Goal: Information Seeking & Learning: Learn about a topic

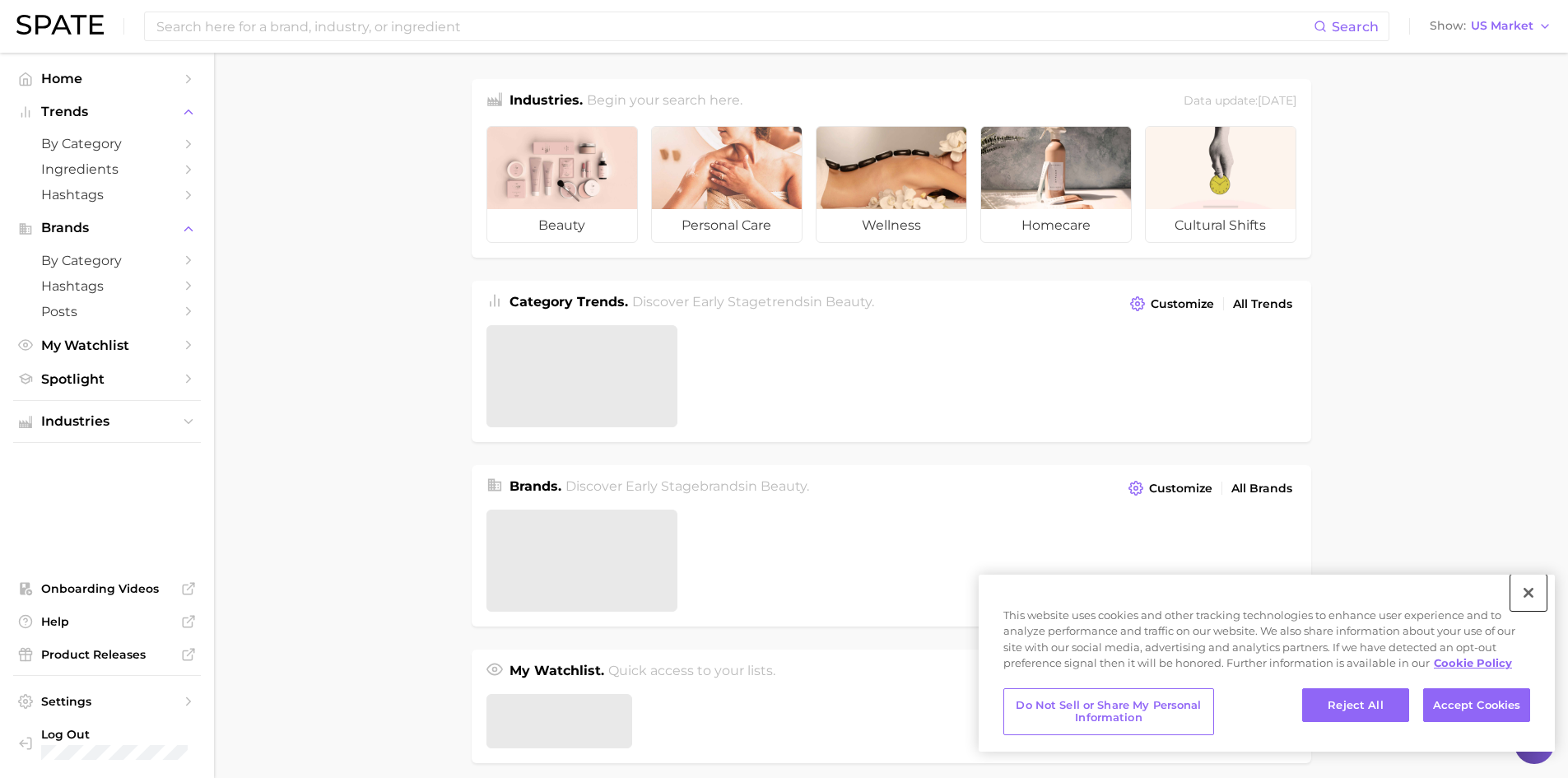
click at [1535, 592] on button "Close" at bounding box center [1527, 592] width 36 height 36
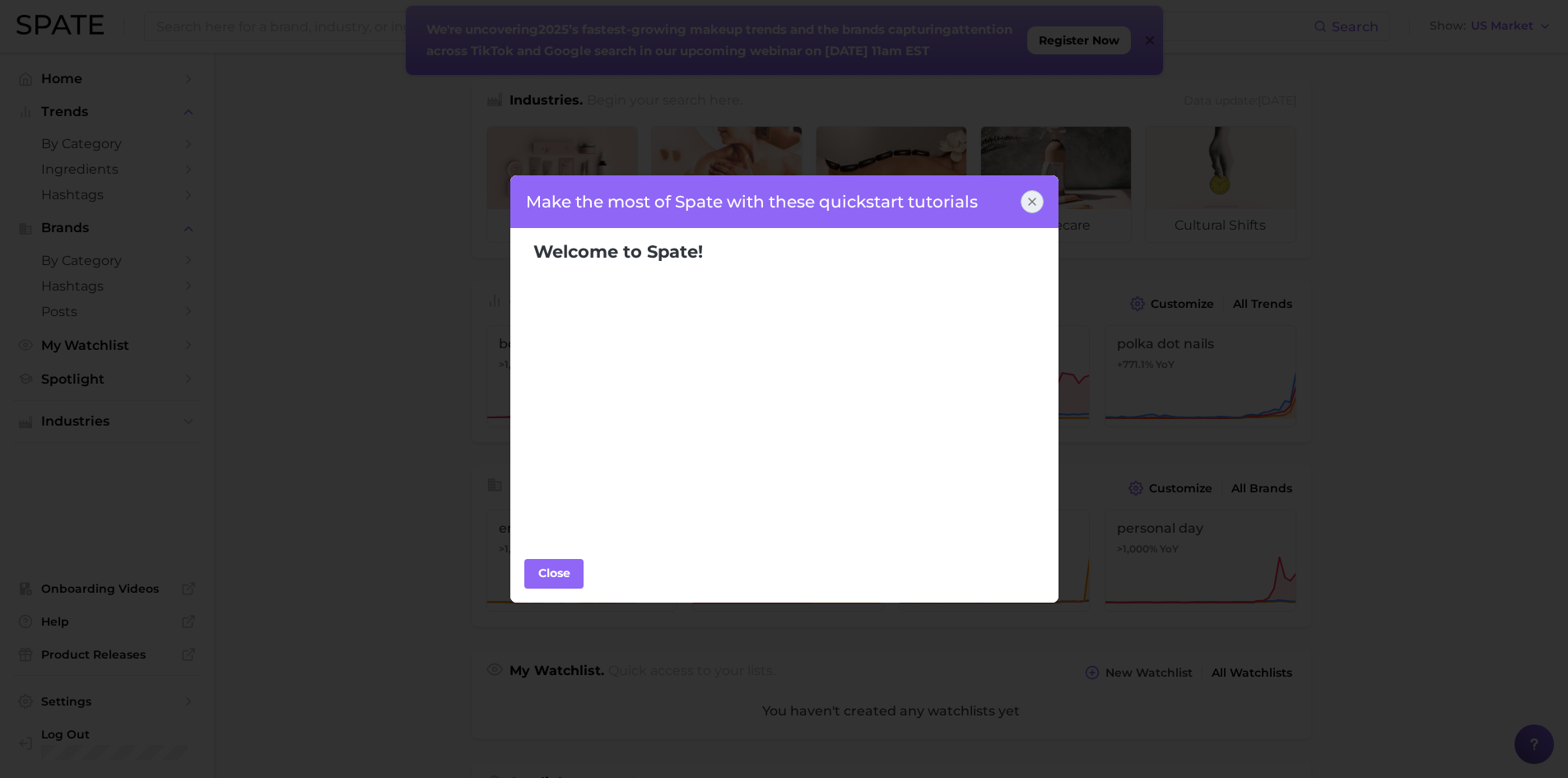
click at [1032, 195] on icon at bounding box center [1032, 202] width 14 height 14
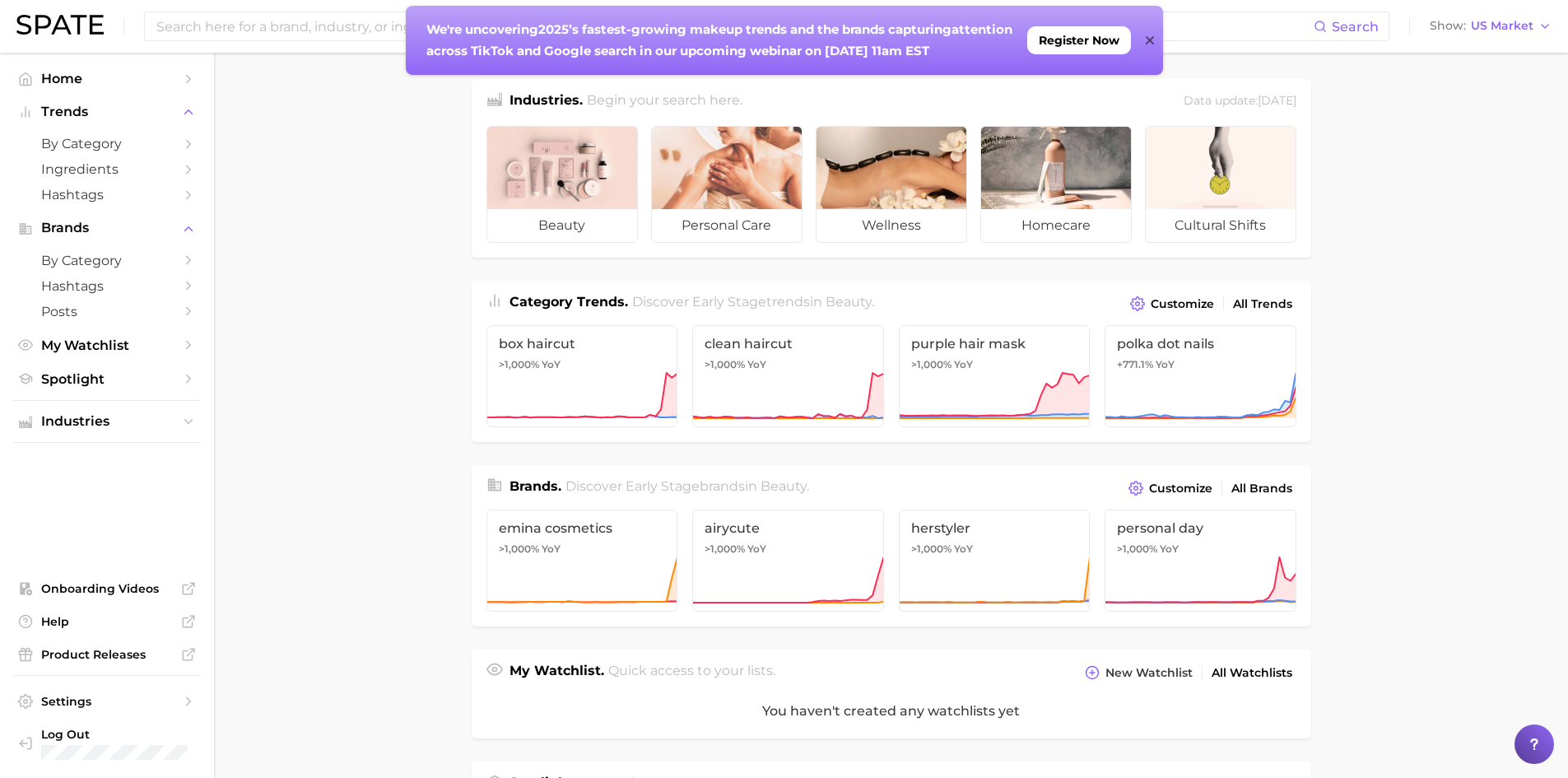
click at [286, 334] on main "Industries. Begin your search here. Data update: [DATE] beauty personal care we…" at bounding box center [891, 682] width 1354 height 1260
click at [334, 265] on main "Industries. Begin your search here. Data update: [DATE] beauty personal care we…" at bounding box center [891, 682] width 1354 height 1260
click at [191, 147] on icon "Sidebar" at bounding box center [188, 143] width 15 height 15
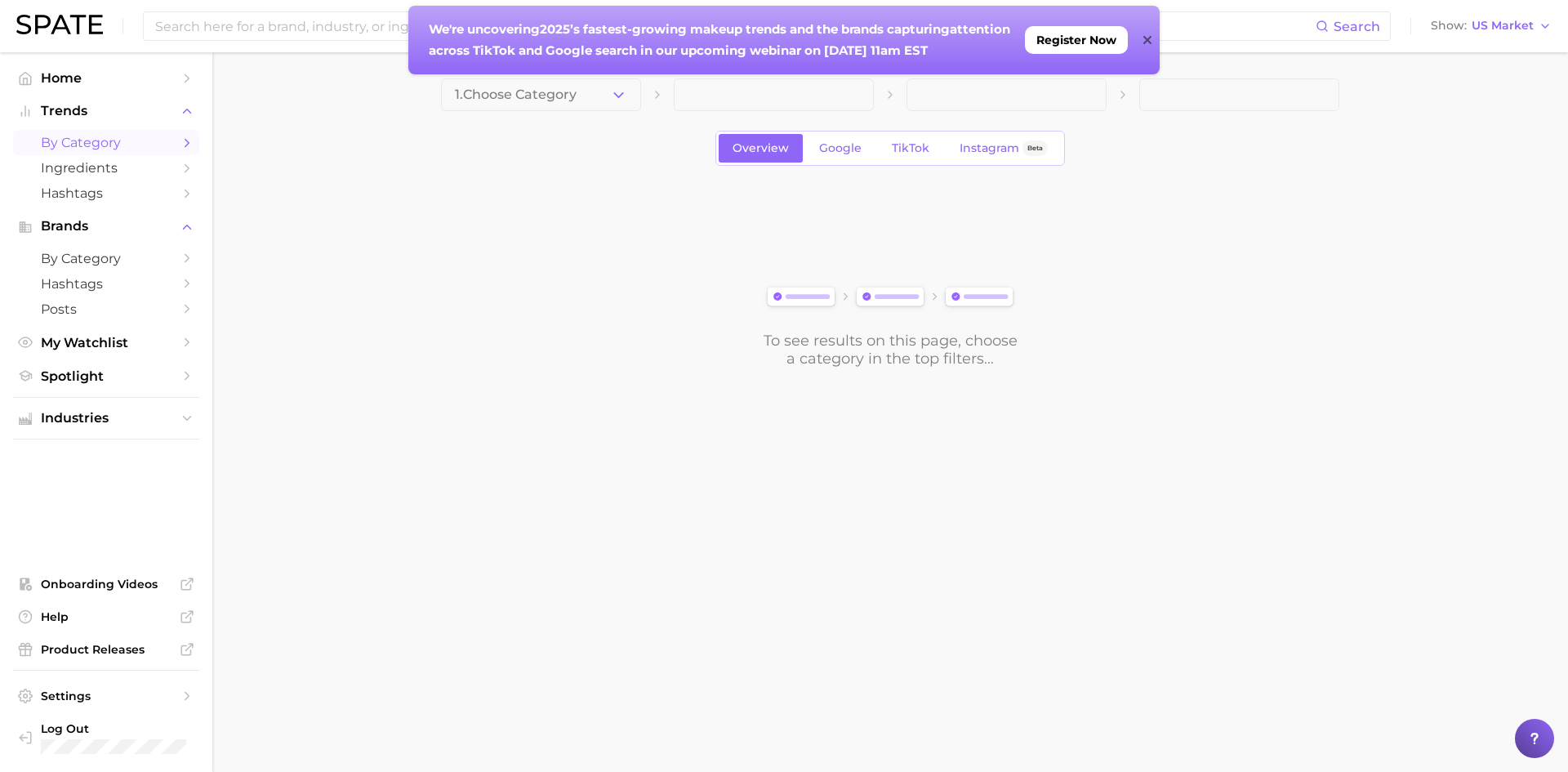
click at [1149, 39] on icon at bounding box center [1147, 40] width 8 height 13
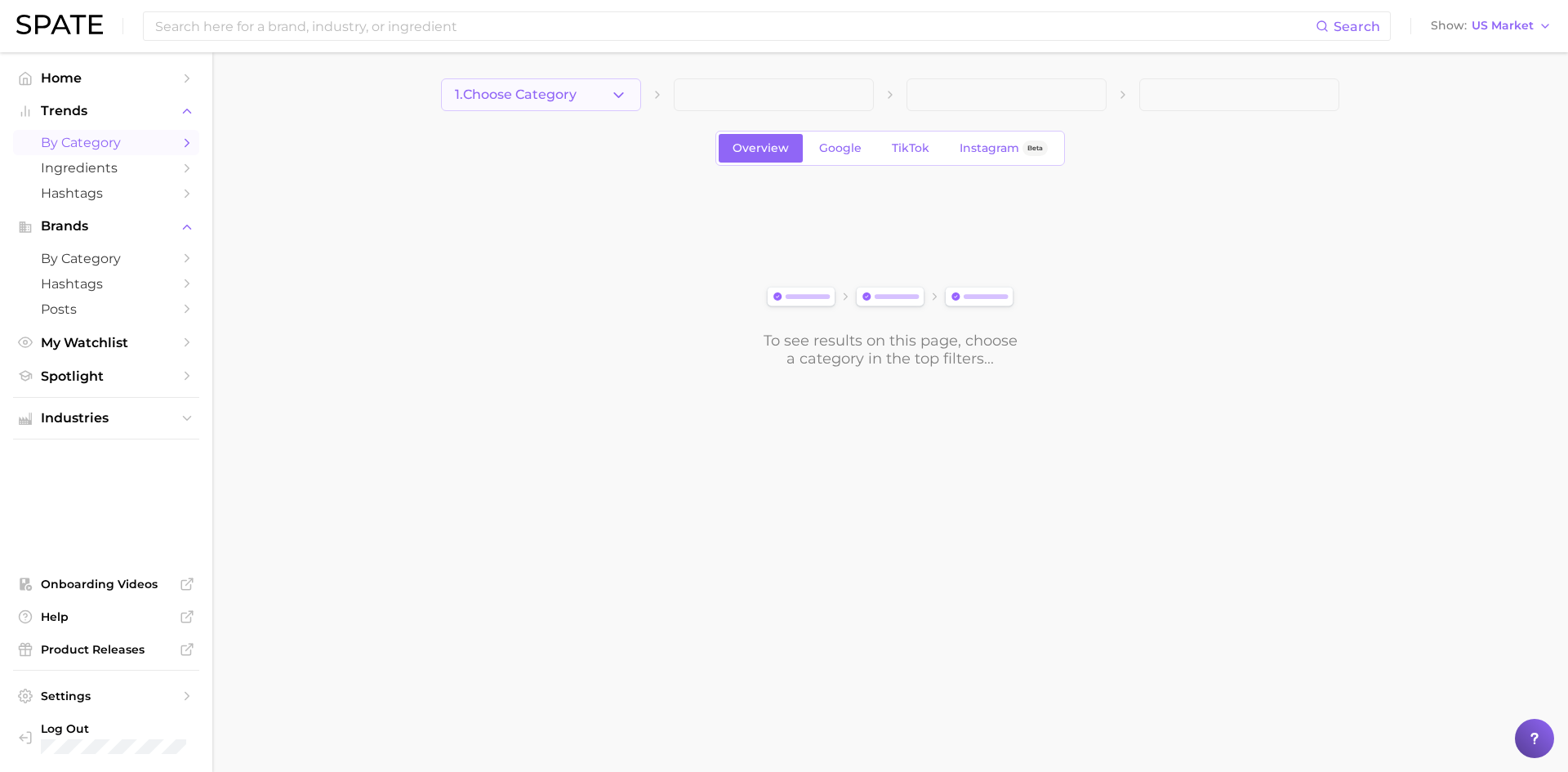
click at [622, 93] on polyline "button" at bounding box center [618, 94] width 9 height 4
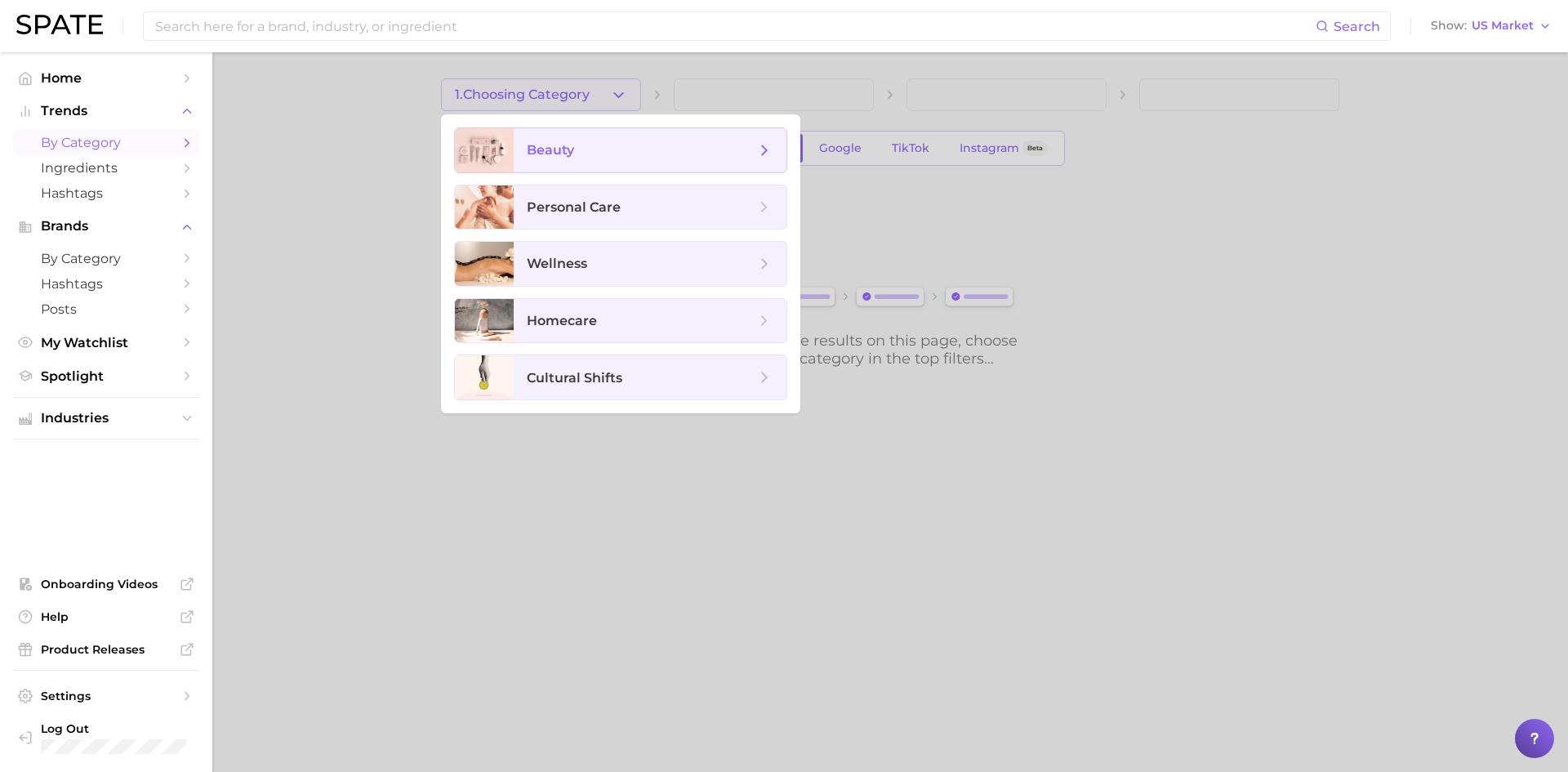
click at [762, 144] on icon at bounding box center [764, 150] width 18 height 18
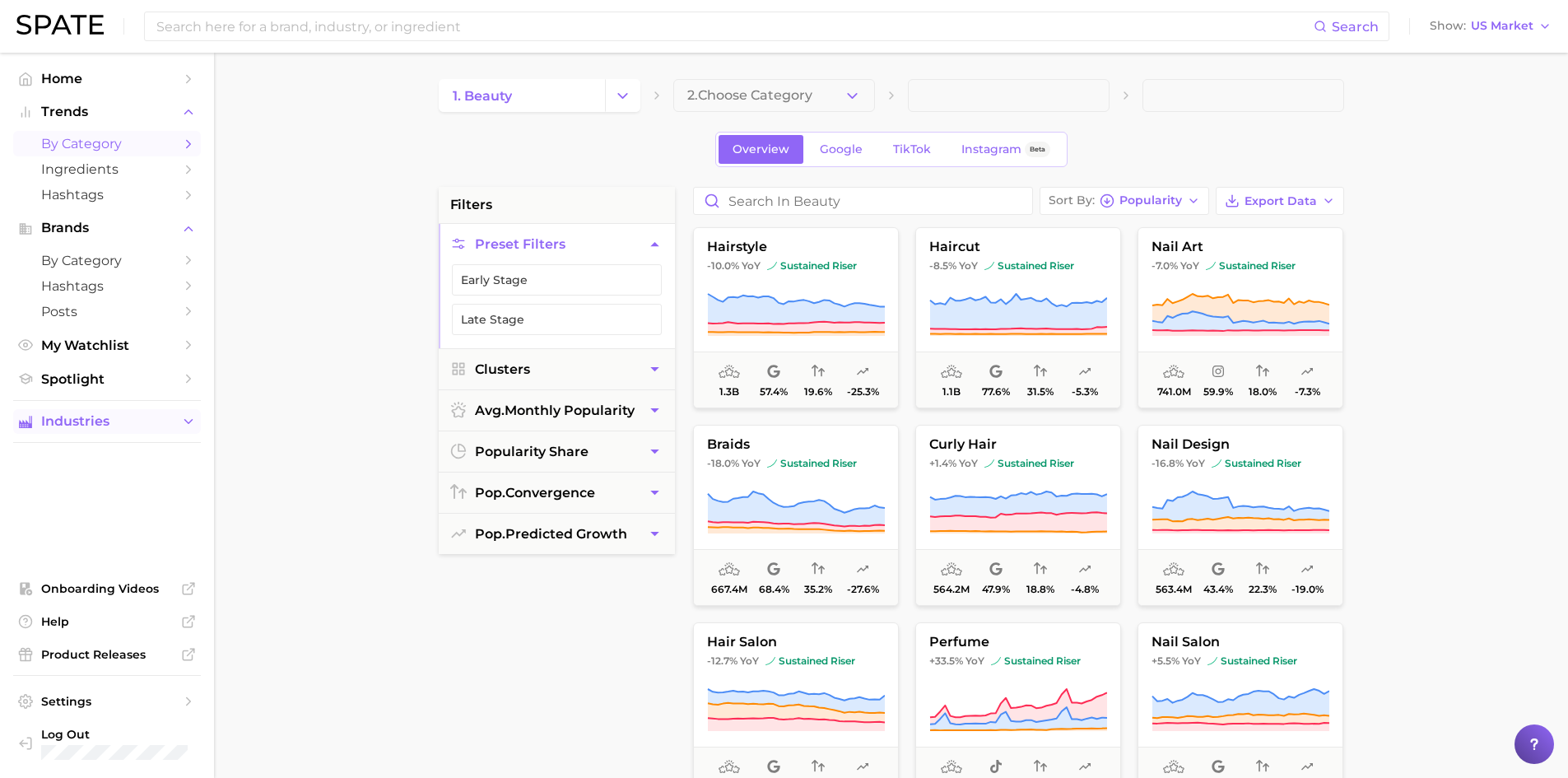
click at [188, 414] on icon "Sidebar" at bounding box center [188, 420] width 15 height 15
click at [181, 480] on icon "Sidebar" at bounding box center [188, 479] width 15 height 15
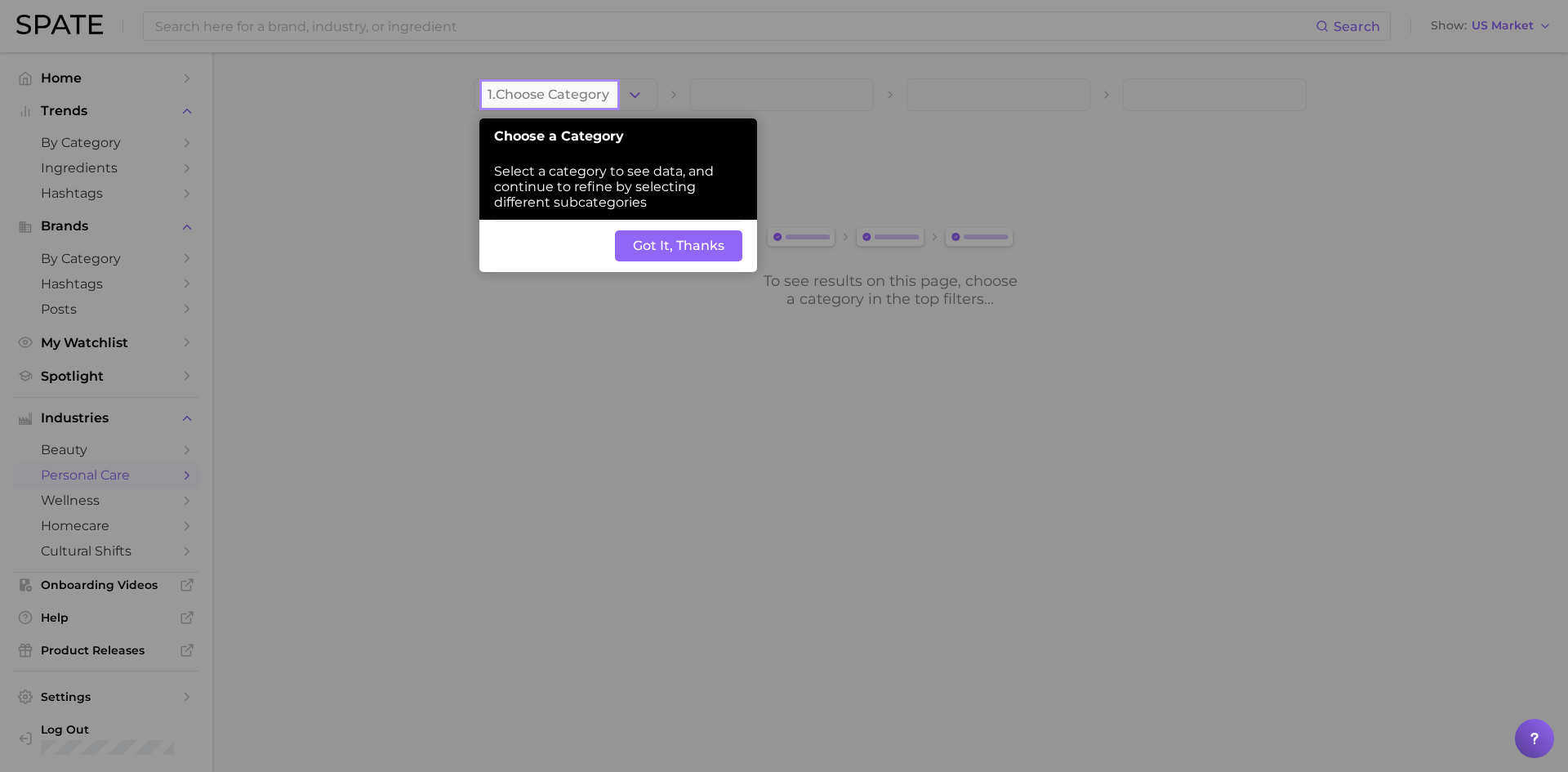
click at [645, 255] on button "Got It, Thanks" at bounding box center [678, 246] width 128 height 31
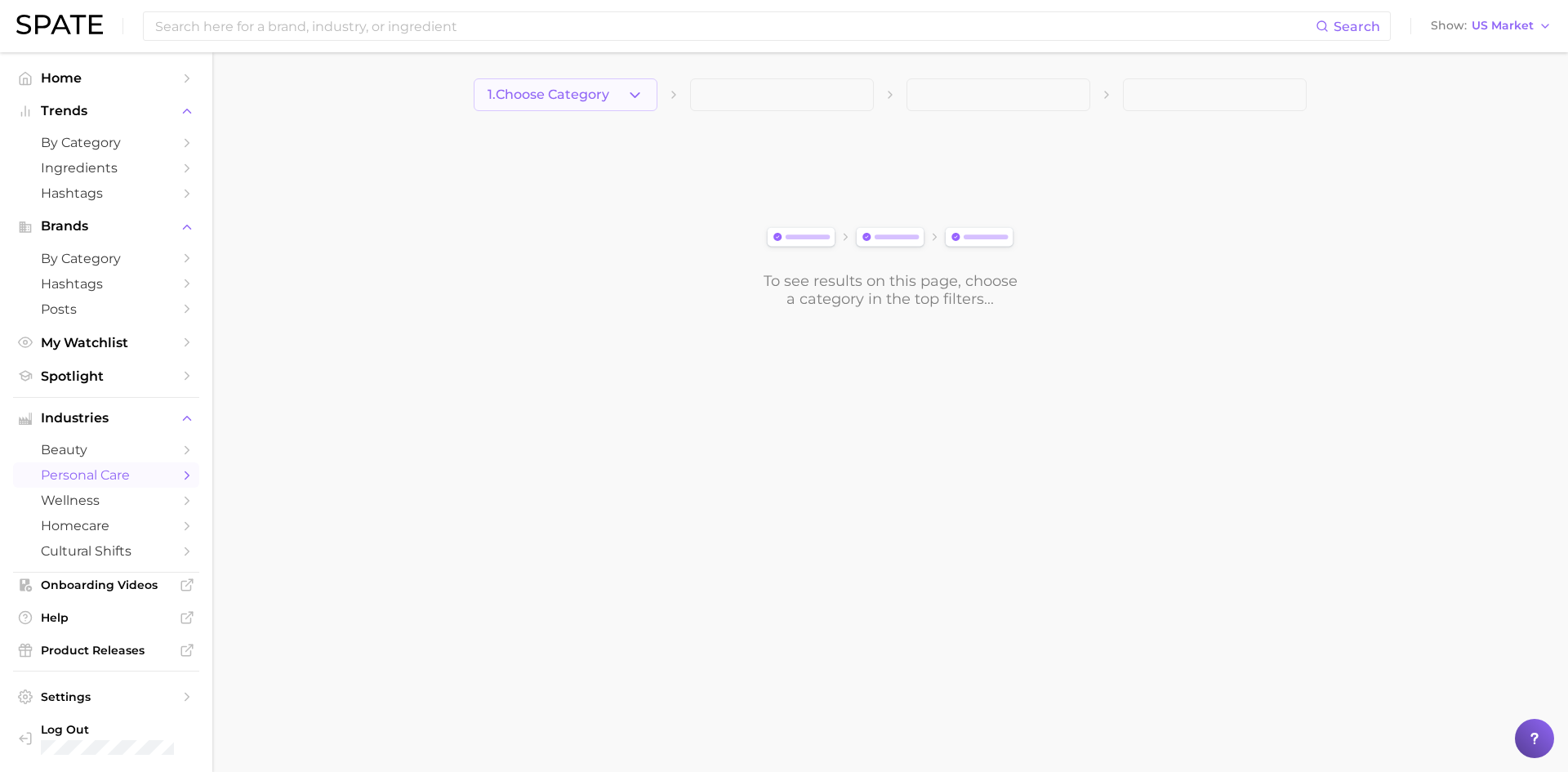
click at [633, 96] on polyline "button" at bounding box center [634, 94] width 9 height 4
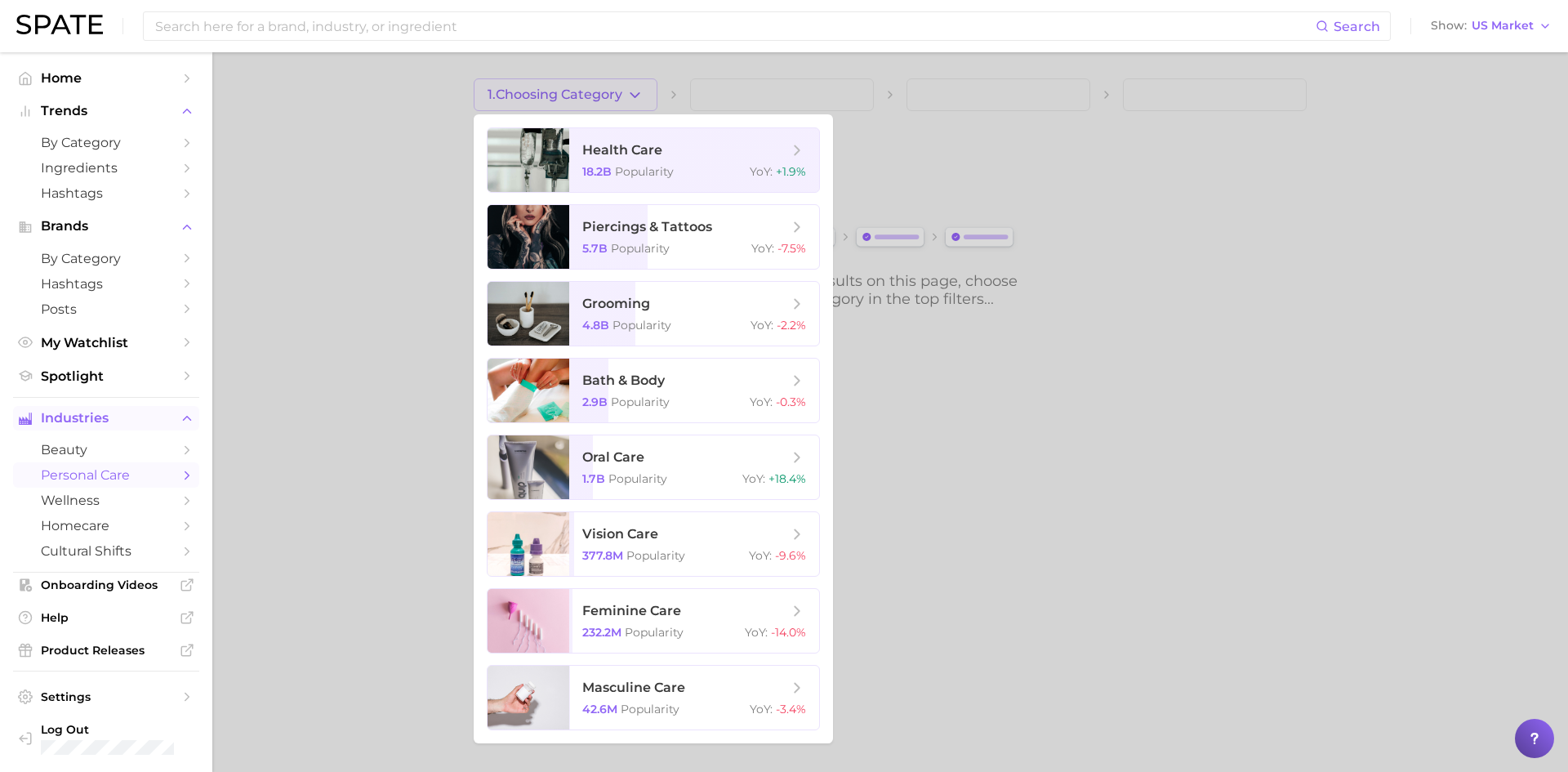
click at [180, 416] on icon "Sidebar" at bounding box center [186, 417] width 14 height 14
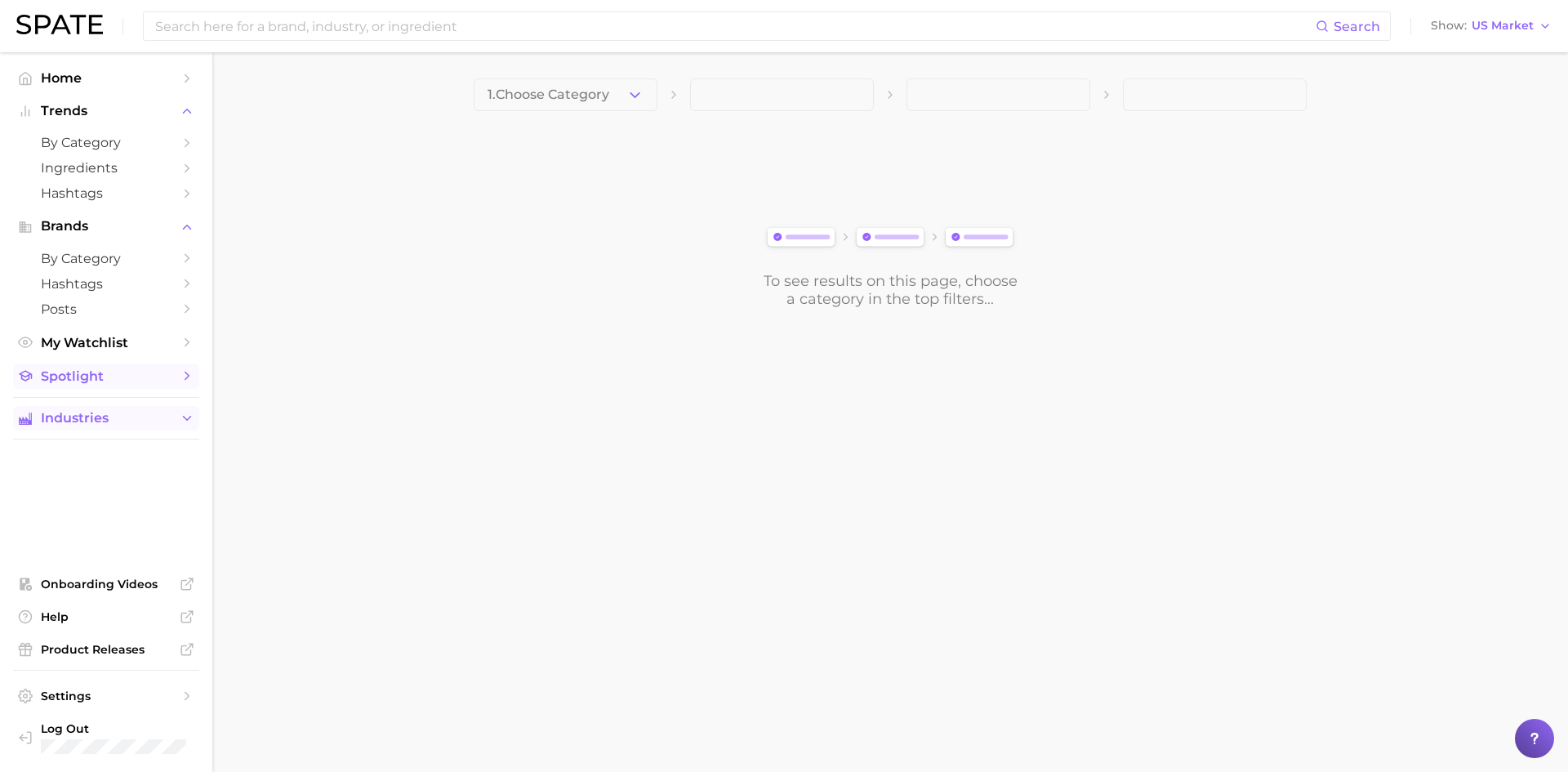
click at [189, 378] on icon "Sidebar" at bounding box center [186, 375] width 14 height 14
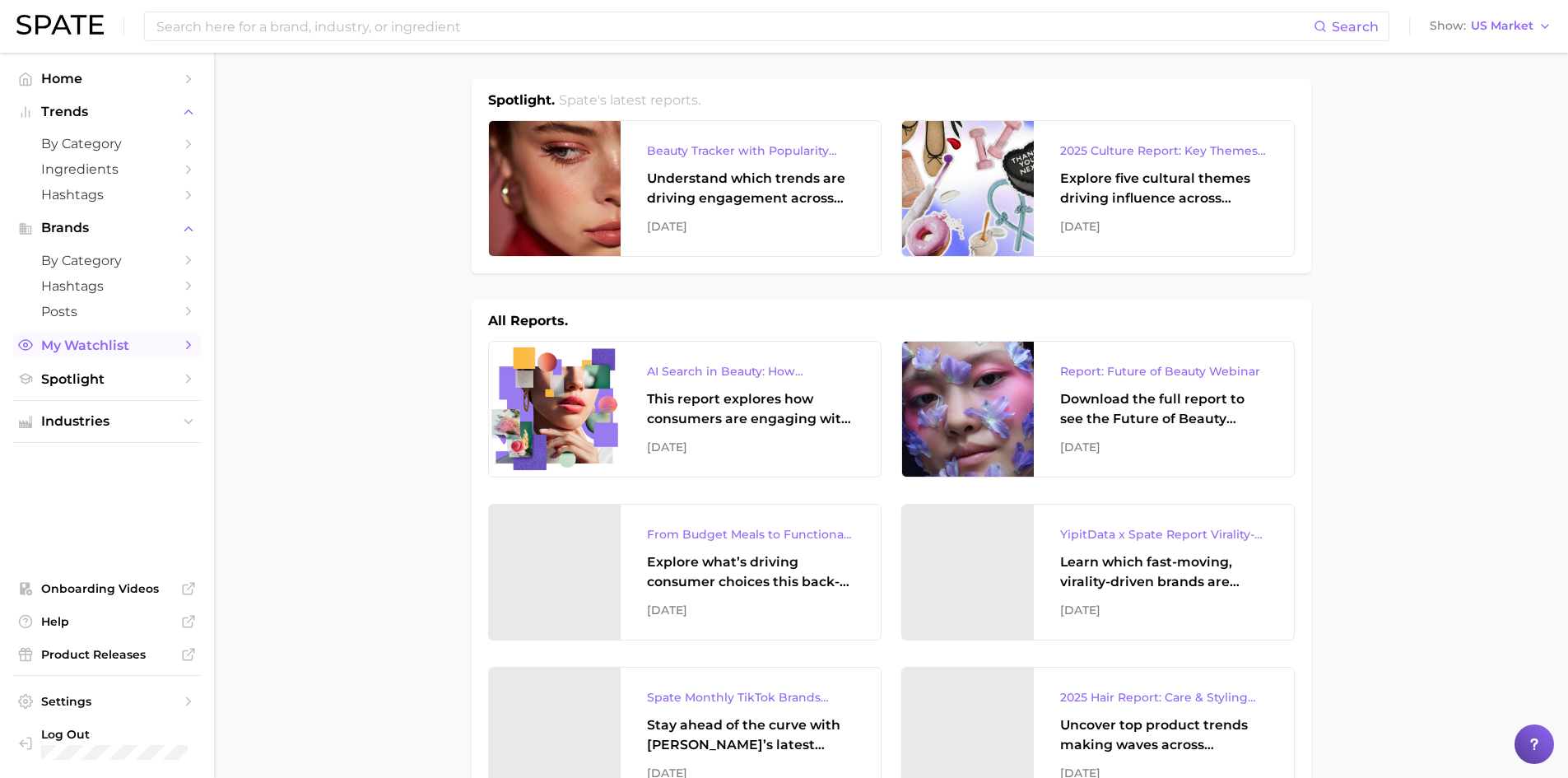
click at [190, 342] on icon "Sidebar" at bounding box center [188, 344] width 15 height 15
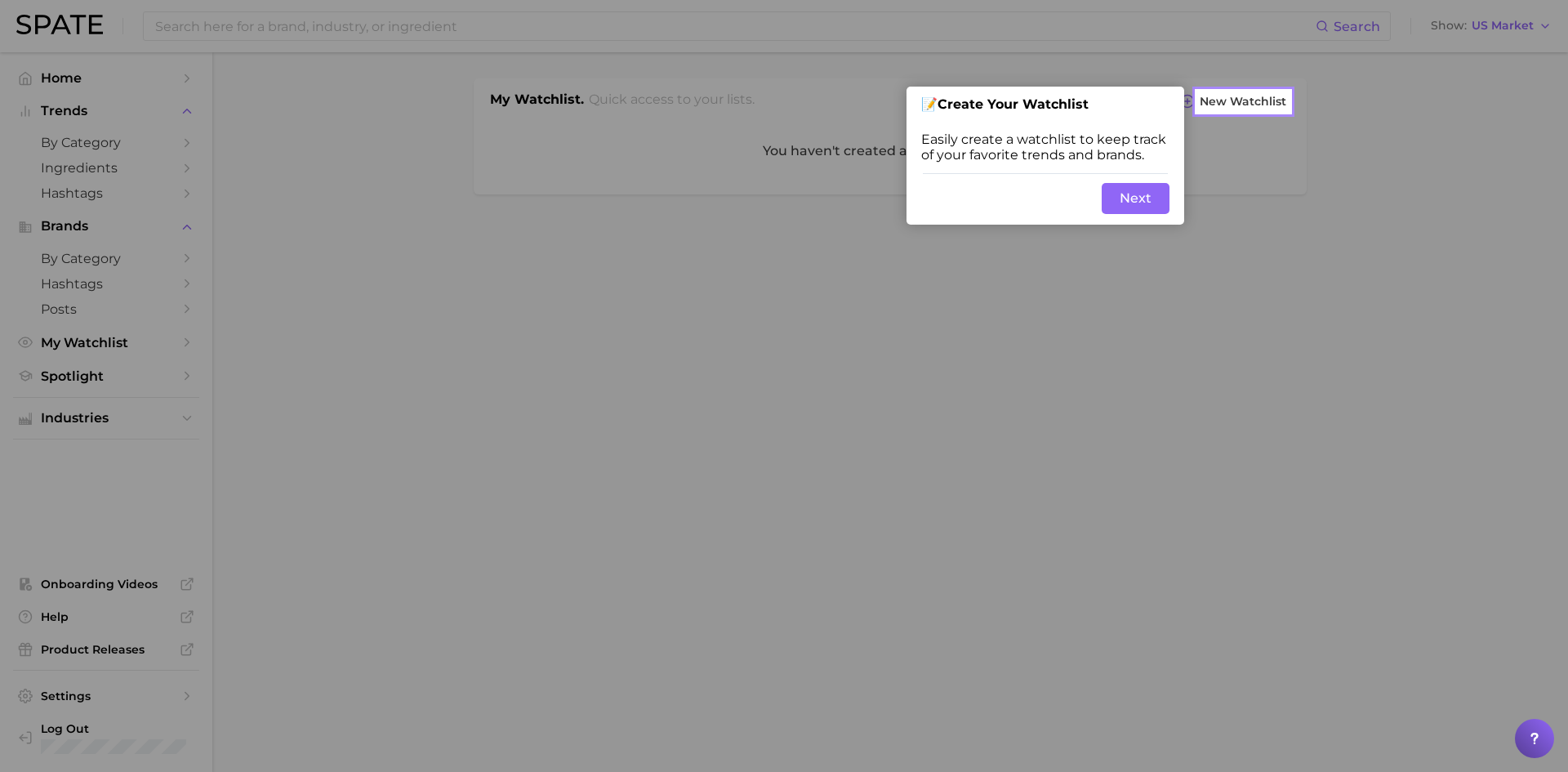
click at [1136, 328] on div at bounding box center [598, 386] width 1196 height 772
click at [1146, 193] on button "Next" at bounding box center [1135, 198] width 68 height 31
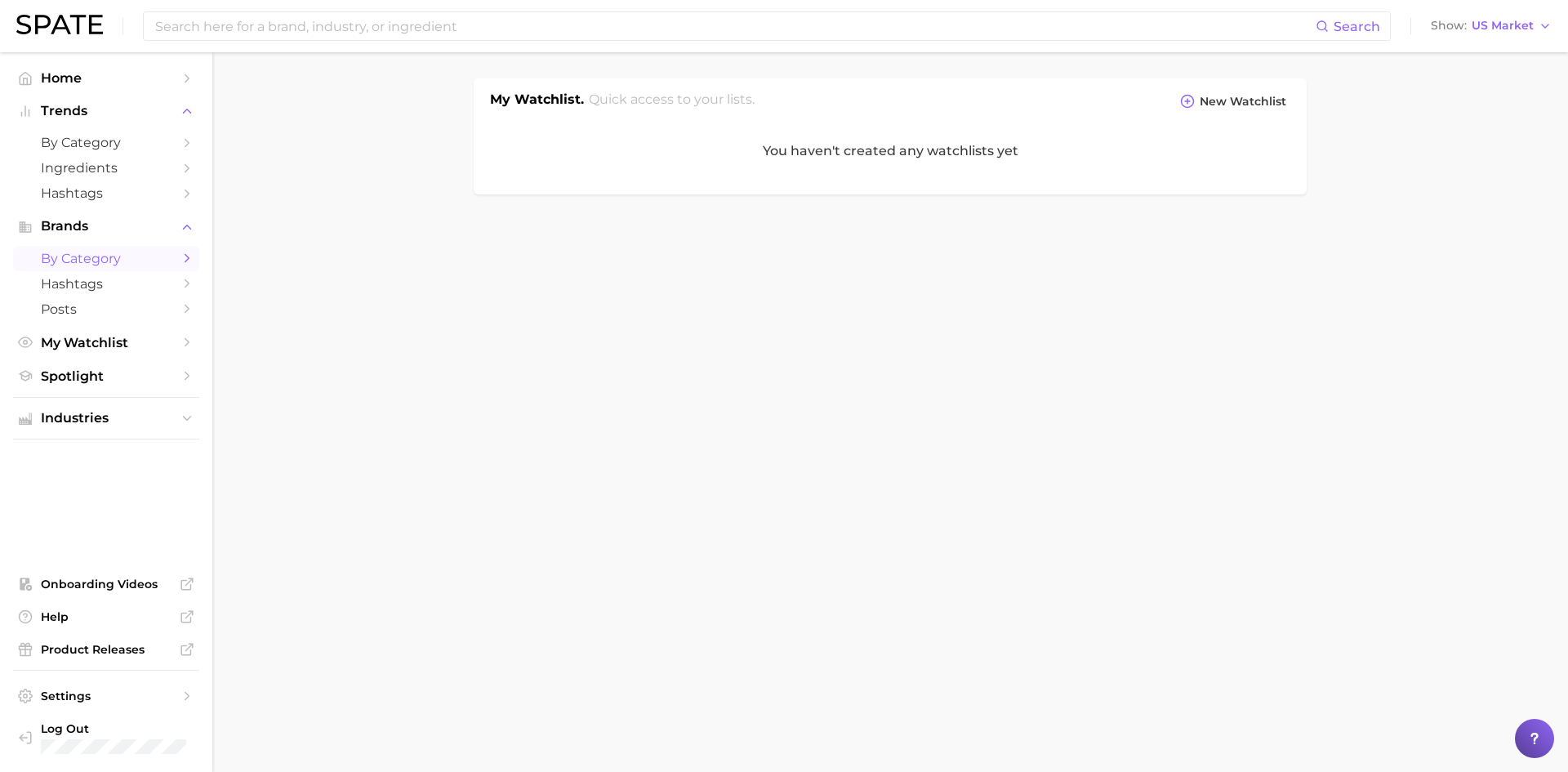
click at [194, 259] on link "by Category" at bounding box center [107, 259] width 186 height 25
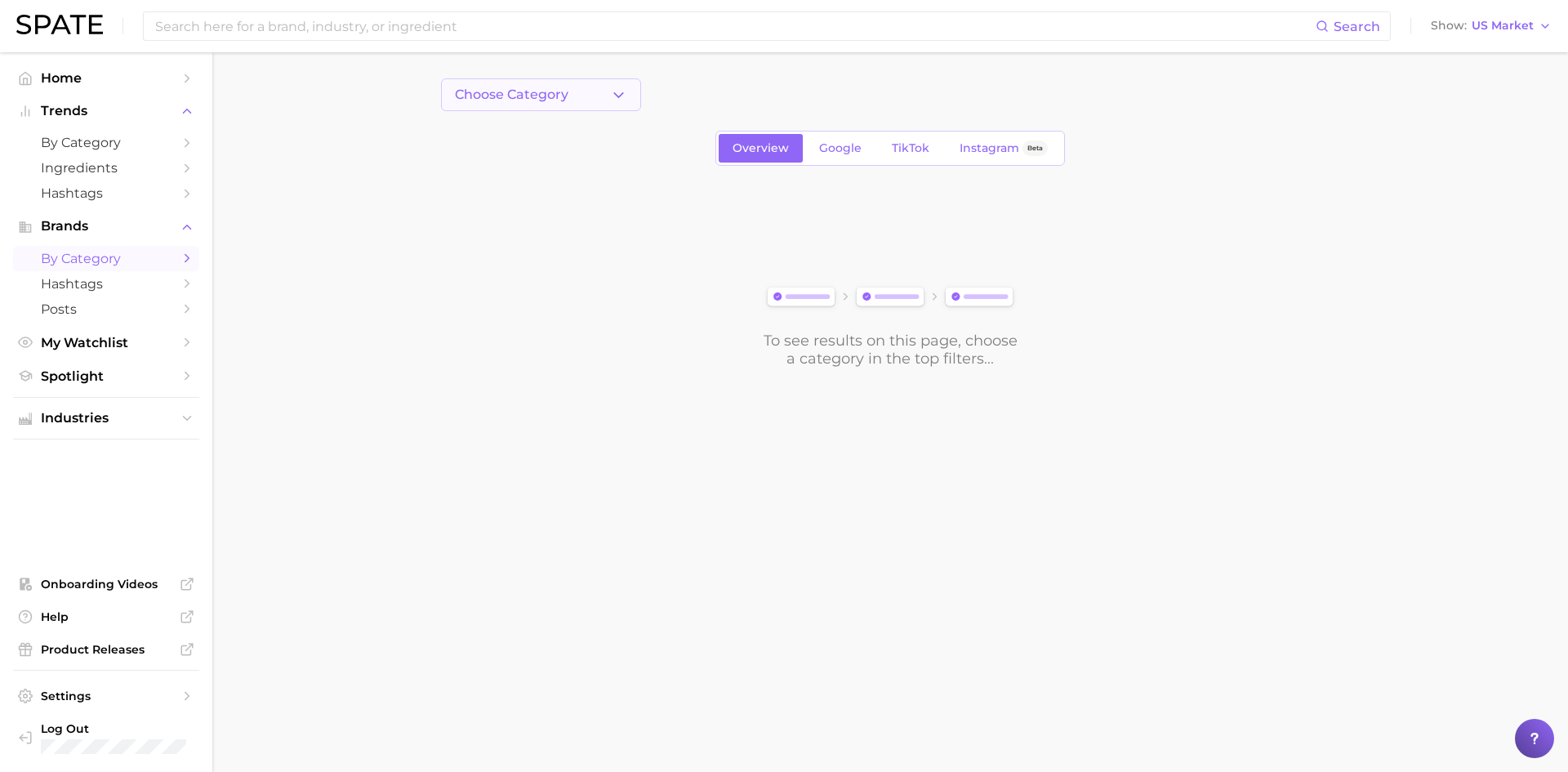
click at [575, 92] on button "Choose Category" at bounding box center [541, 95] width 200 height 33
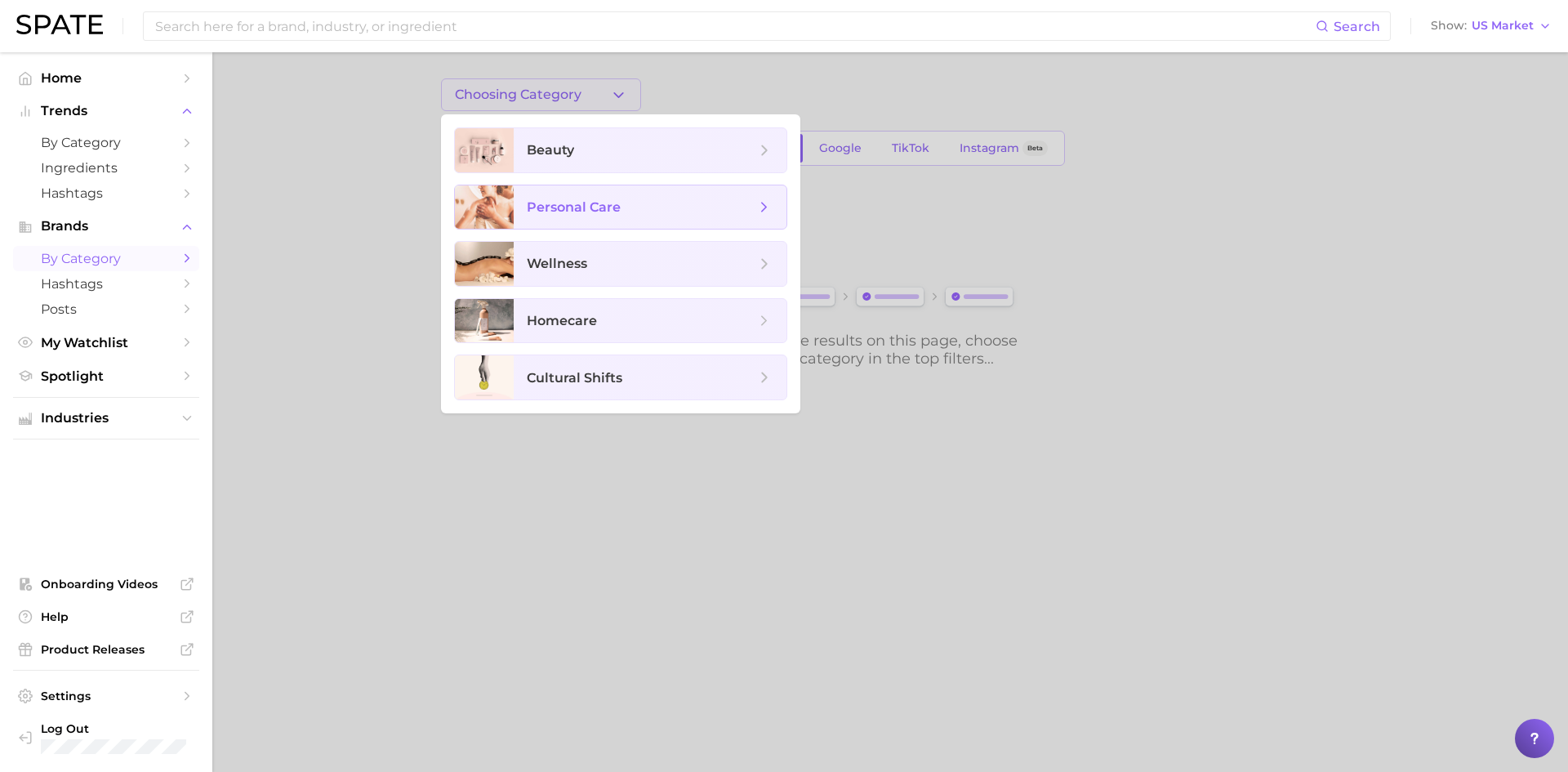
click at [767, 205] on icon at bounding box center [764, 207] width 18 height 18
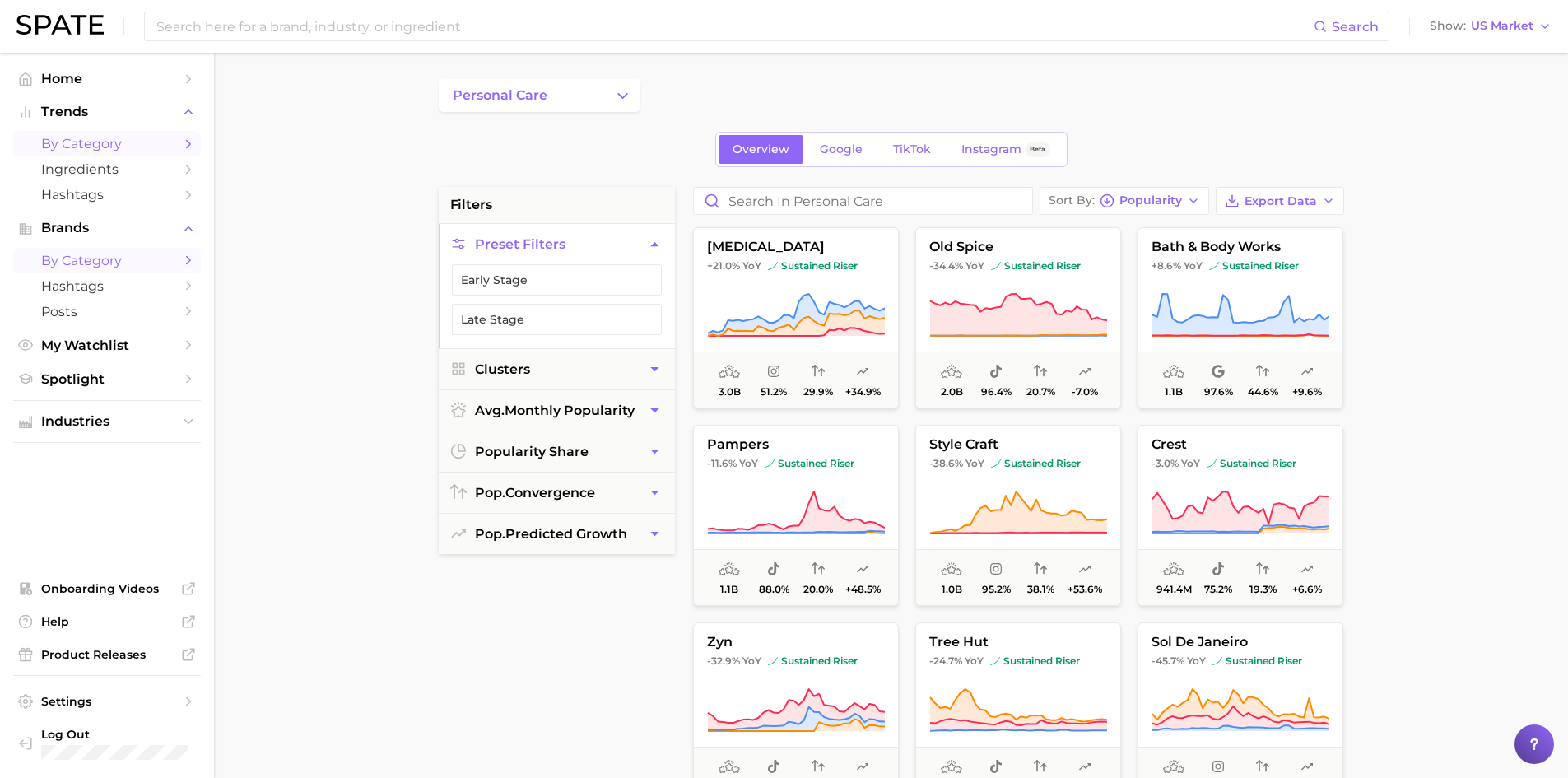
click at [189, 140] on icon "Sidebar" at bounding box center [188, 143] width 15 height 15
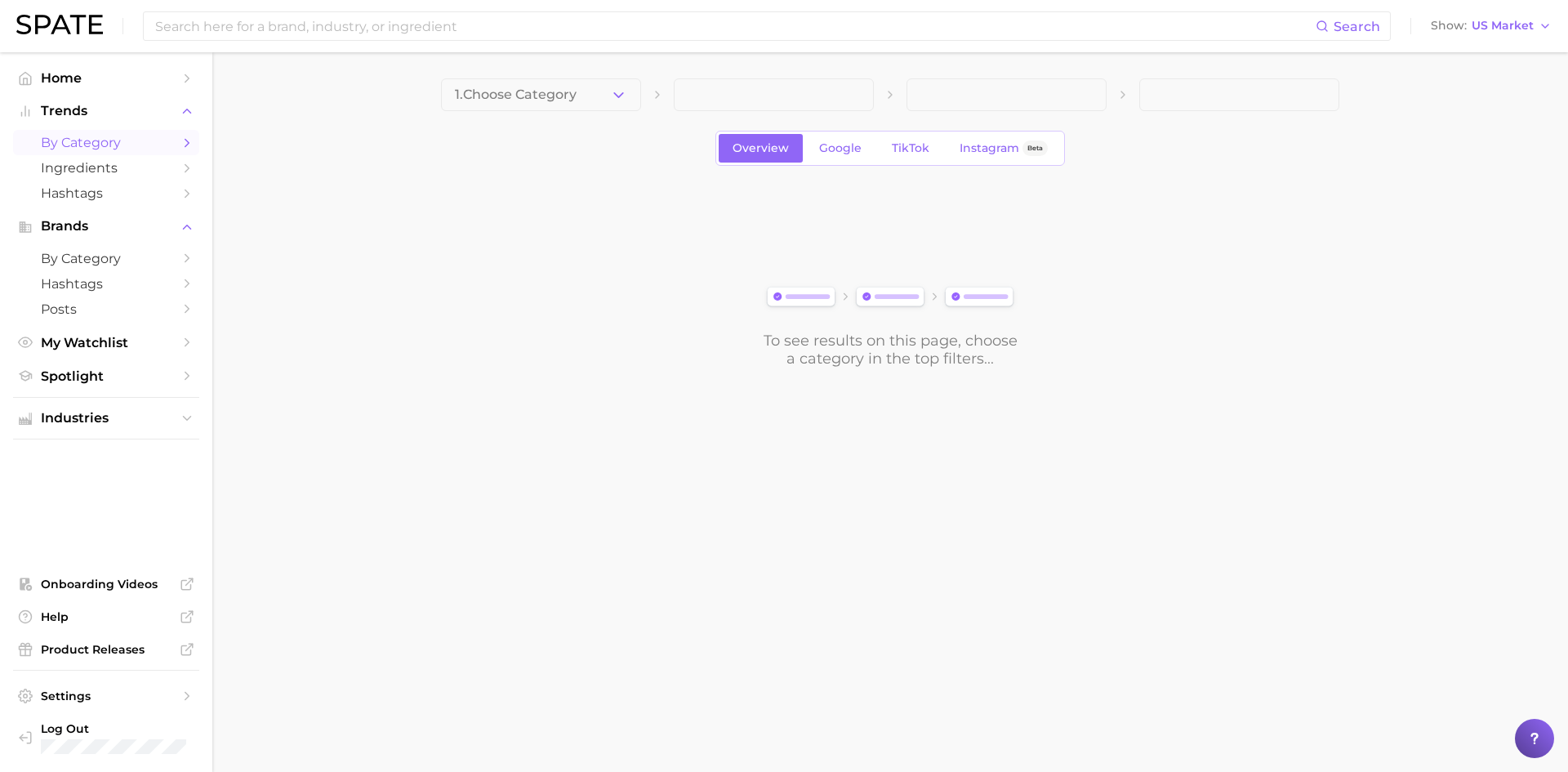
click at [548, 115] on div "1. Choose Category Overview Google TikTok Instagram Beta To see results on this…" at bounding box center [890, 223] width 898 height 289
click at [549, 104] on button "1. Choose Category" at bounding box center [541, 95] width 200 height 33
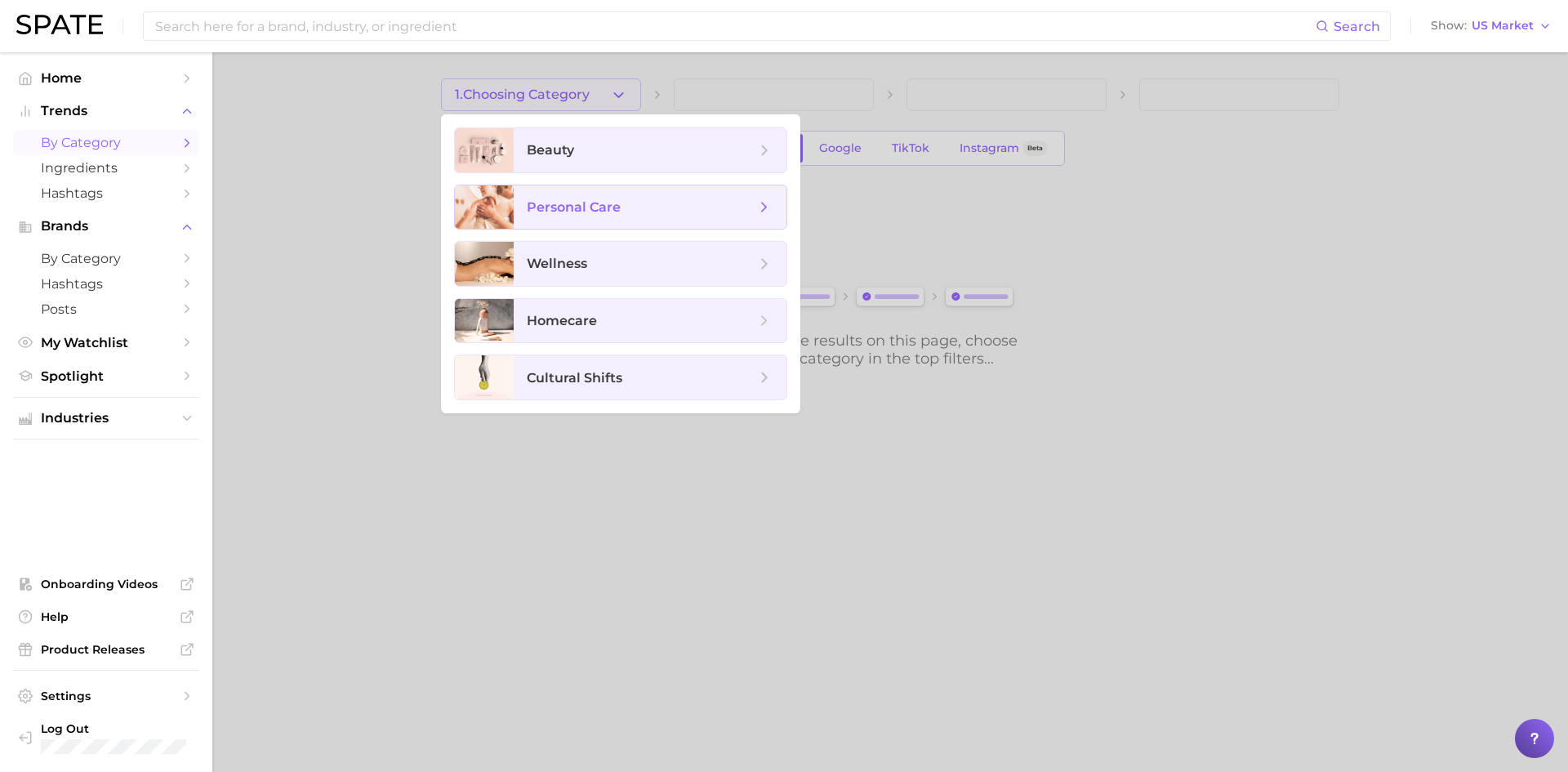
click at [763, 199] on icon at bounding box center [764, 207] width 18 height 18
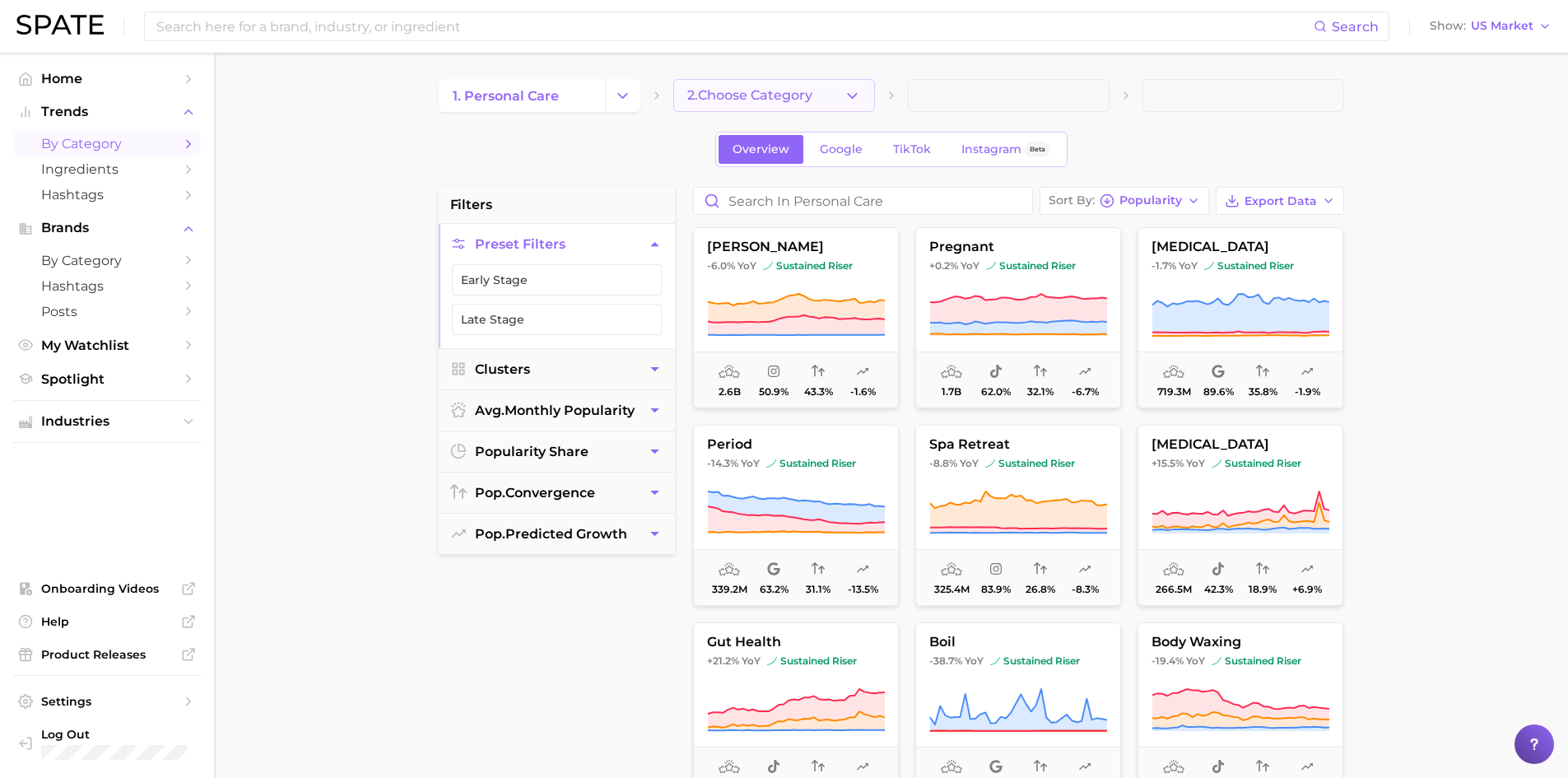
click at [784, 91] on span "2. Choose Category" at bounding box center [750, 95] width 125 height 15
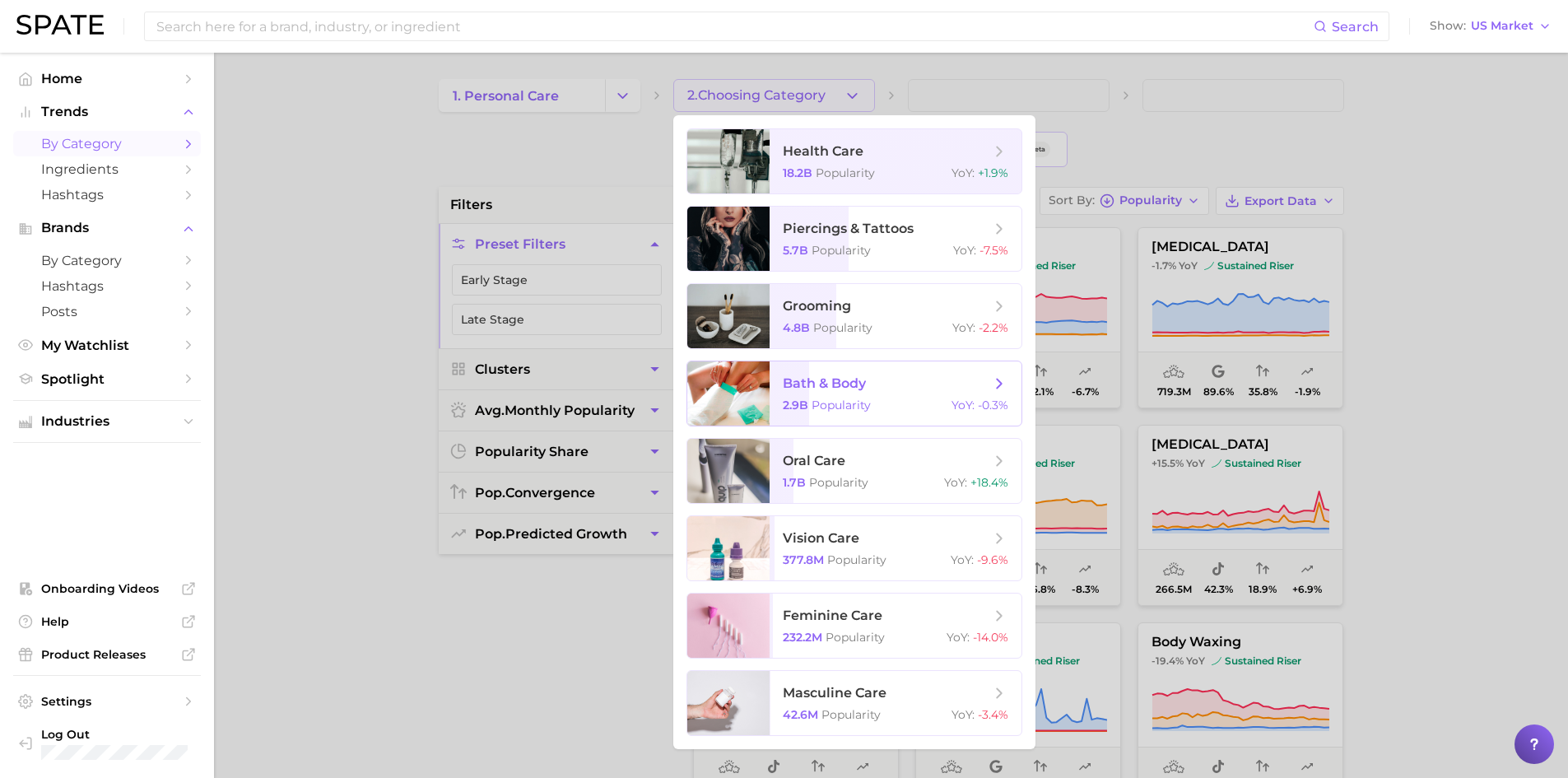
click at [855, 381] on span "bath & body" at bounding box center [824, 383] width 83 height 16
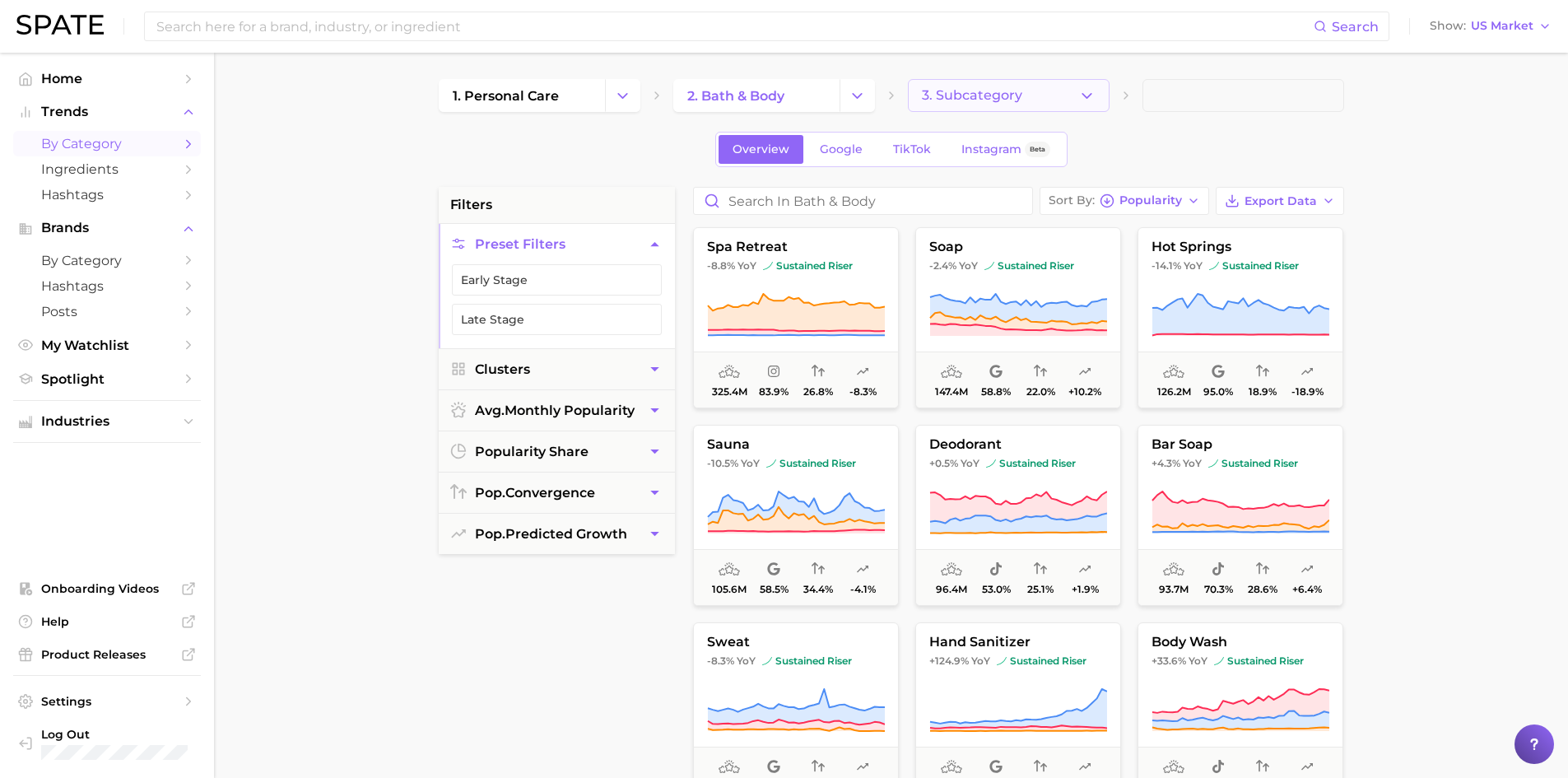
click at [1082, 91] on icon "button" at bounding box center [1087, 96] width 17 height 17
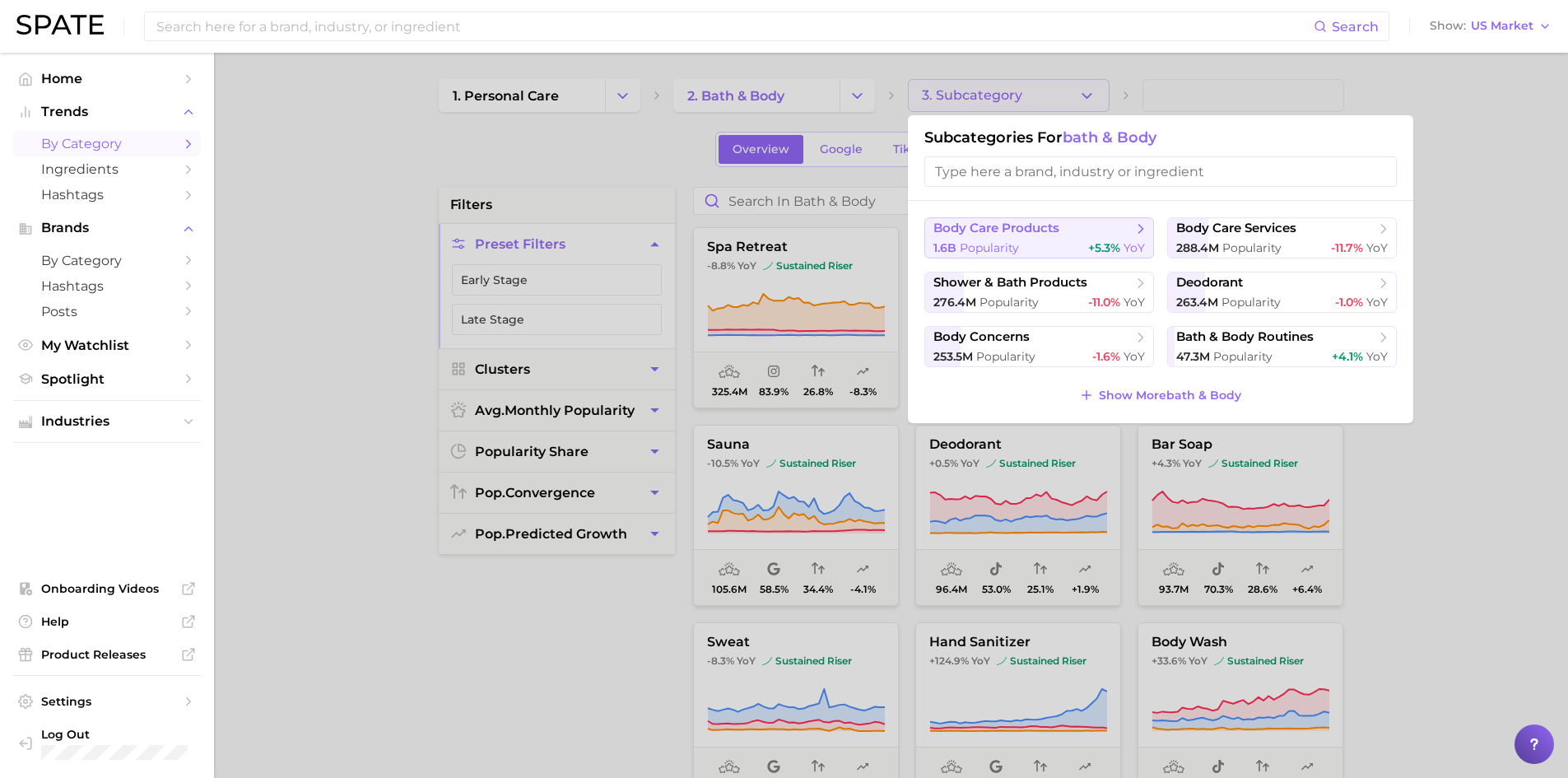
click at [1021, 223] on span "body care products" at bounding box center [997, 229] width 126 height 16
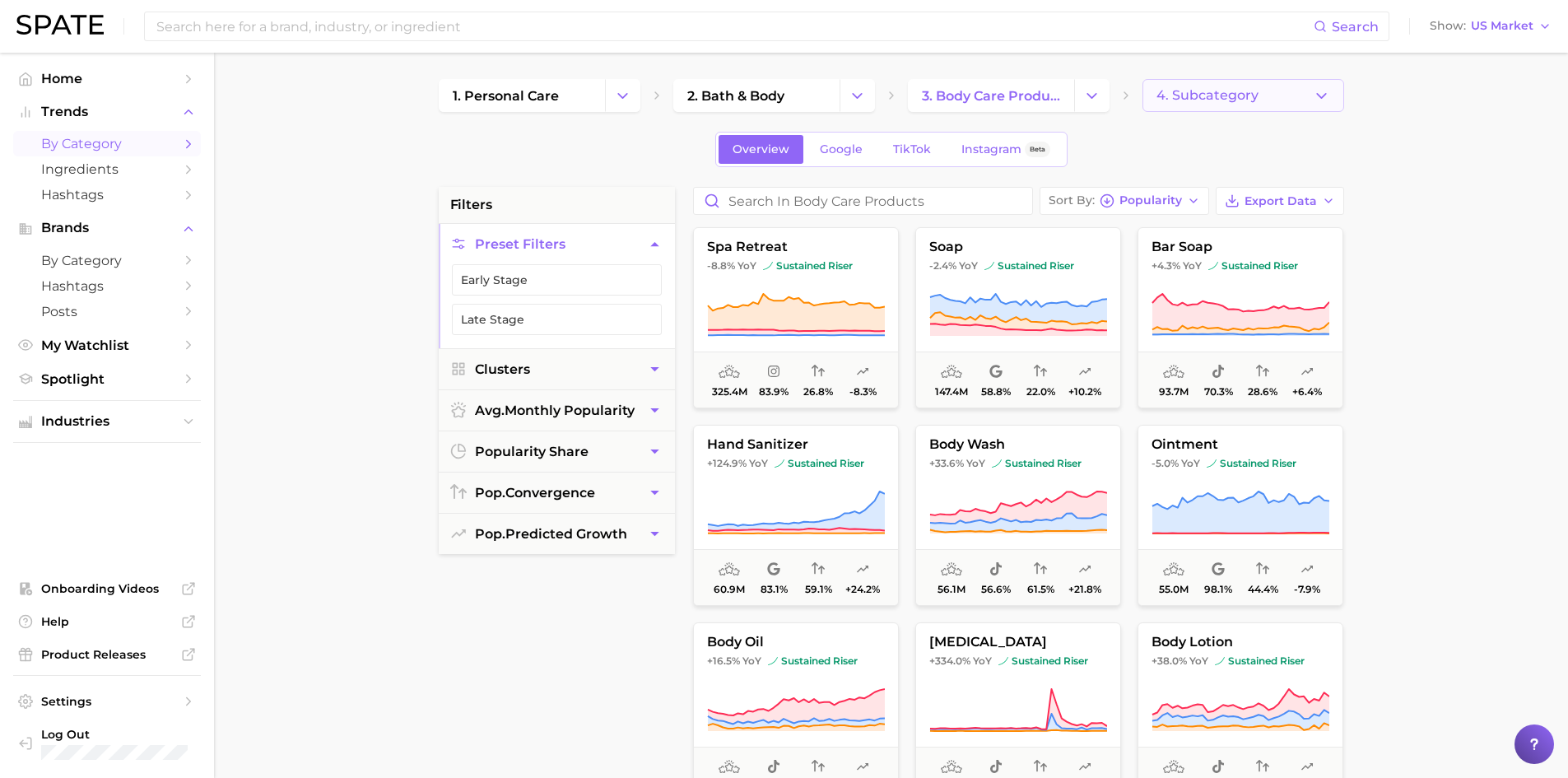
click at [1327, 85] on button "4. Subcategory" at bounding box center [1243, 96] width 201 height 33
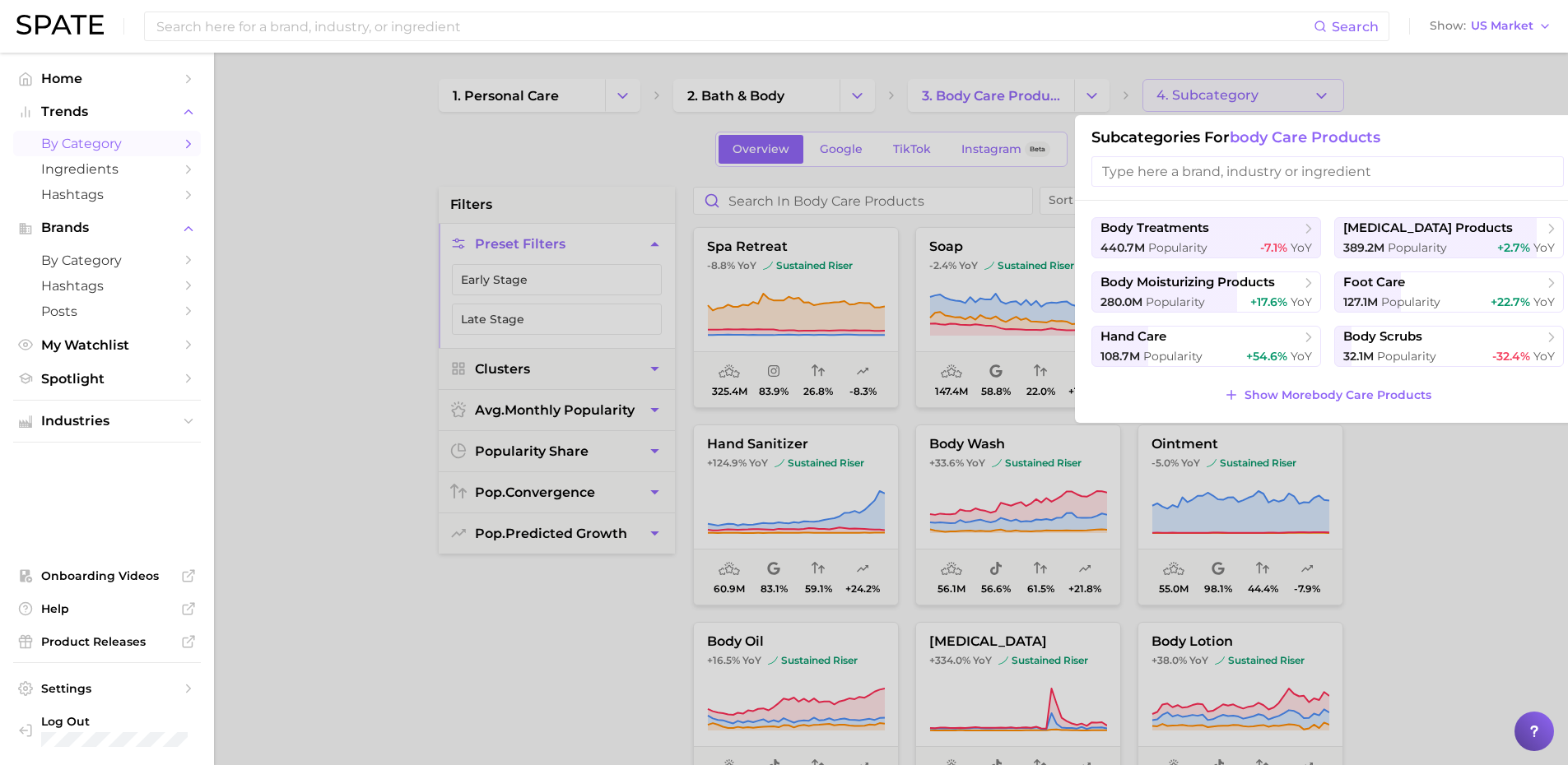
click at [1392, 97] on div at bounding box center [784, 382] width 1568 height 765
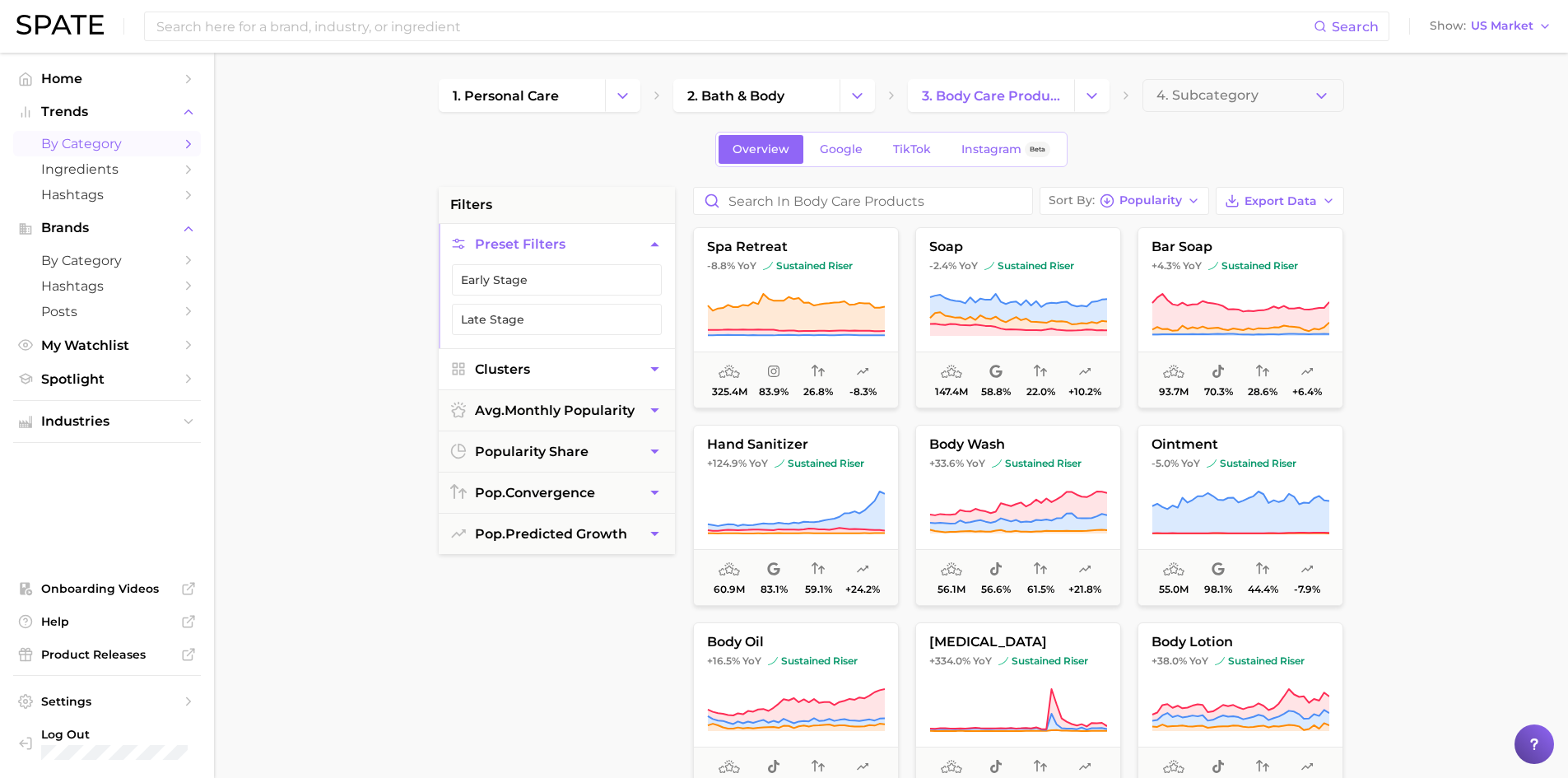
click at [658, 369] on icon "button" at bounding box center [655, 369] width 17 height 17
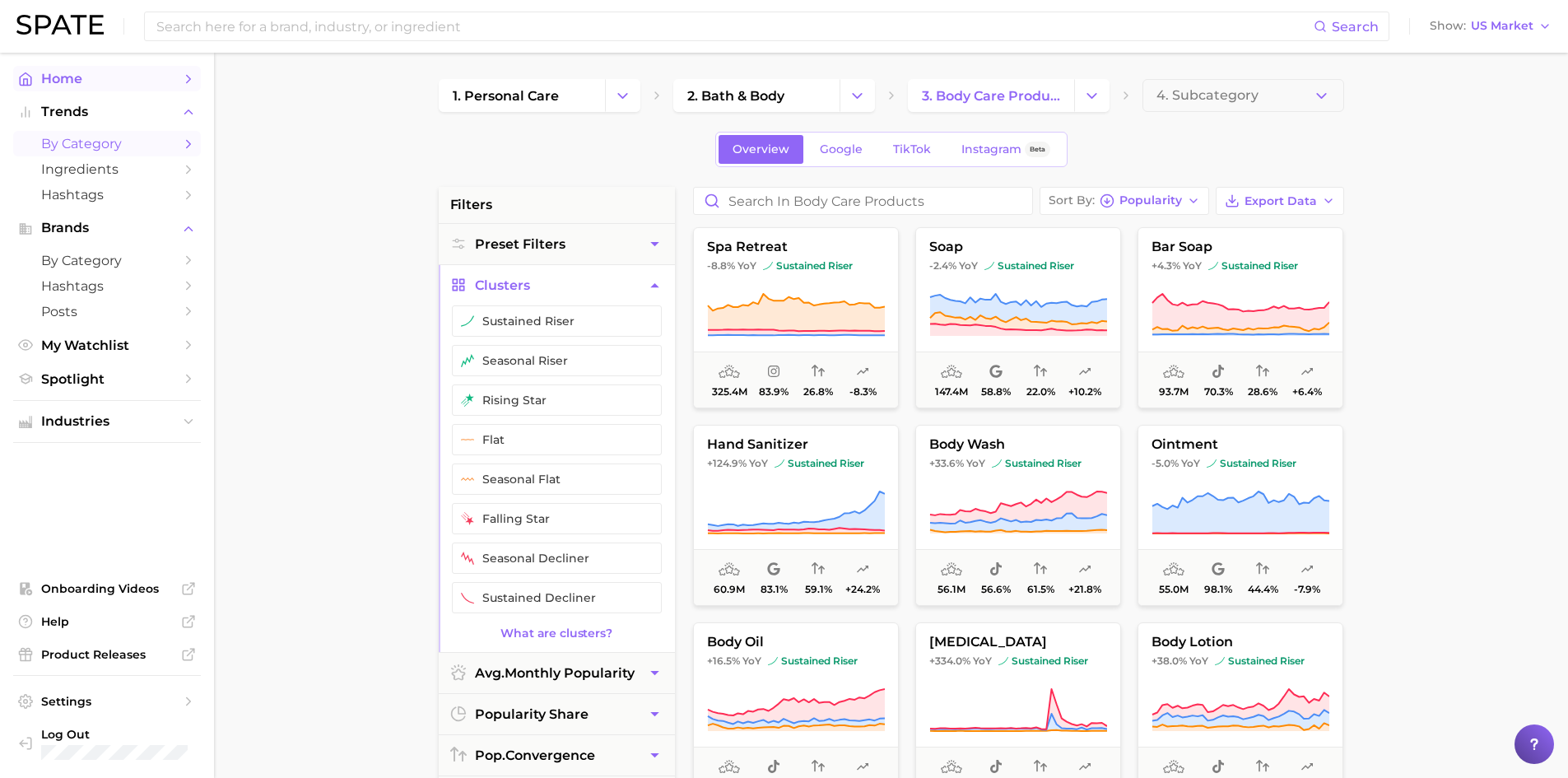
click at [74, 75] on span "Home" at bounding box center [107, 78] width 132 height 16
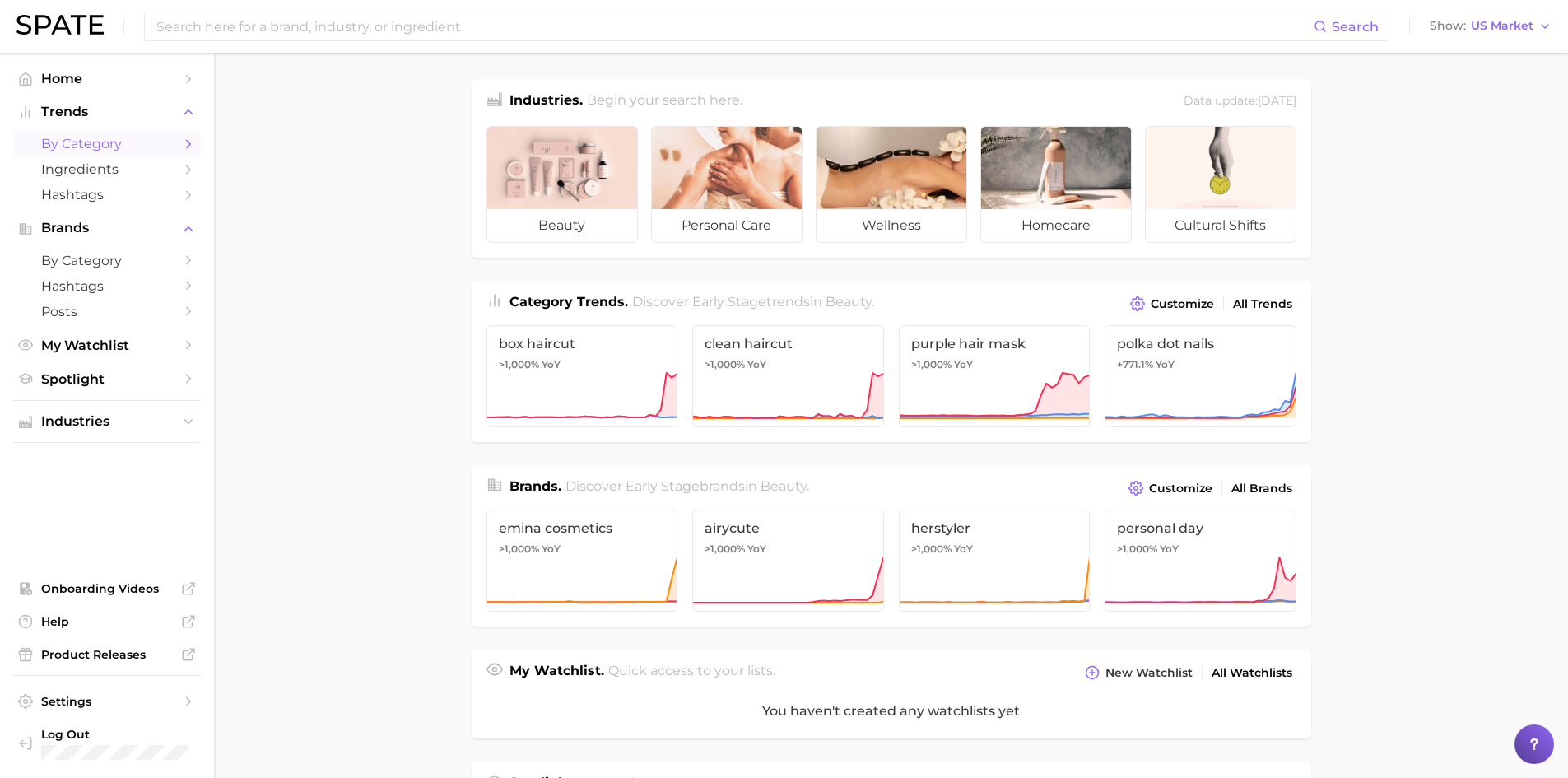
click at [190, 142] on icon "Sidebar" at bounding box center [188, 143] width 15 height 15
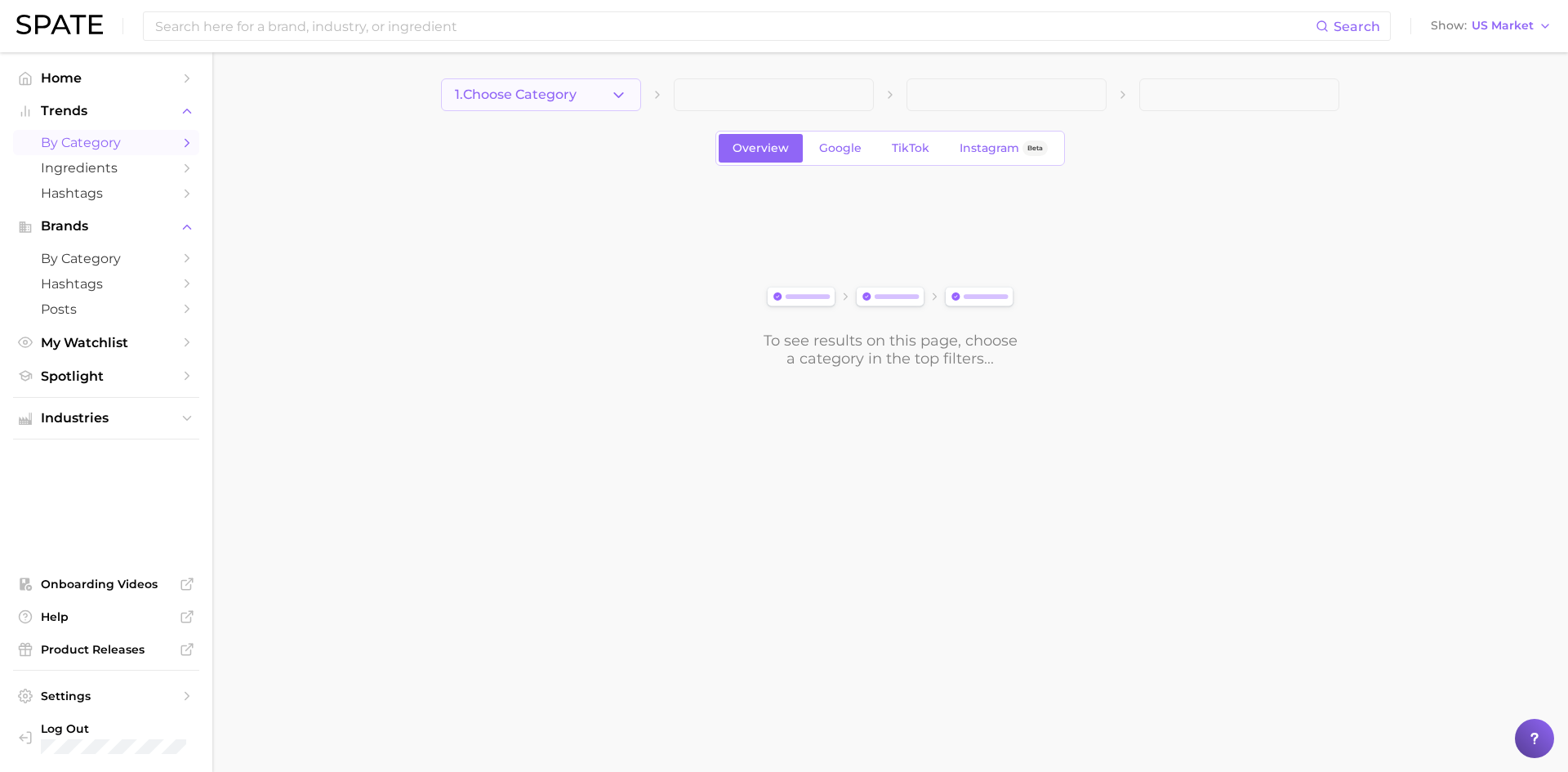
click at [528, 102] on span "1. Choose Category" at bounding box center [515, 94] width 122 height 14
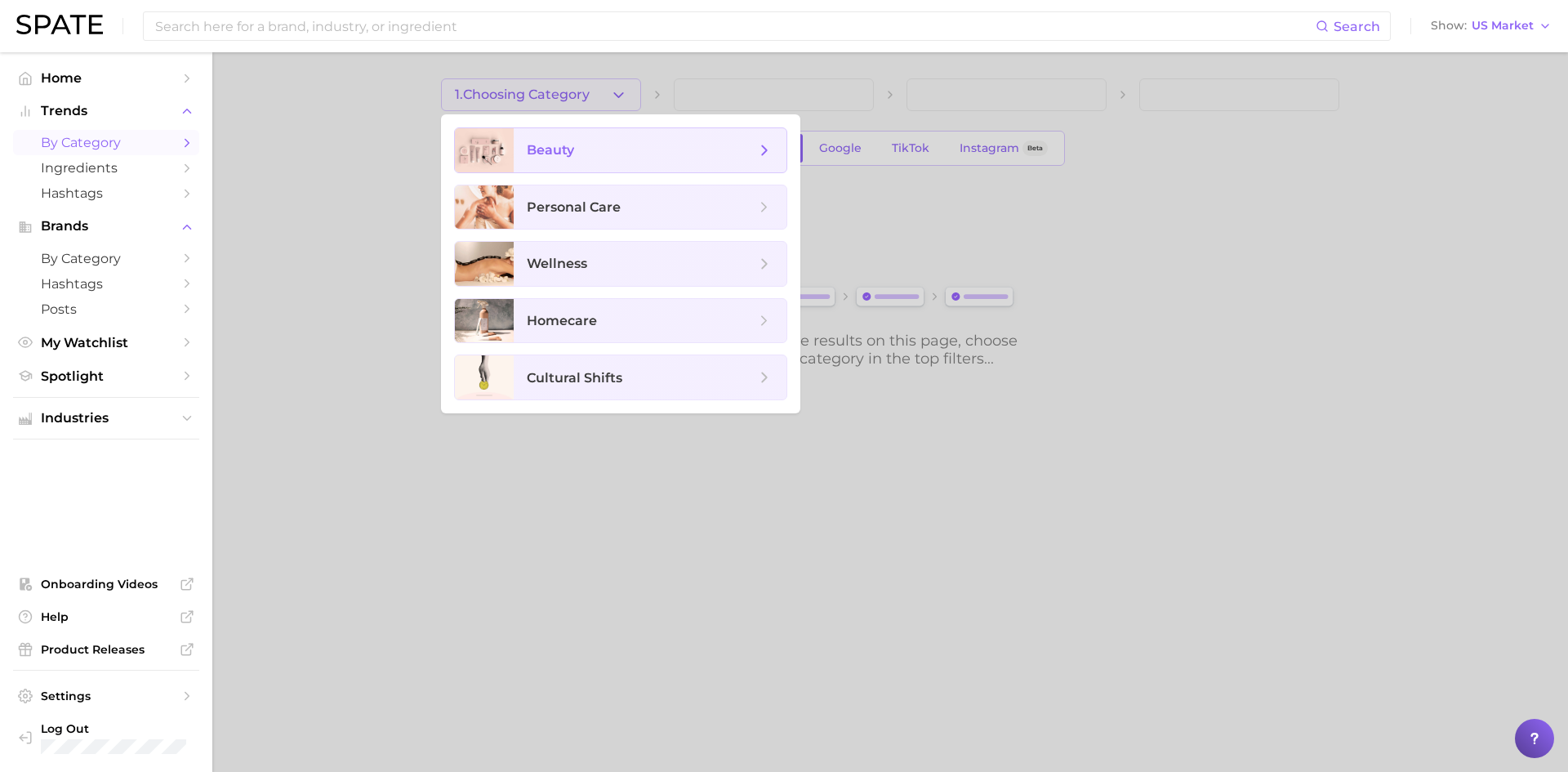
click at [768, 149] on icon at bounding box center [764, 150] width 18 height 18
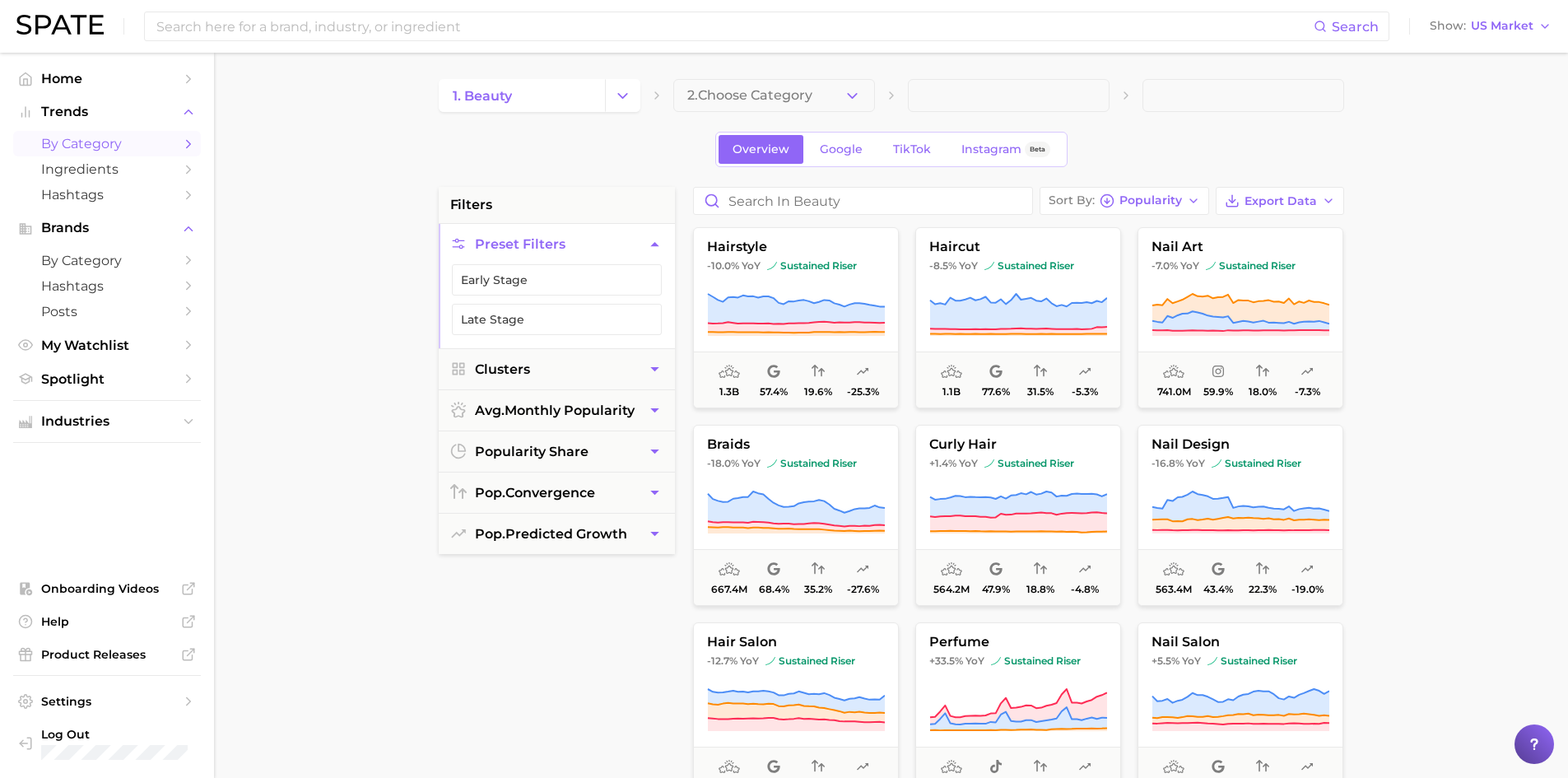
click at [652, 240] on icon "button" at bounding box center [655, 244] width 17 height 17
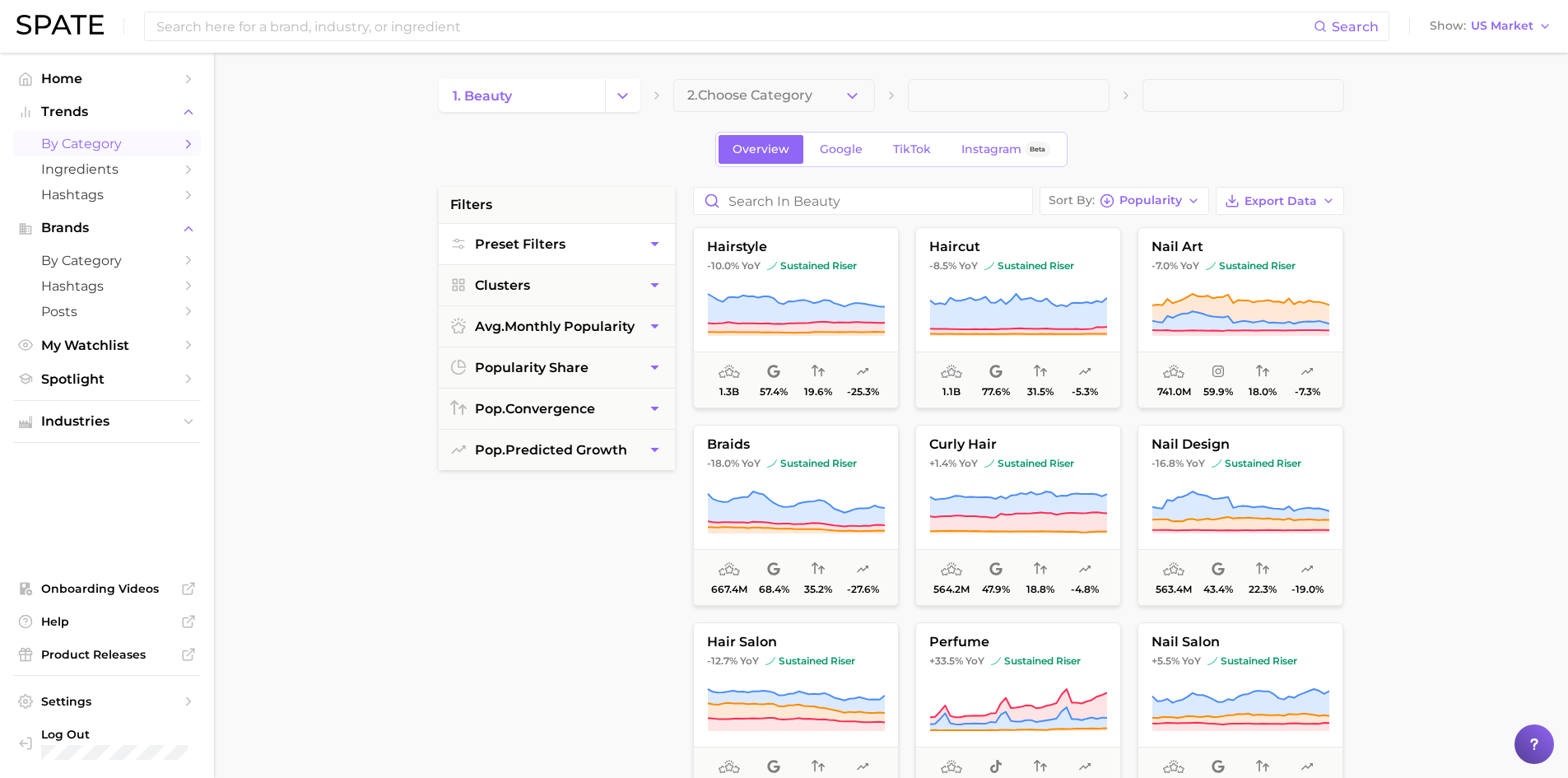
click at [657, 242] on icon "button" at bounding box center [654, 244] width 8 height 4
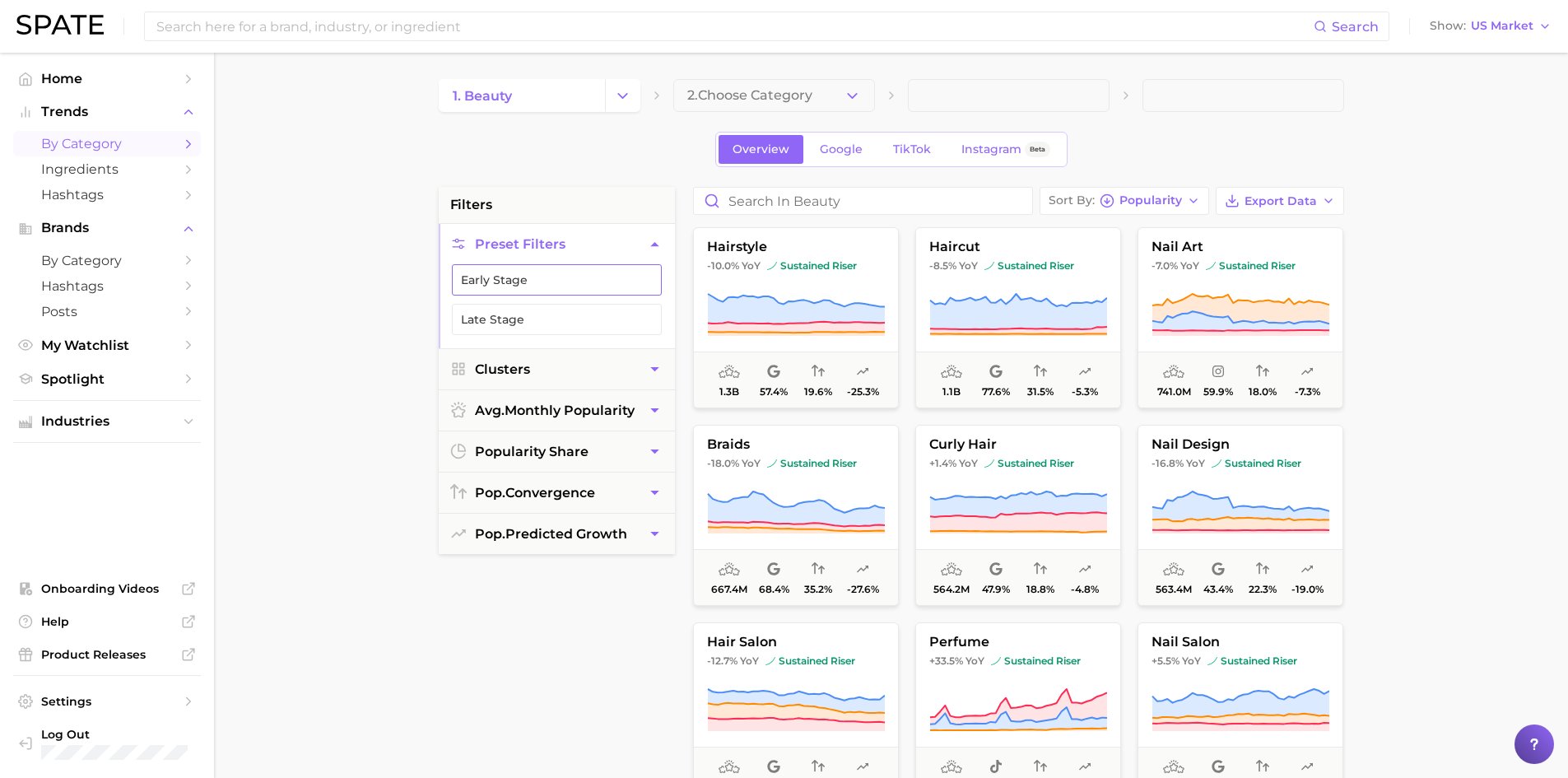
click at [546, 278] on button "Early Stage" at bounding box center [557, 280] width 210 height 31
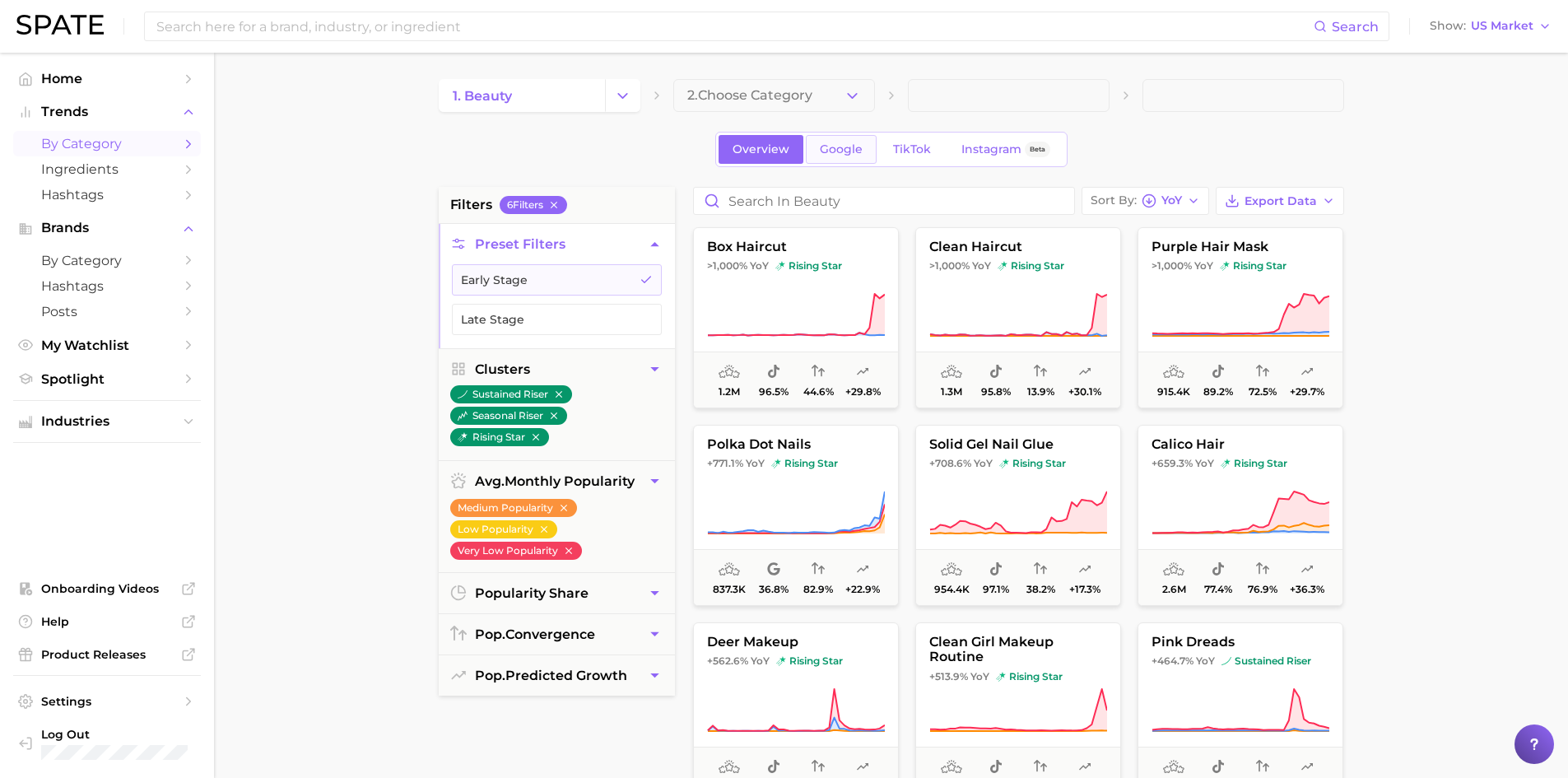
click at [834, 144] on span "Google" at bounding box center [841, 149] width 43 height 14
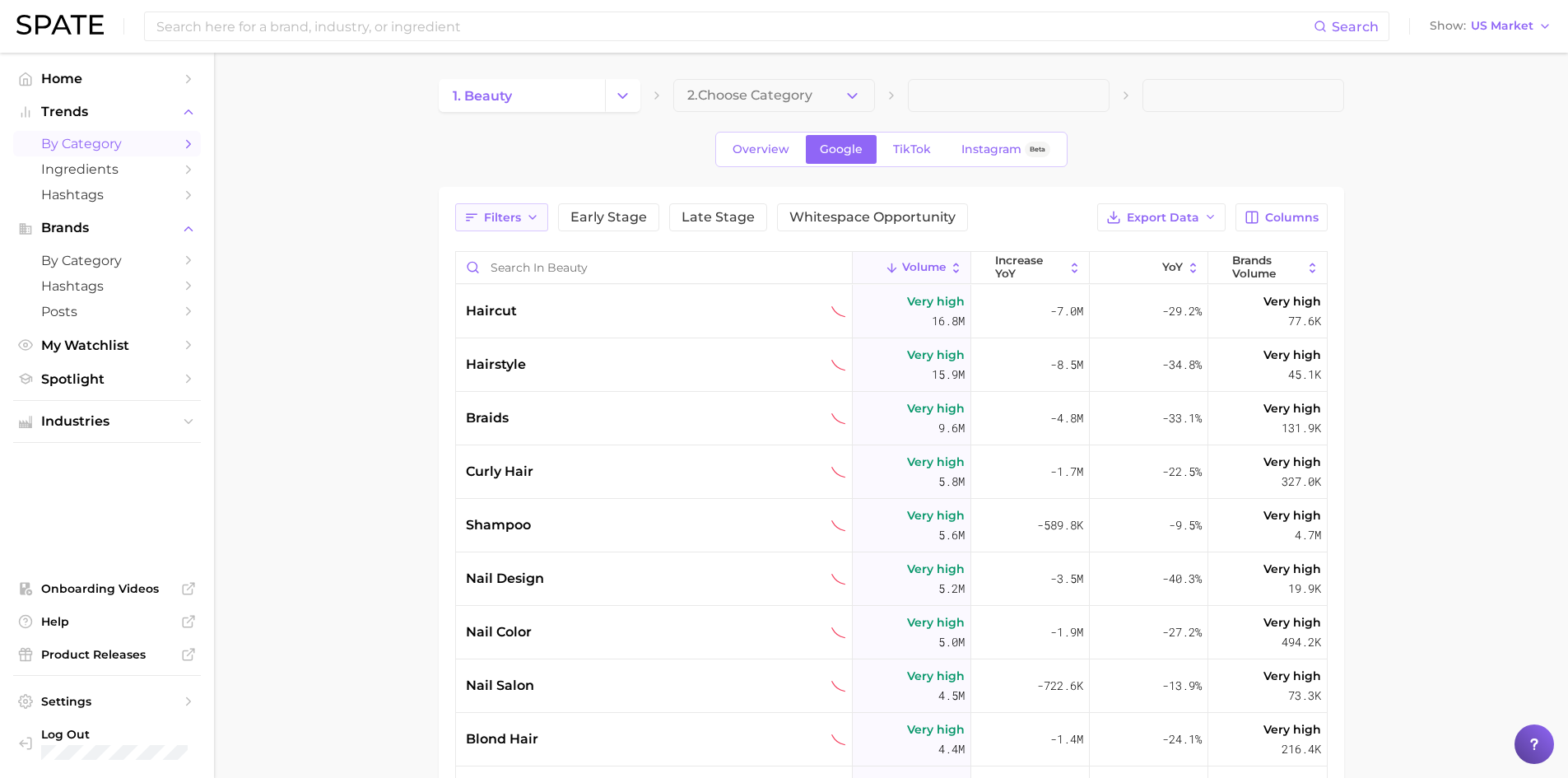
click at [480, 214] on button "Filters" at bounding box center [502, 217] width 93 height 28
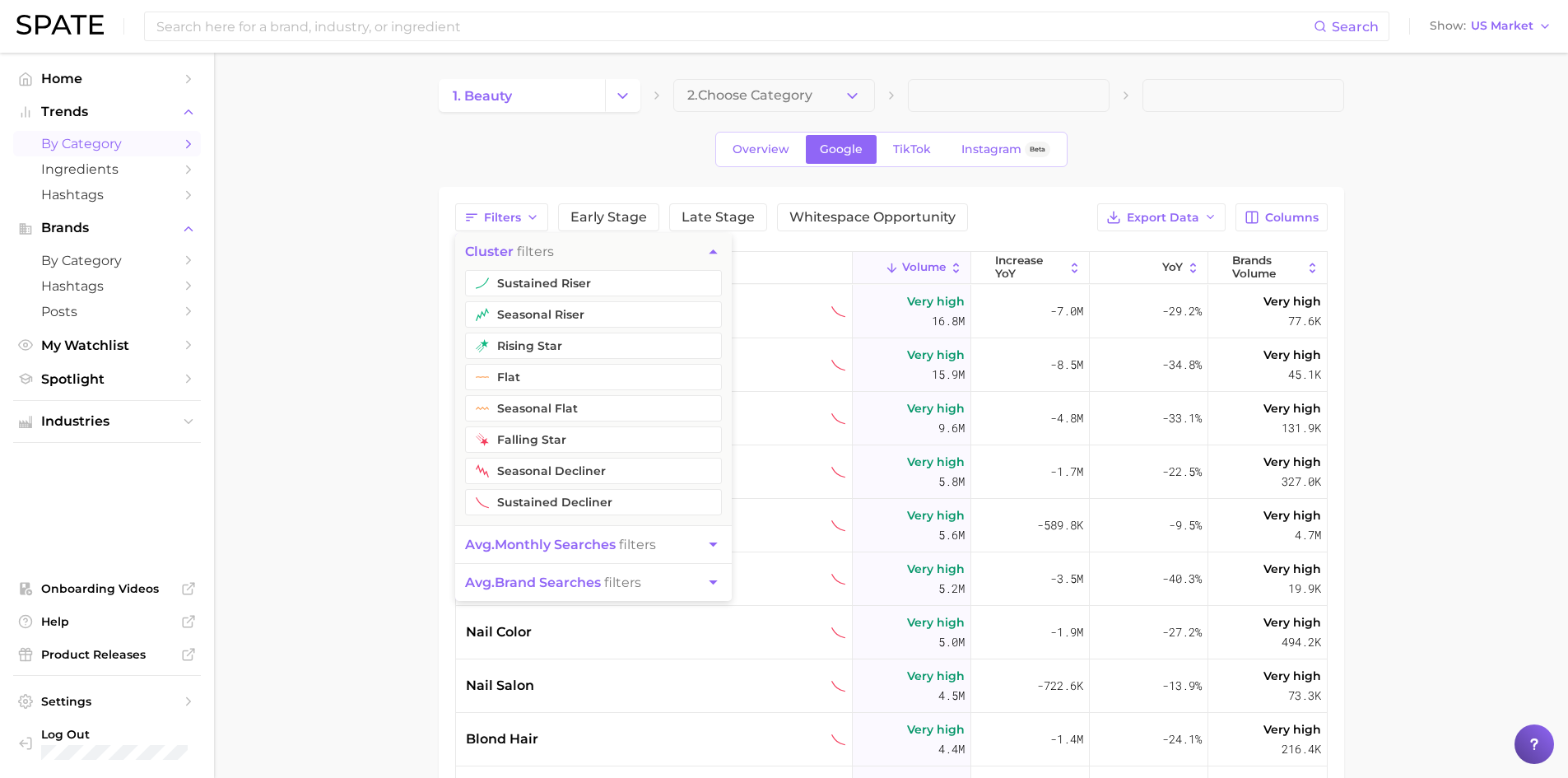
click at [713, 249] on icon "button" at bounding box center [713, 252] width 17 height 17
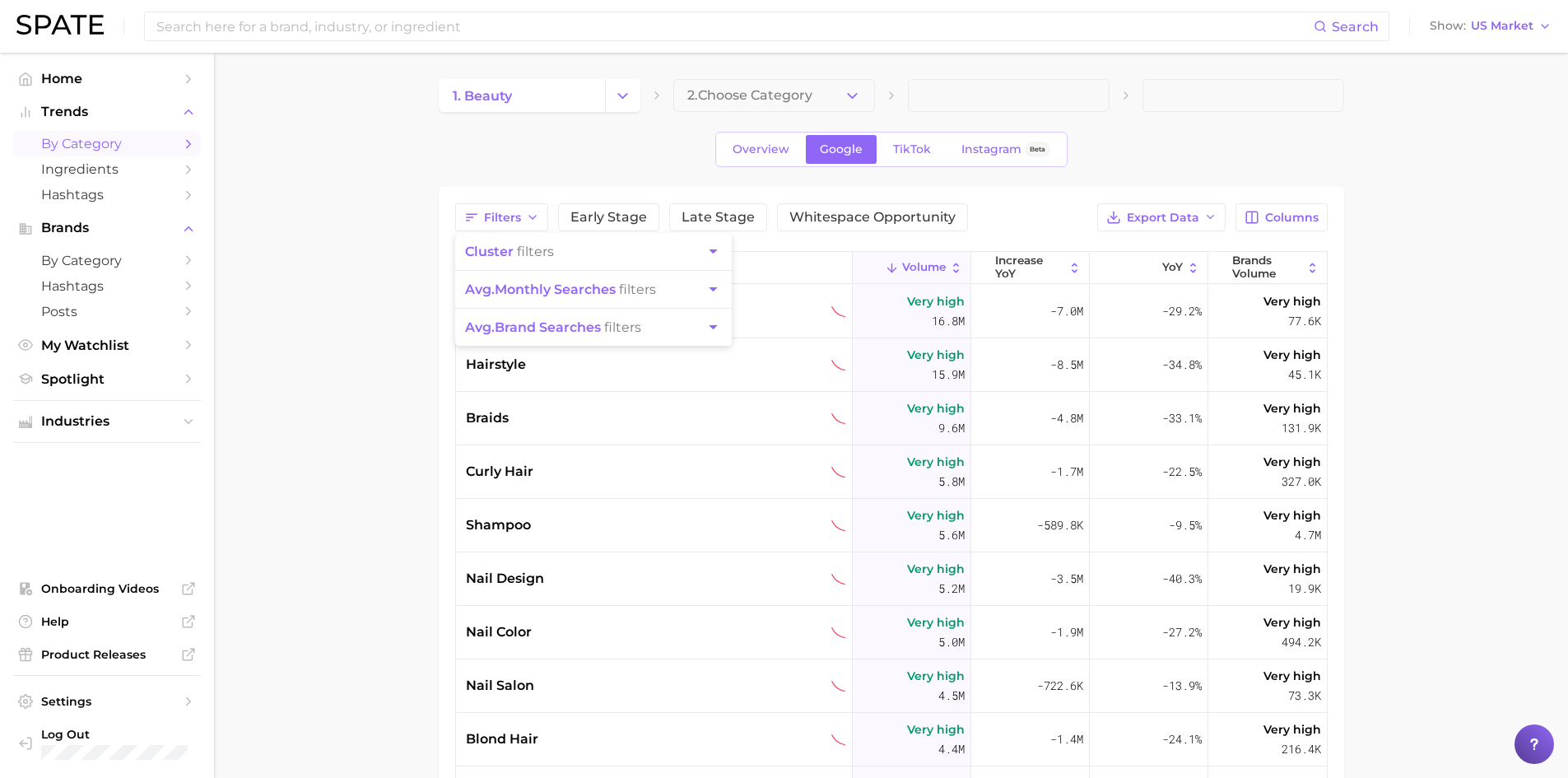
click at [354, 256] on main "1. beauty 2. Choose Category Overview Google TikTok Instagram Beta Filters clus…" at bounding box center [891, 590] width 1354 height 1075
click at [294, 400] on main "1. beauty 2. Choose Category Overview Google TikTok Instagram Beta Filters Earl…" at bounding box center [891, 590] width 1354 height 1075
click at [628, 93] on icon "Change Category" at bounding box center [623, 96] width 17 height 17
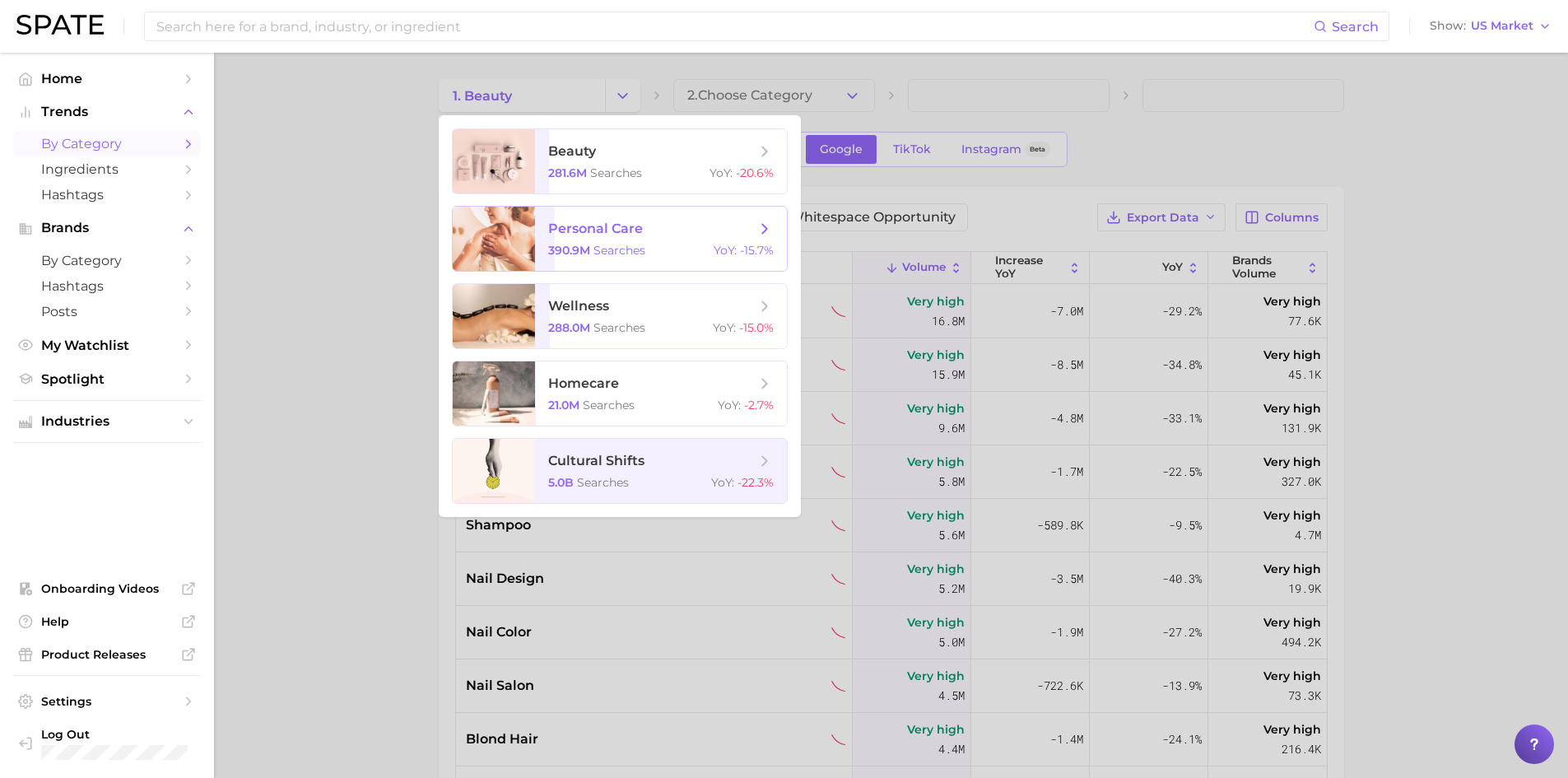
click at [607, 228] on span "personal care" at bounding box center [596, 229] width 95 height 16
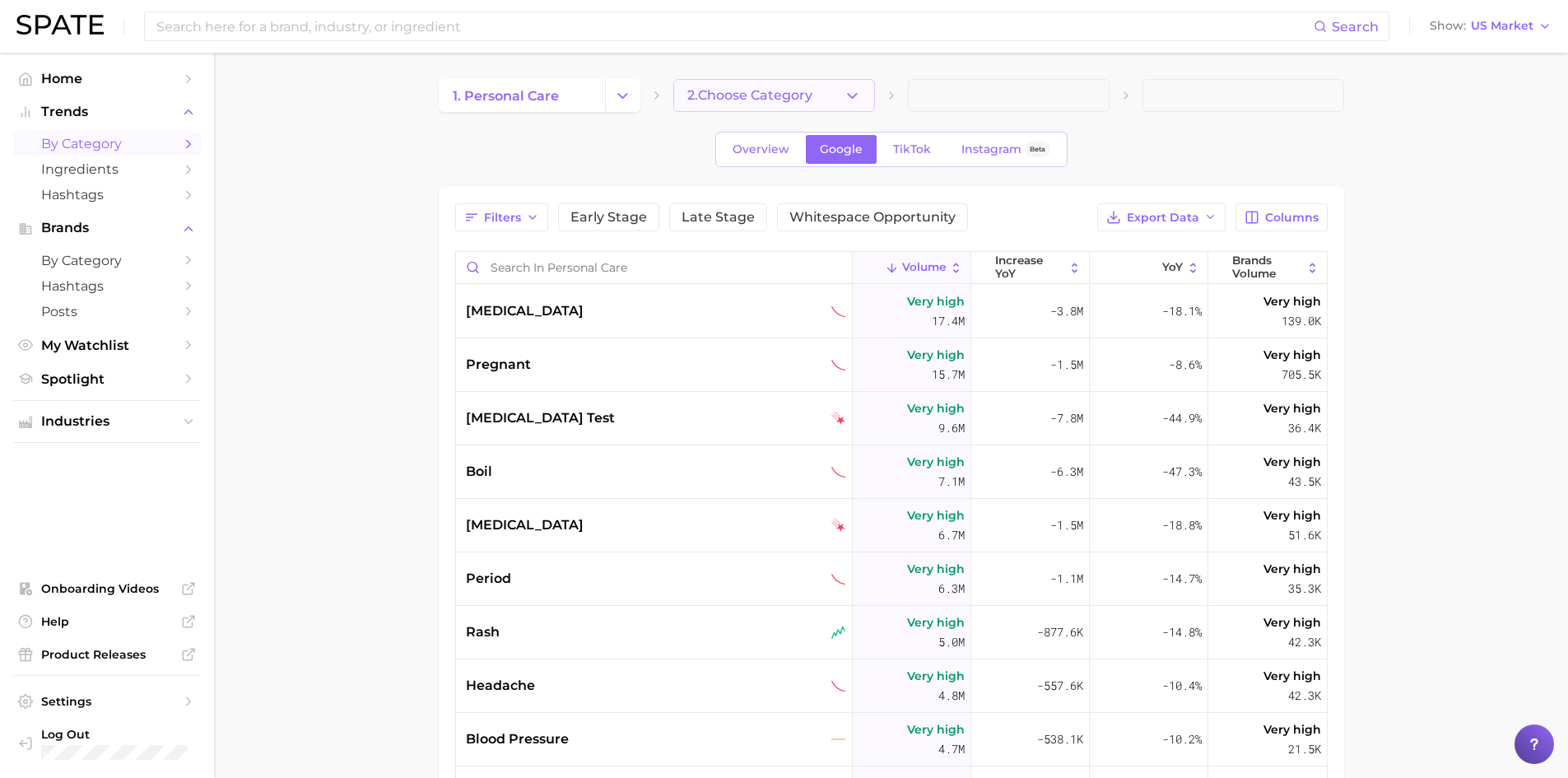
click at [775, 93] on span "2. Choose Category" at bounding box center [750, 95] width 125 height 15
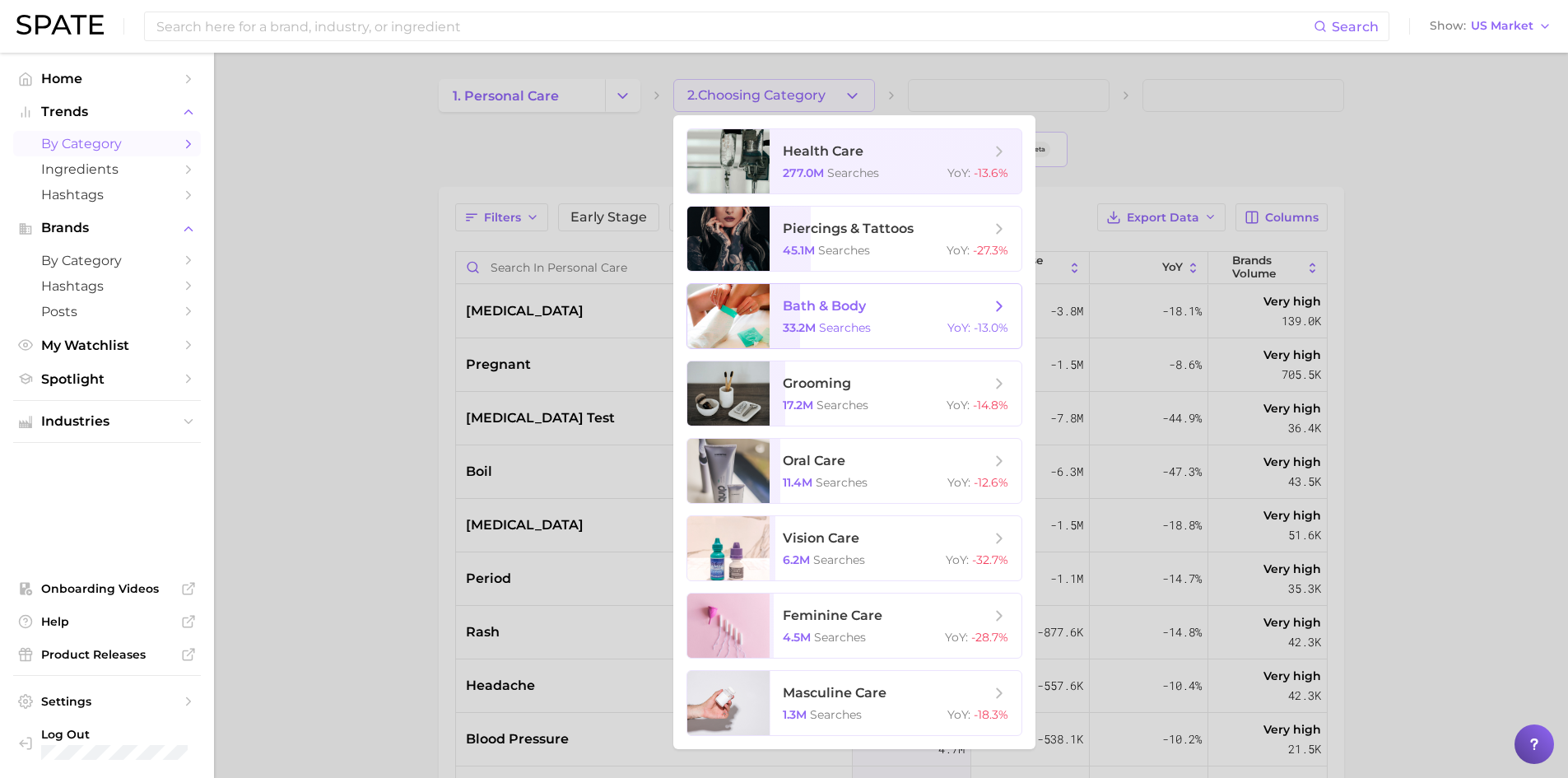
click at [833, 304] on span "bath & body" at bounding box center [824, 306] width 83 height 16
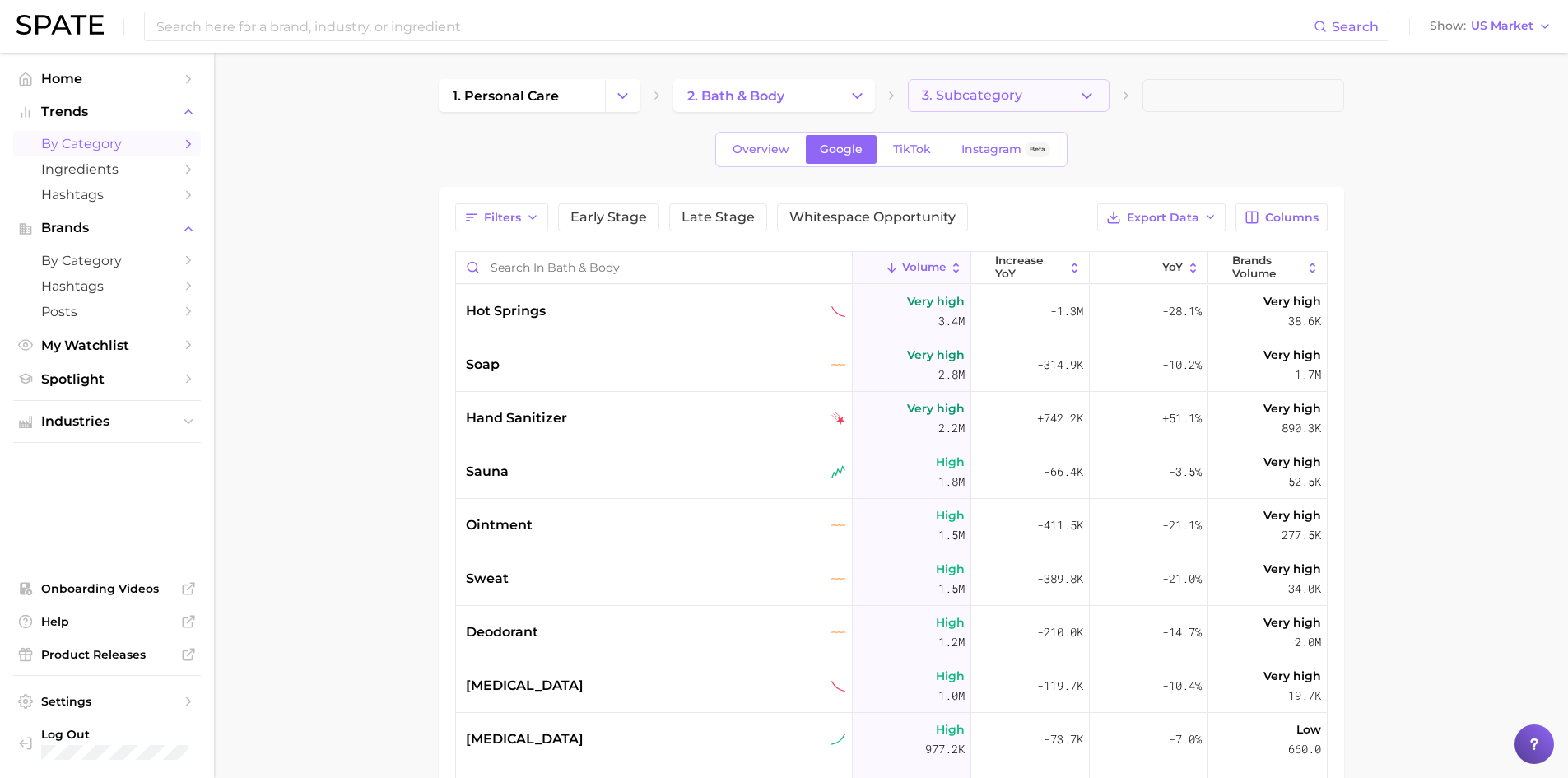
click at [971, 90] on span "3. Subcategory" at bounding box center [972, 95] width 101 height 15
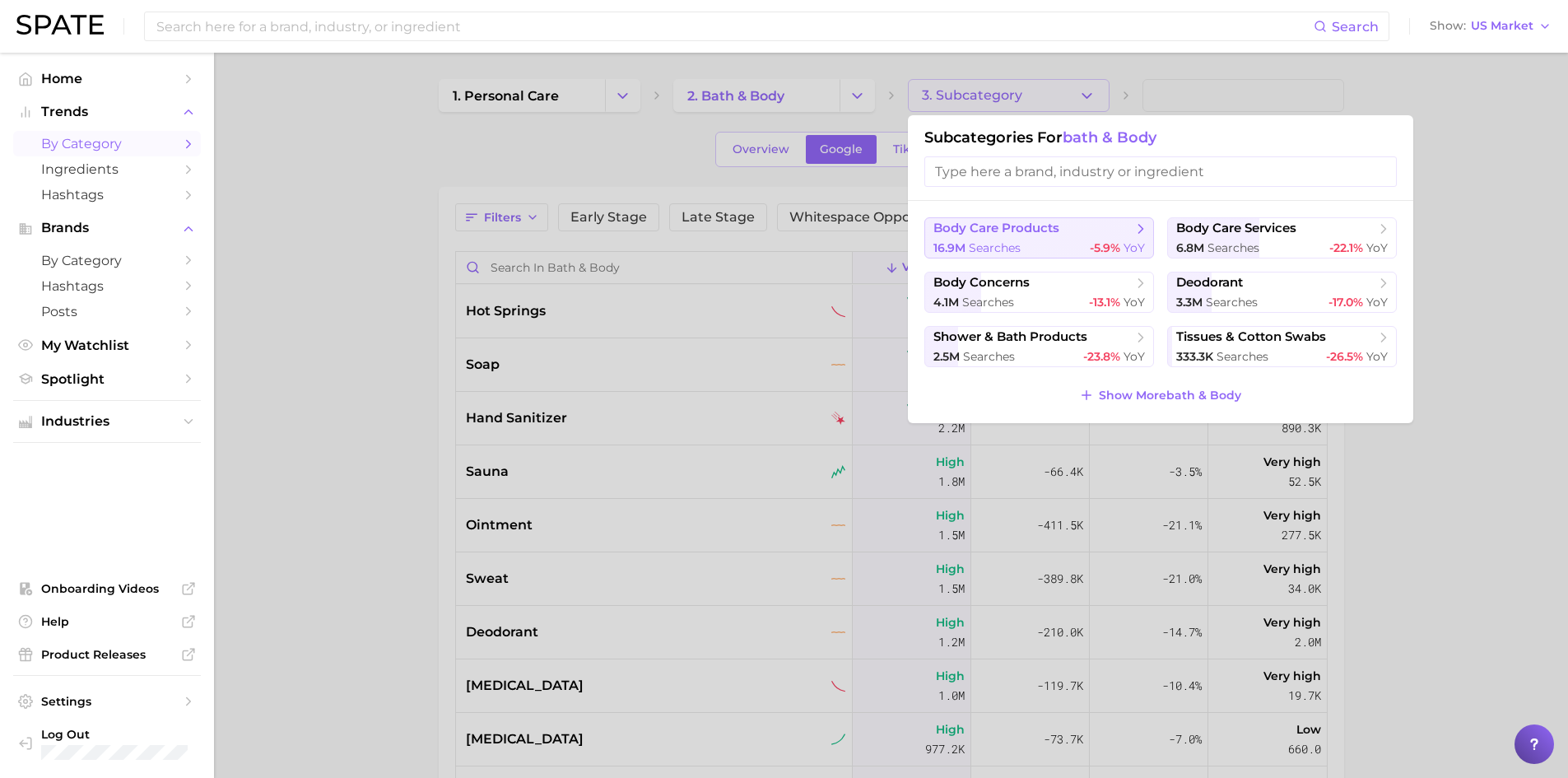
click at [1015, 228] on span "body care products" at bounding box center [997, 229] width 126 height 16
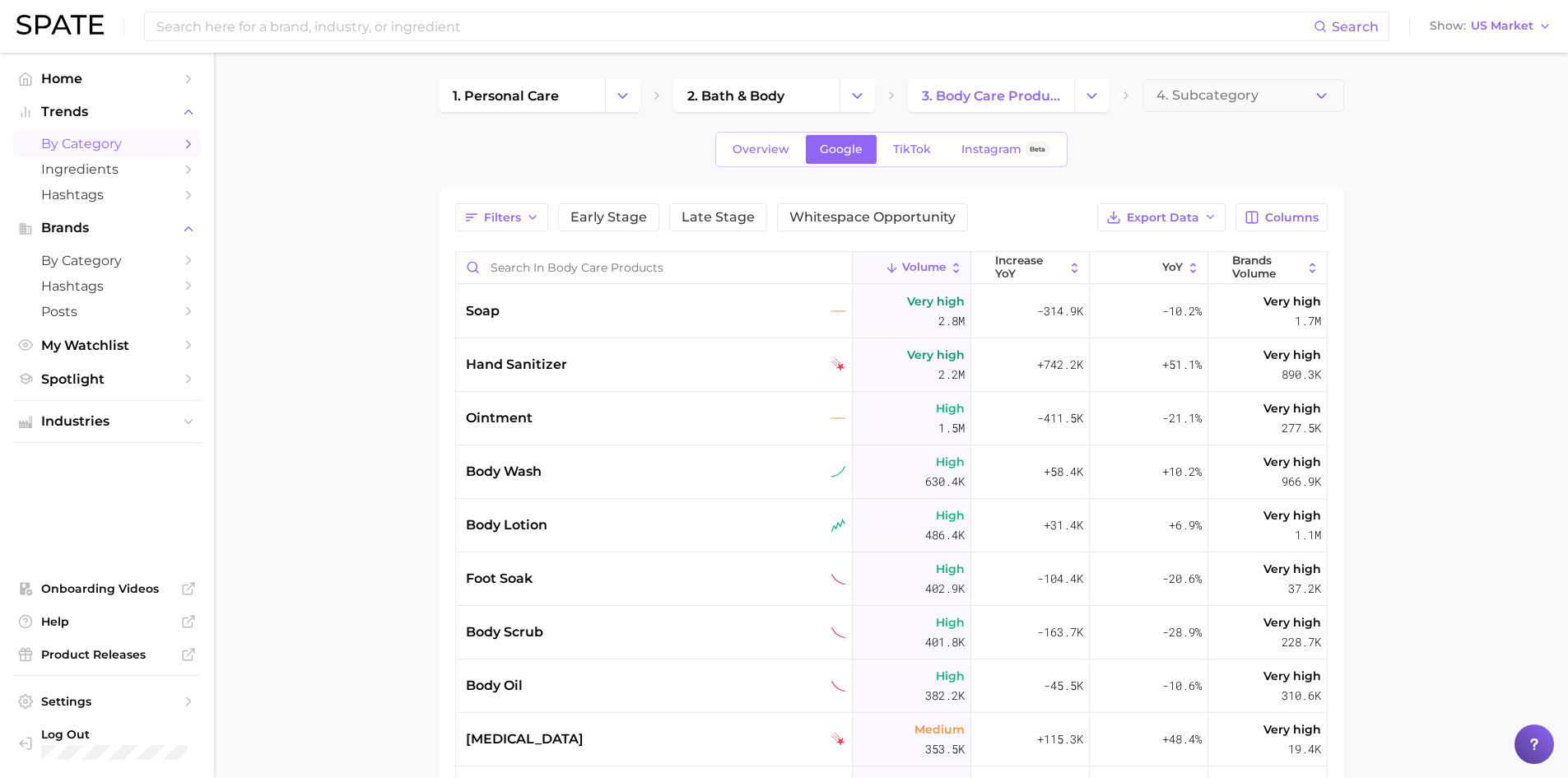
click at [916, 199] on div "Filters Early Stage Late Stage Whitespace Opportunity Export Data Columns Volum…" at bounding box center [891, 616] width 906 height 858
click at [913, 207] on button "Whitespace Opportunity" at bounding box center [872, 217] width 191 height 28
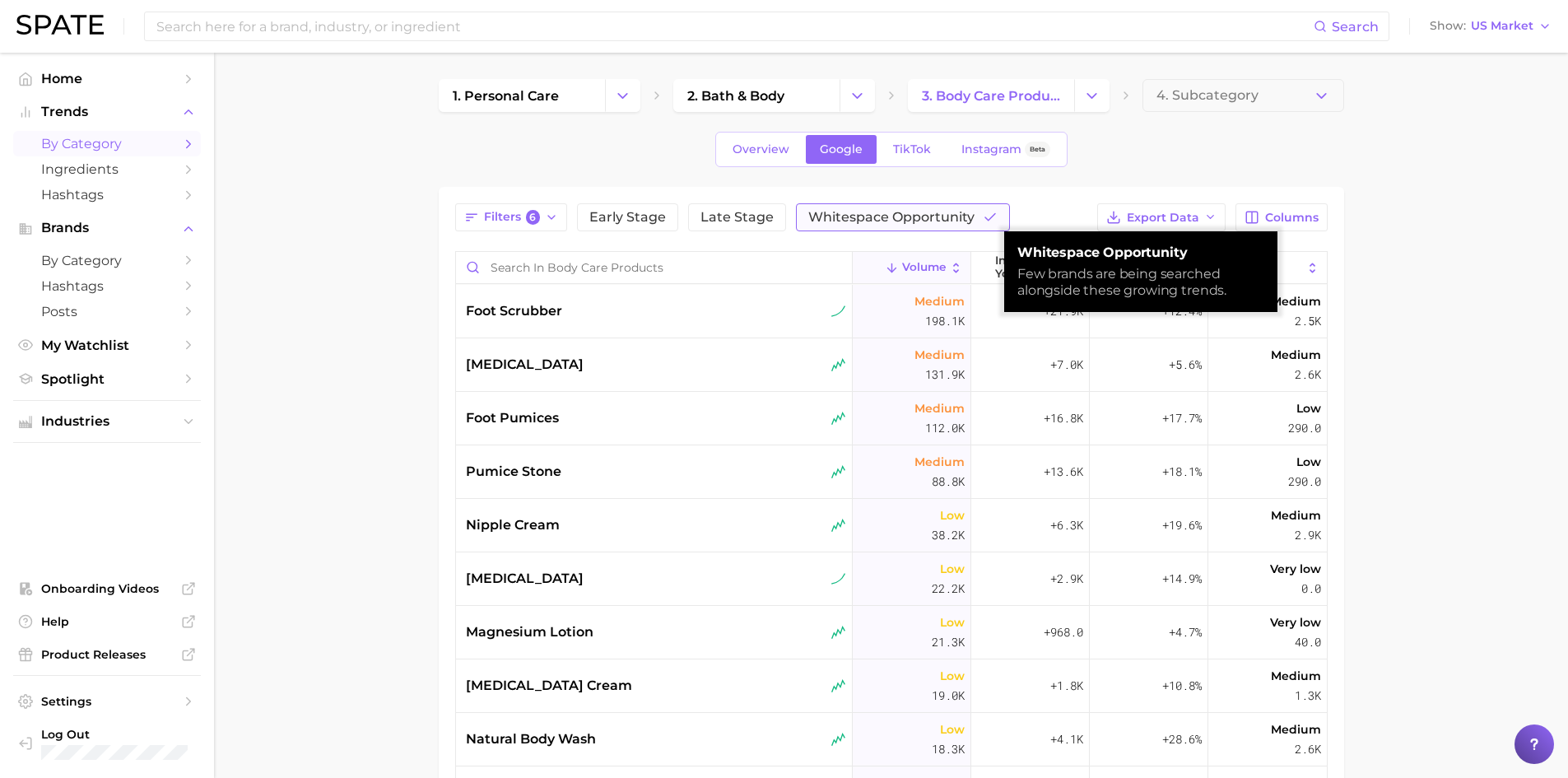
click at [911, 211] on span "Whitespace Opportunity" at bounding box center [891, 218] width 167 height 14
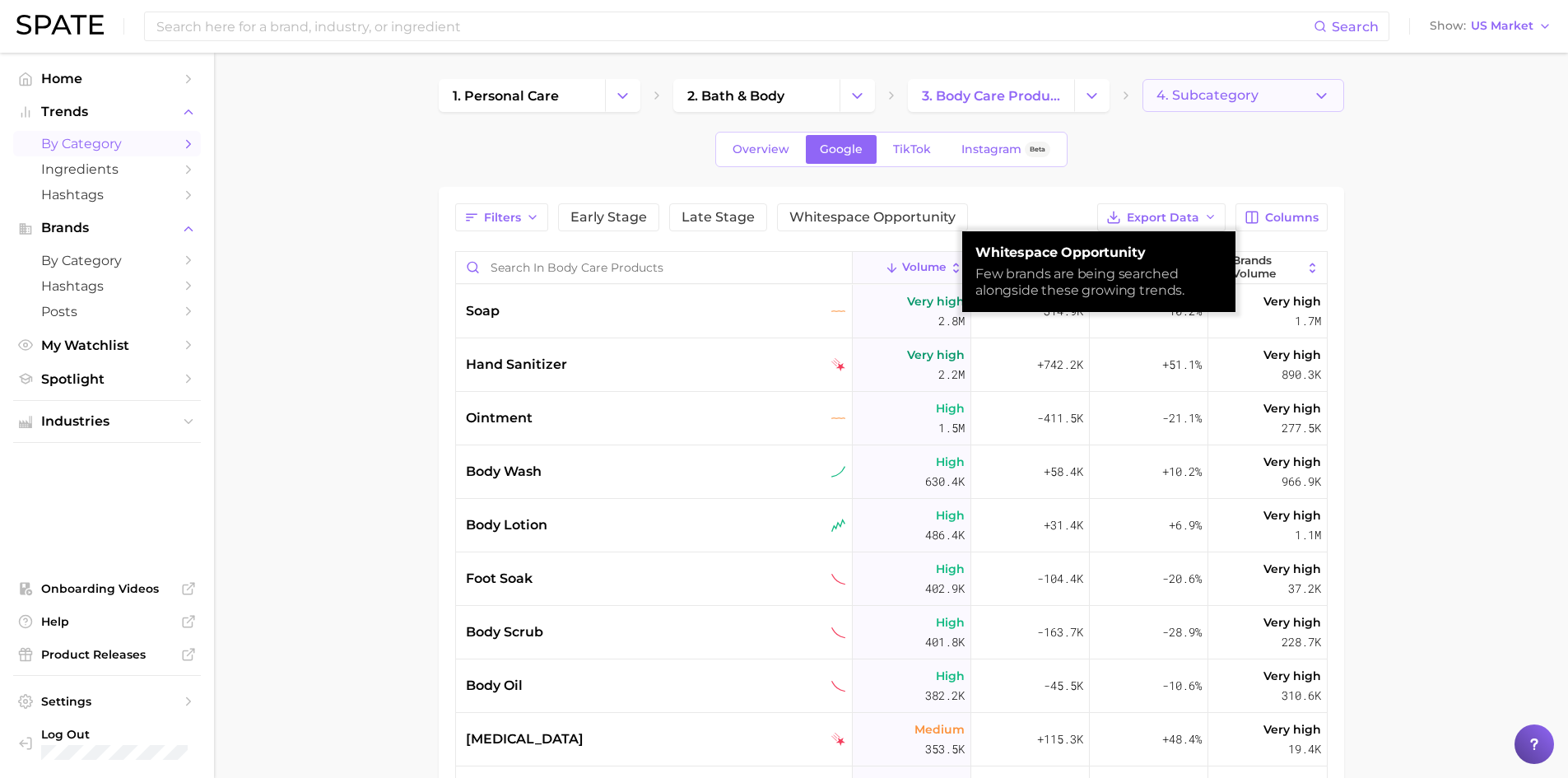
click at [1215, 97] on span "4. Subcategory" at bounding box center [1207, 95] width 102 height 15
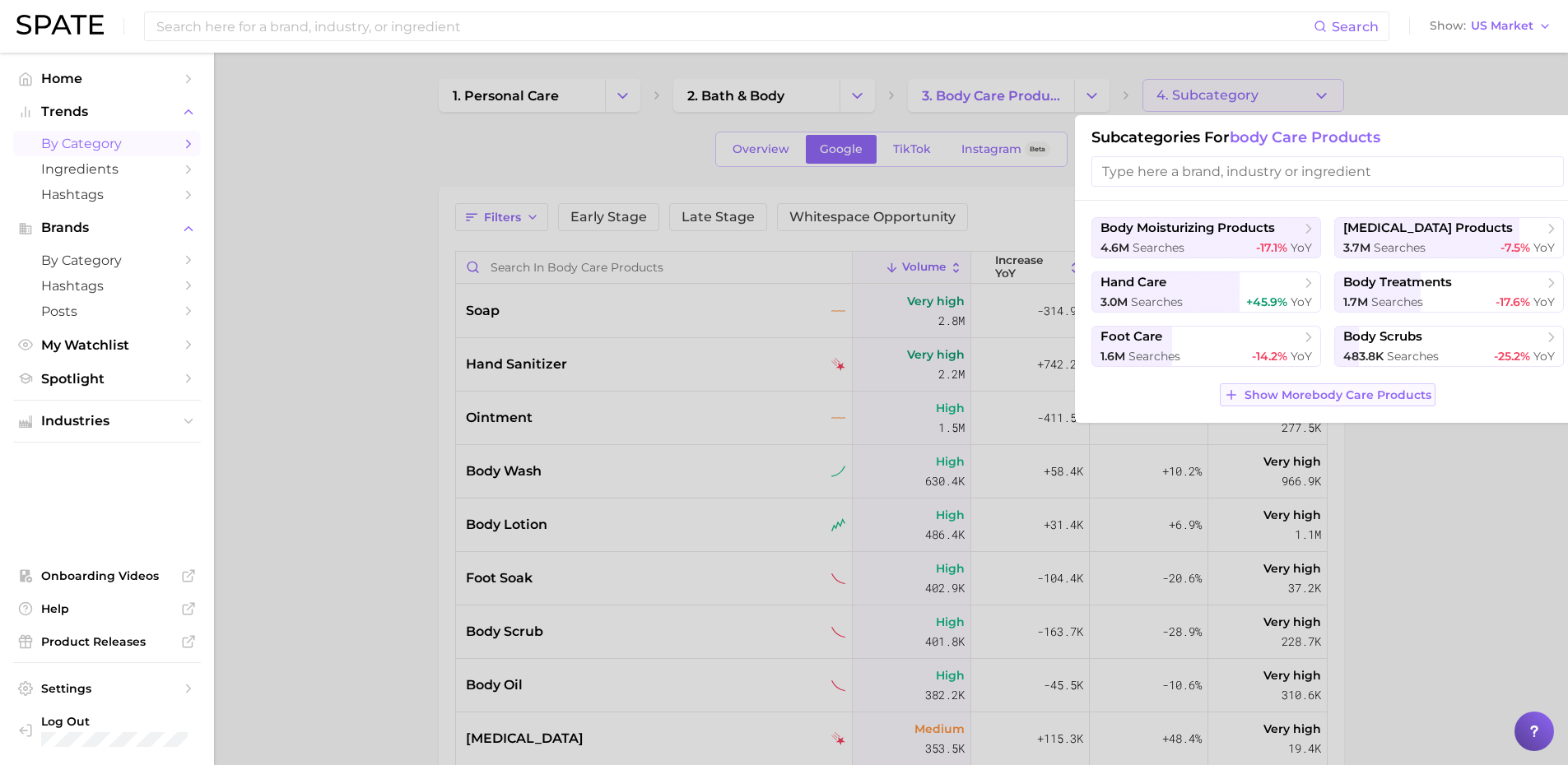
click at [1354, 398] on span "Show More body care products" at bounding box center [1337, 395] width 187 height 14
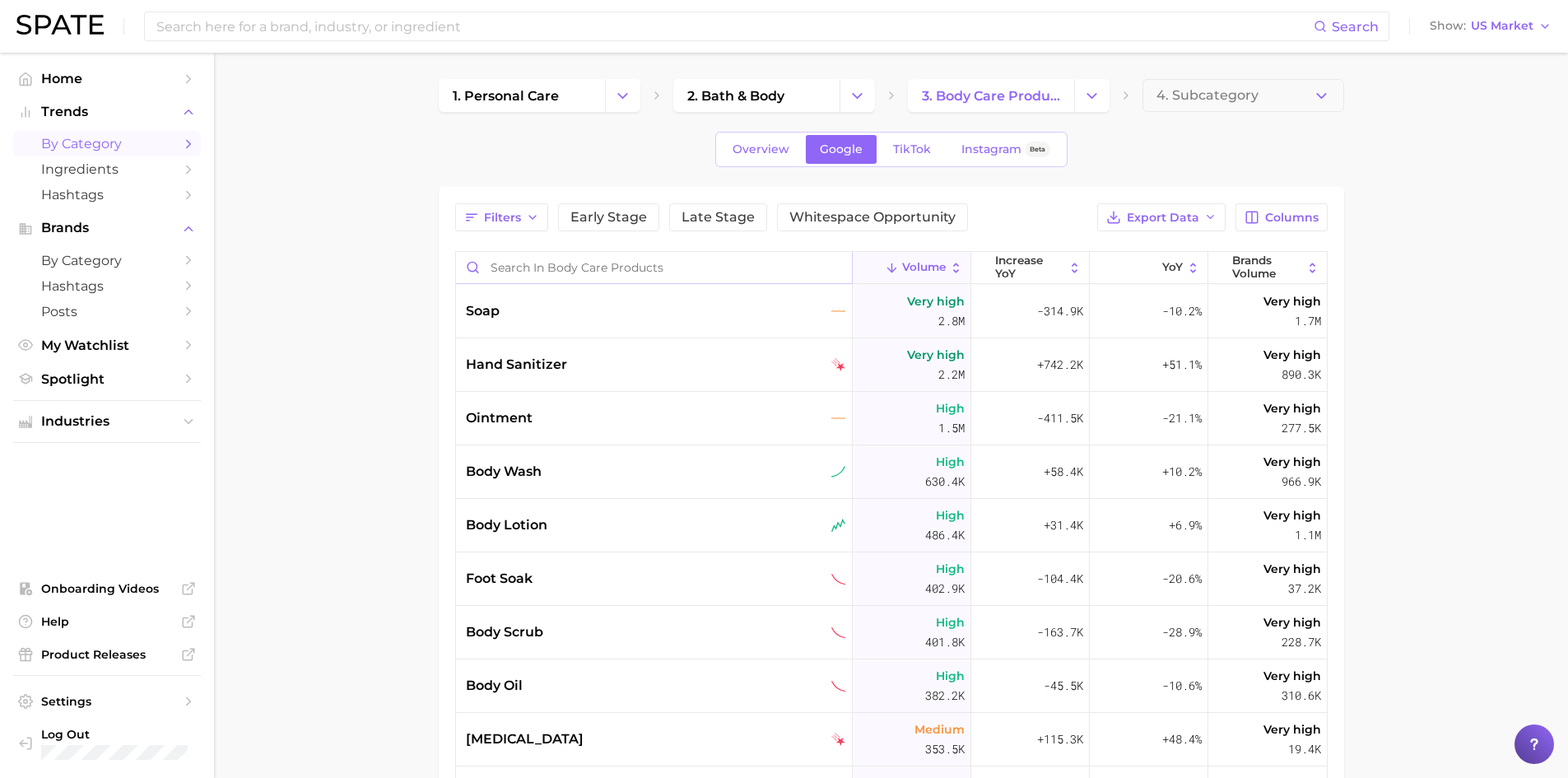
click at [571, 267] on input "Search in body care products" at bounding box center [654, 267] width 396 height 31
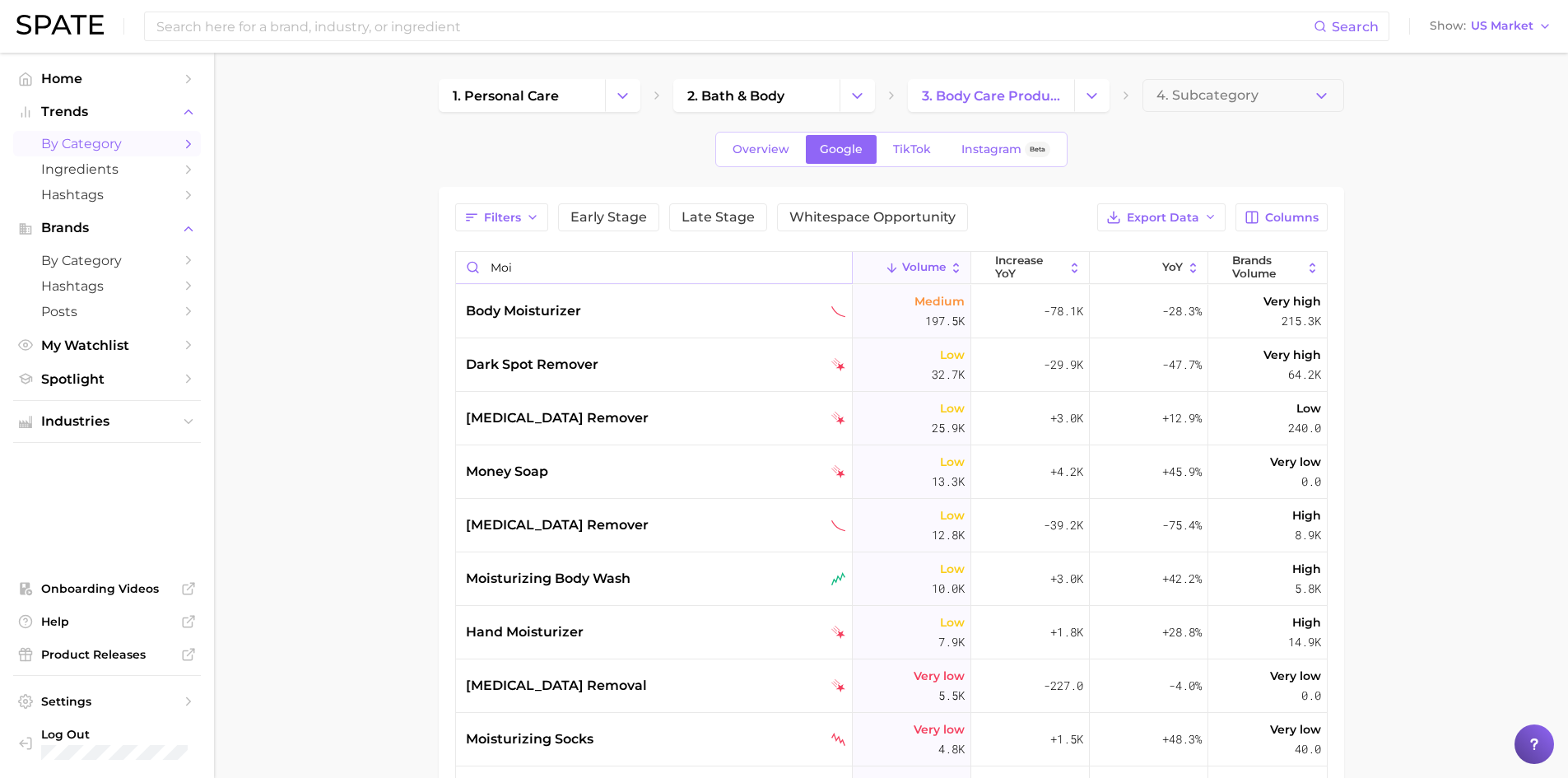
type input "mois"
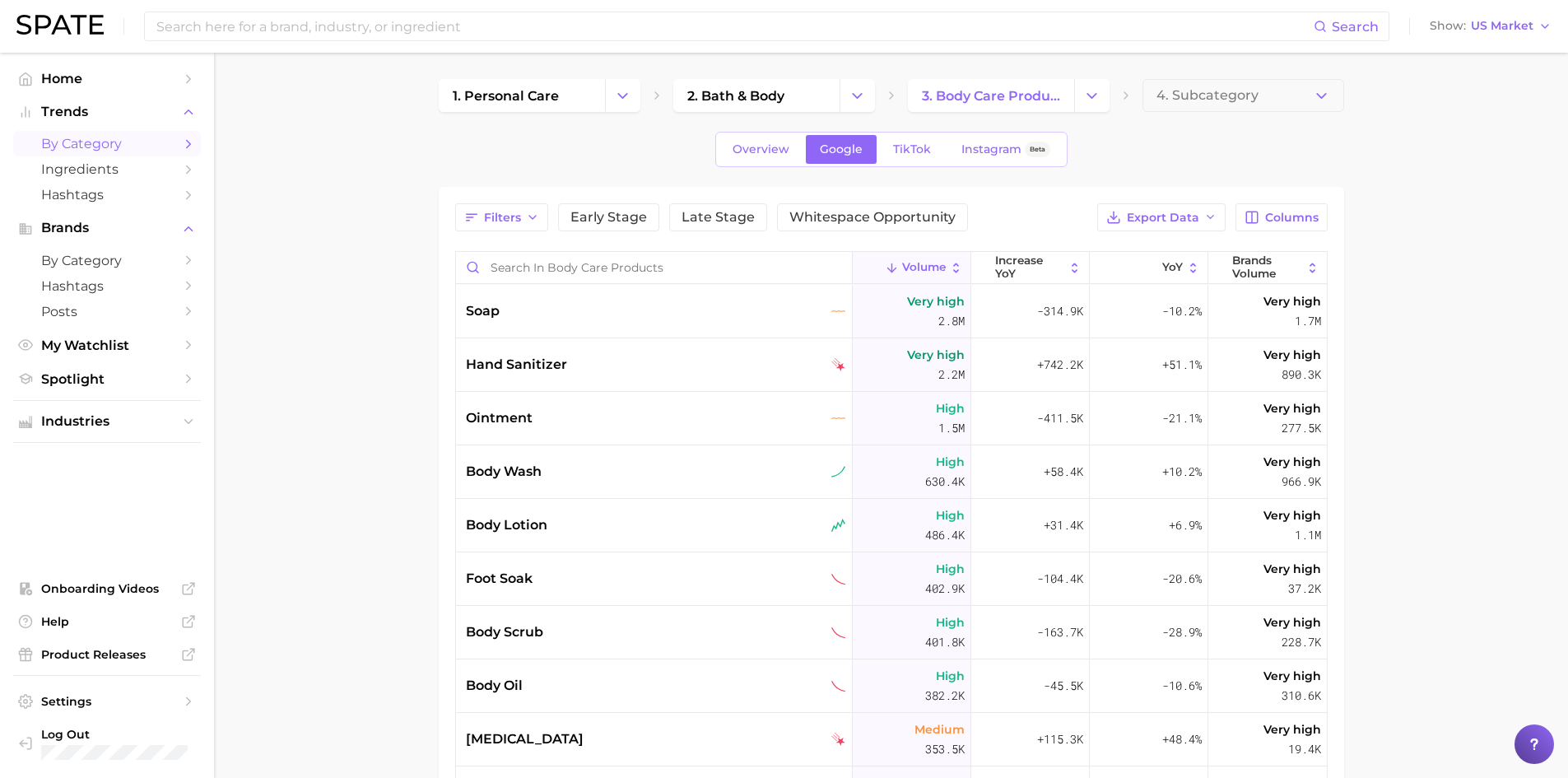
click at [359, 315] on main "1. personal care 2. bath & body 3. body care products 4. Subcategory Overview G…" at bounding box center [891, 590] width 1354 height 1075
click at [185, 166] on icon "Sidebar" at bounding box center [188, 169] width 15 height 15
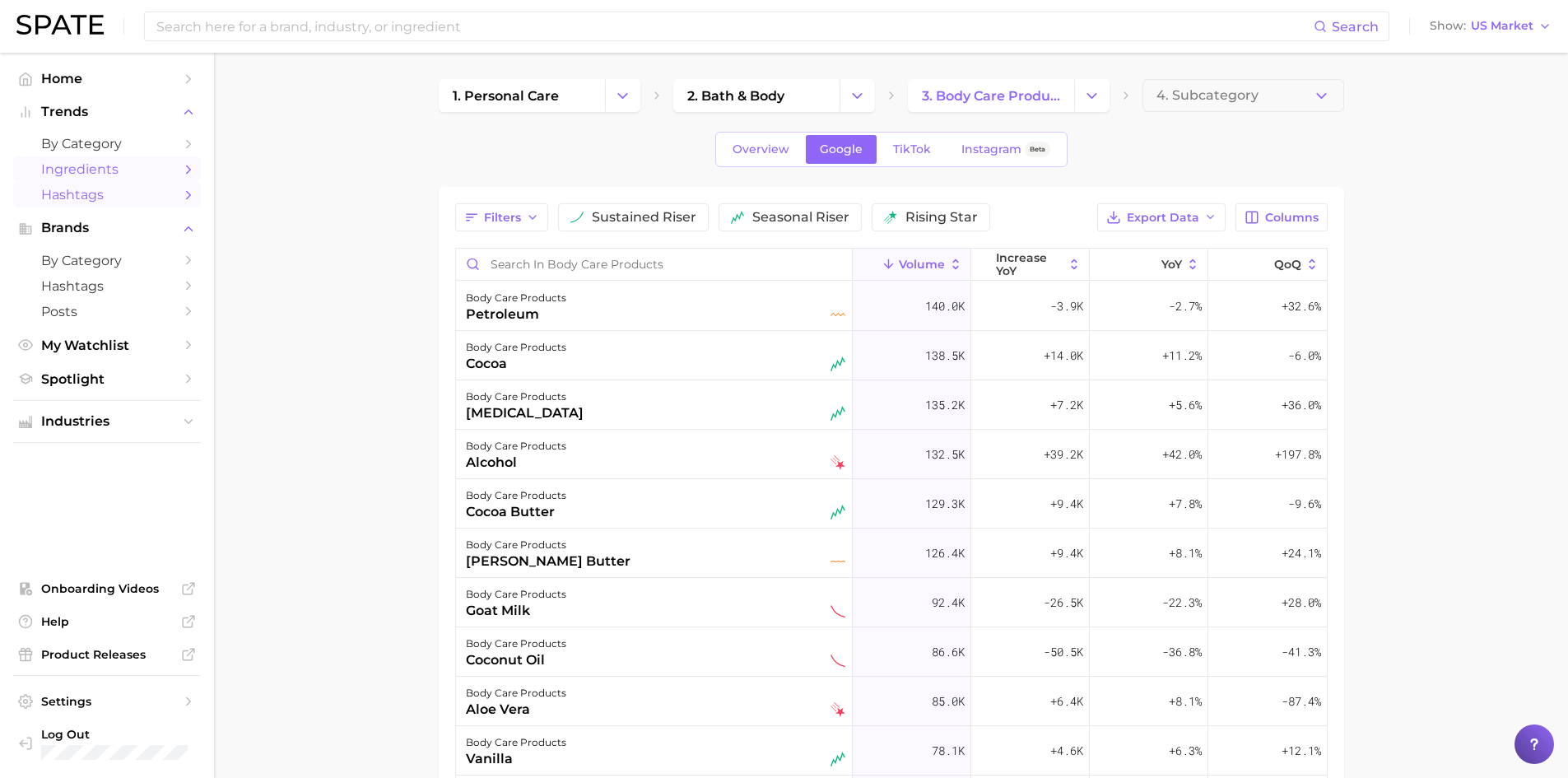
click at [96, 194] on span "Hashtags" at bounding box center [107, 195] width 132 height 16
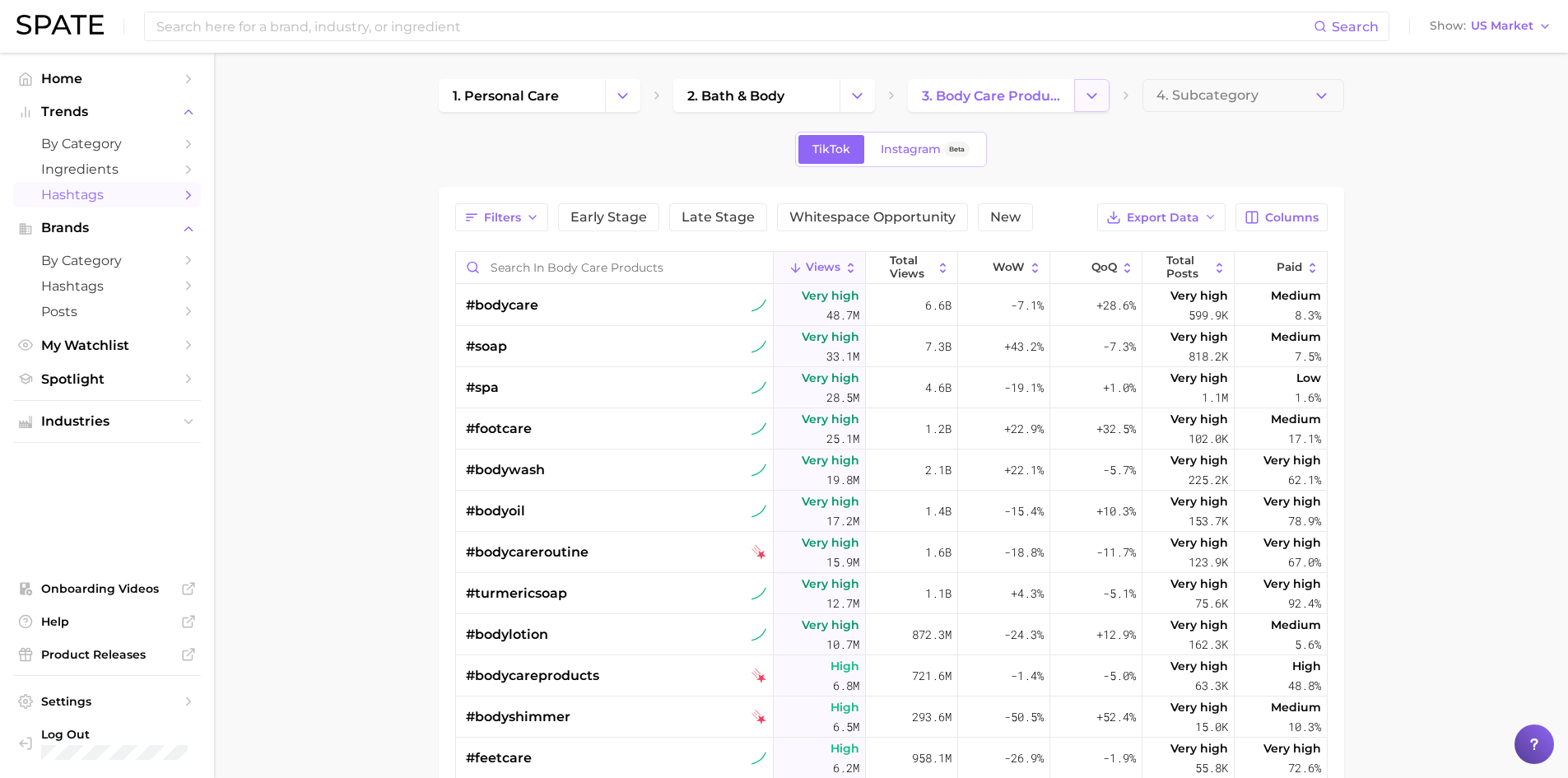
click at [1089, 88] on icon "Change Category" at bounding box center [1091, 96] width 17 height 17
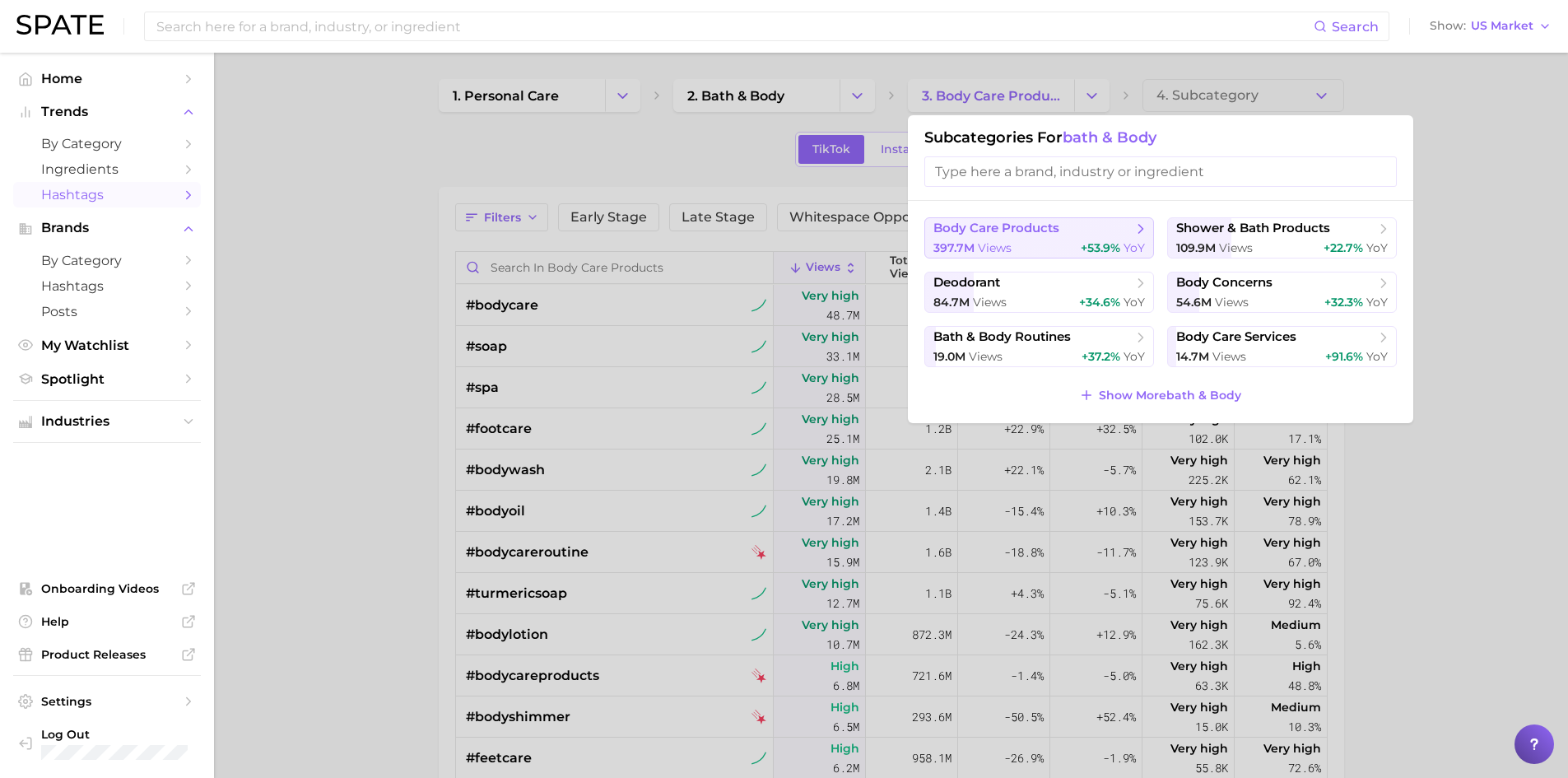
click at [1008, 228] on span "body care products" at bounding box center [997, 229] width 126 height 16
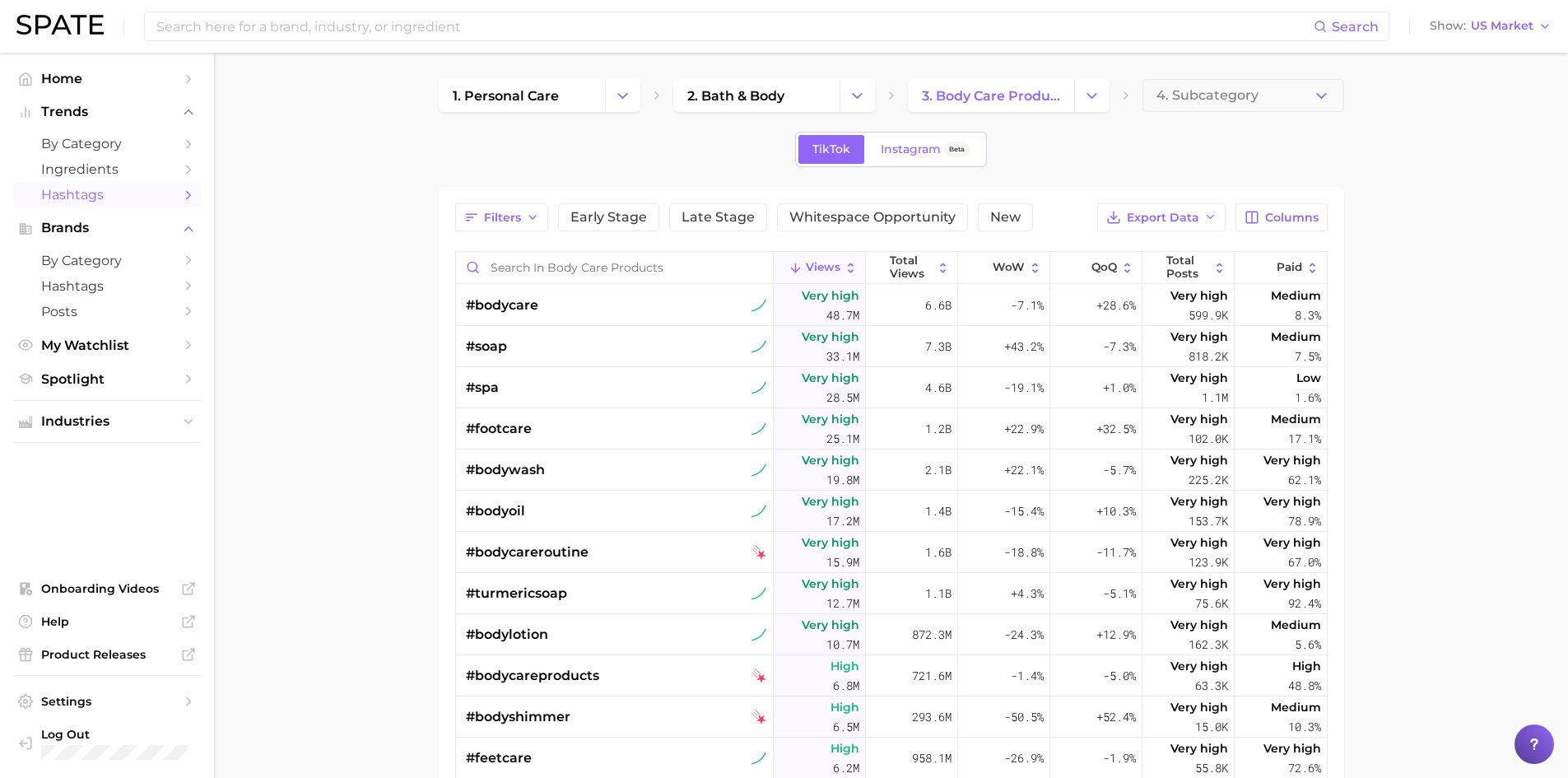
click at [888, 95] on icon at bounding box center [892, 96] width 14 height 14
click at [80, 139] on span "by Category" at bounding box center [107, 143] width 132 height 16
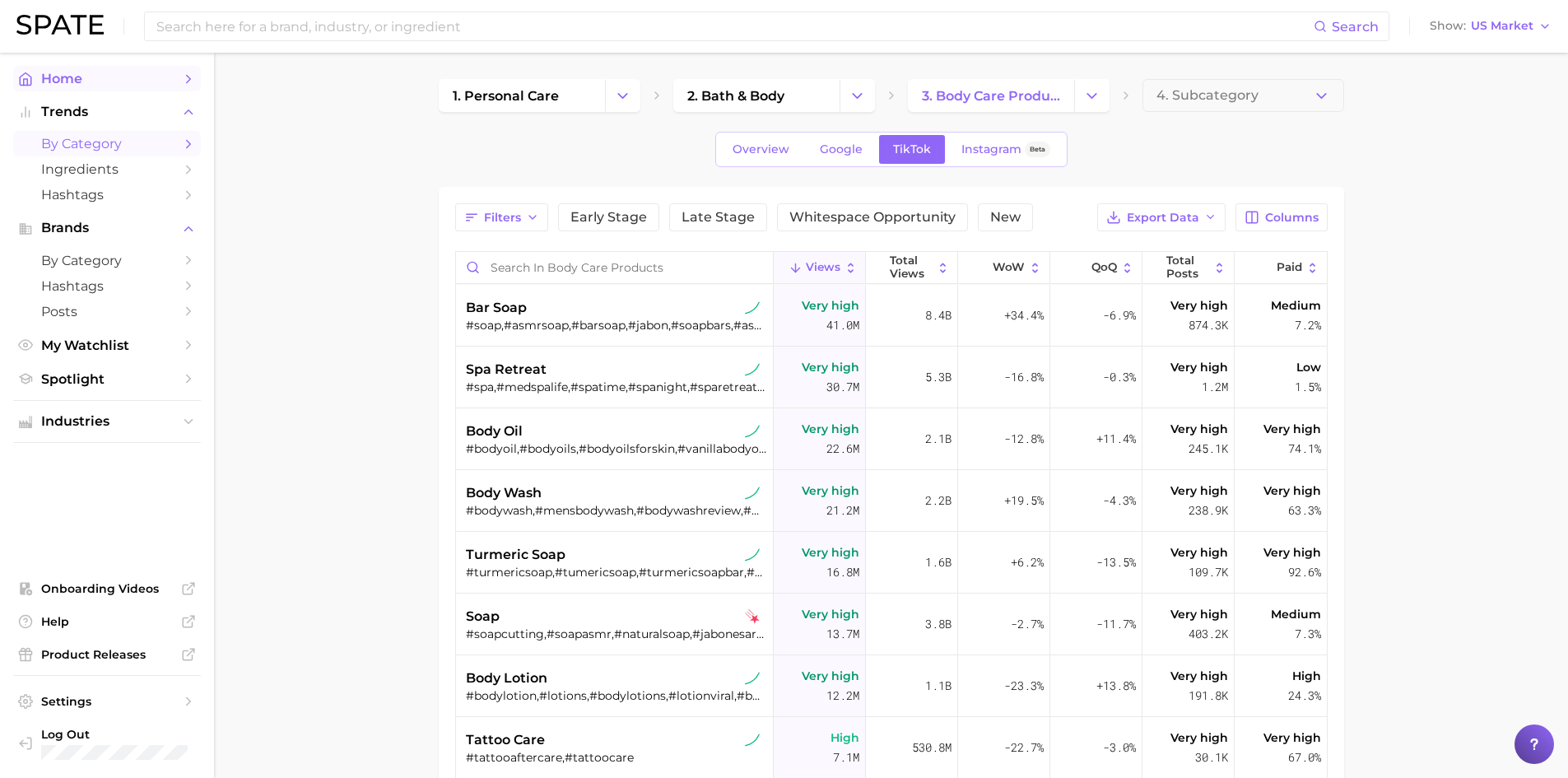
click at [74, 78] on span "Home" at bounding box center [107, 78] width 132 height 16
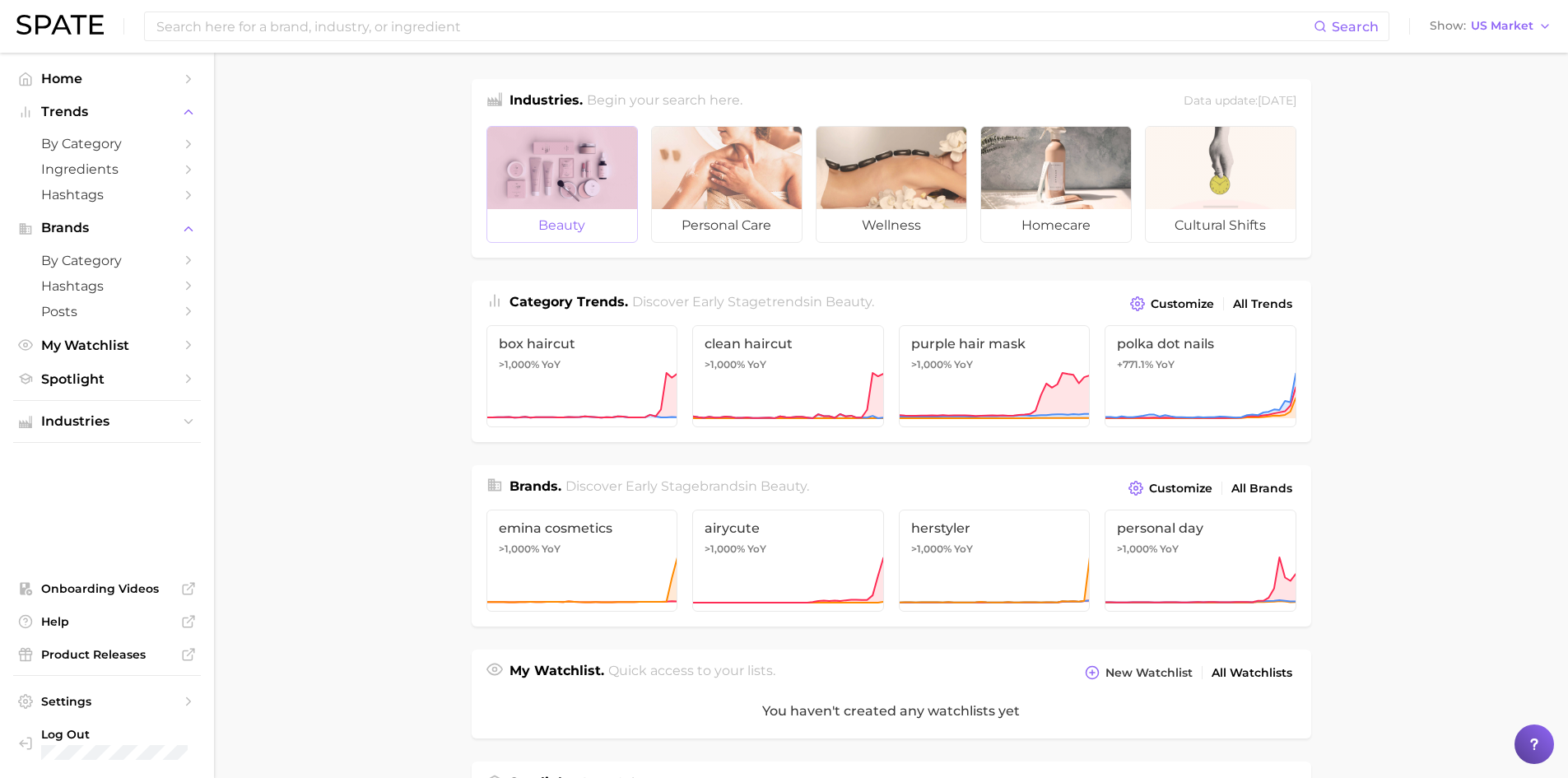
click at [542, 169] on div at bounding box center [562, 168] width 150 height 82
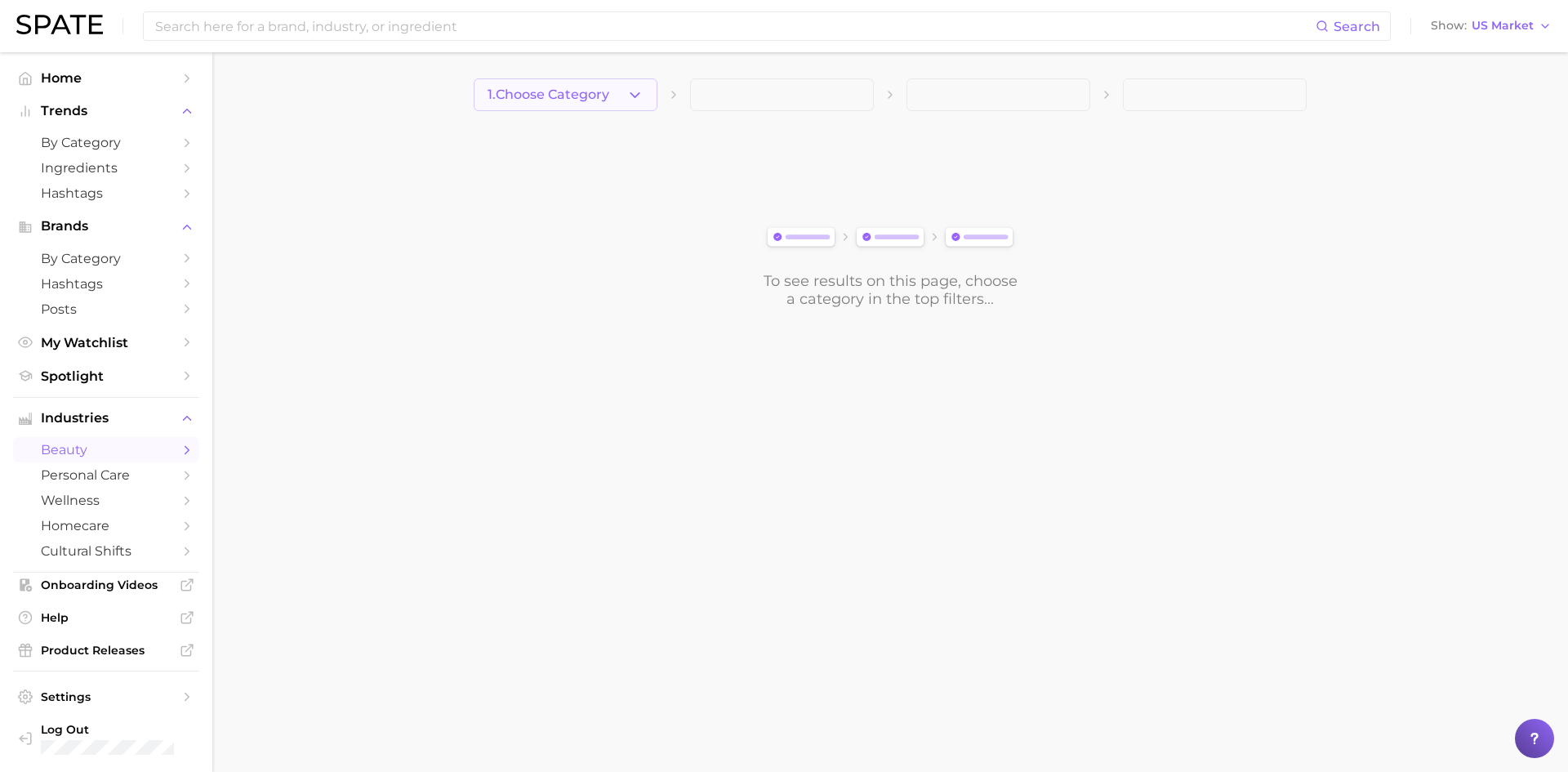
click at [632, 99] on icon "button" at bounding box center [635, 95] width 17 height 17
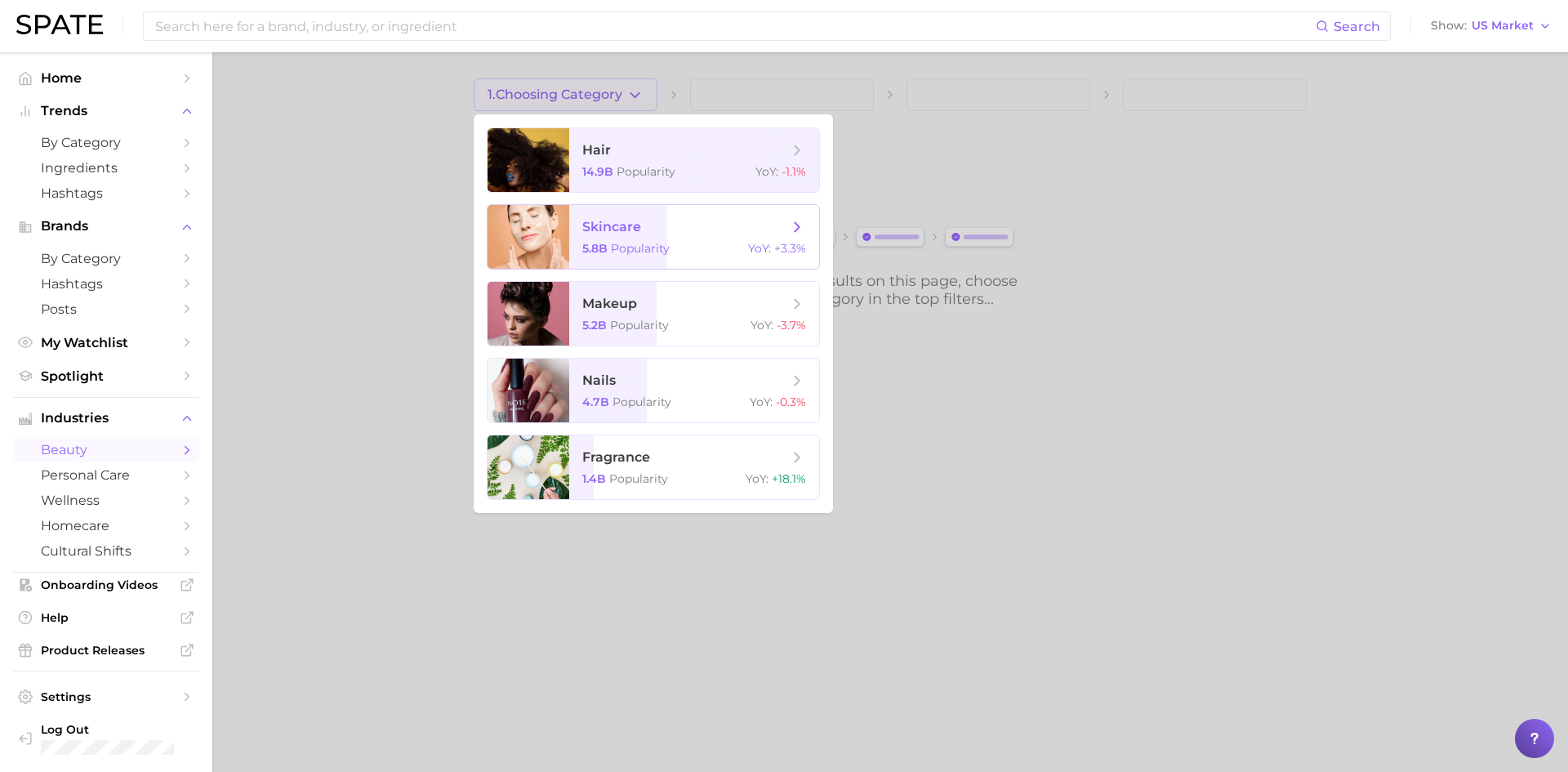
click at [611, 227] on span "skincare" at bounding box center [611, 227] width 59 height 15
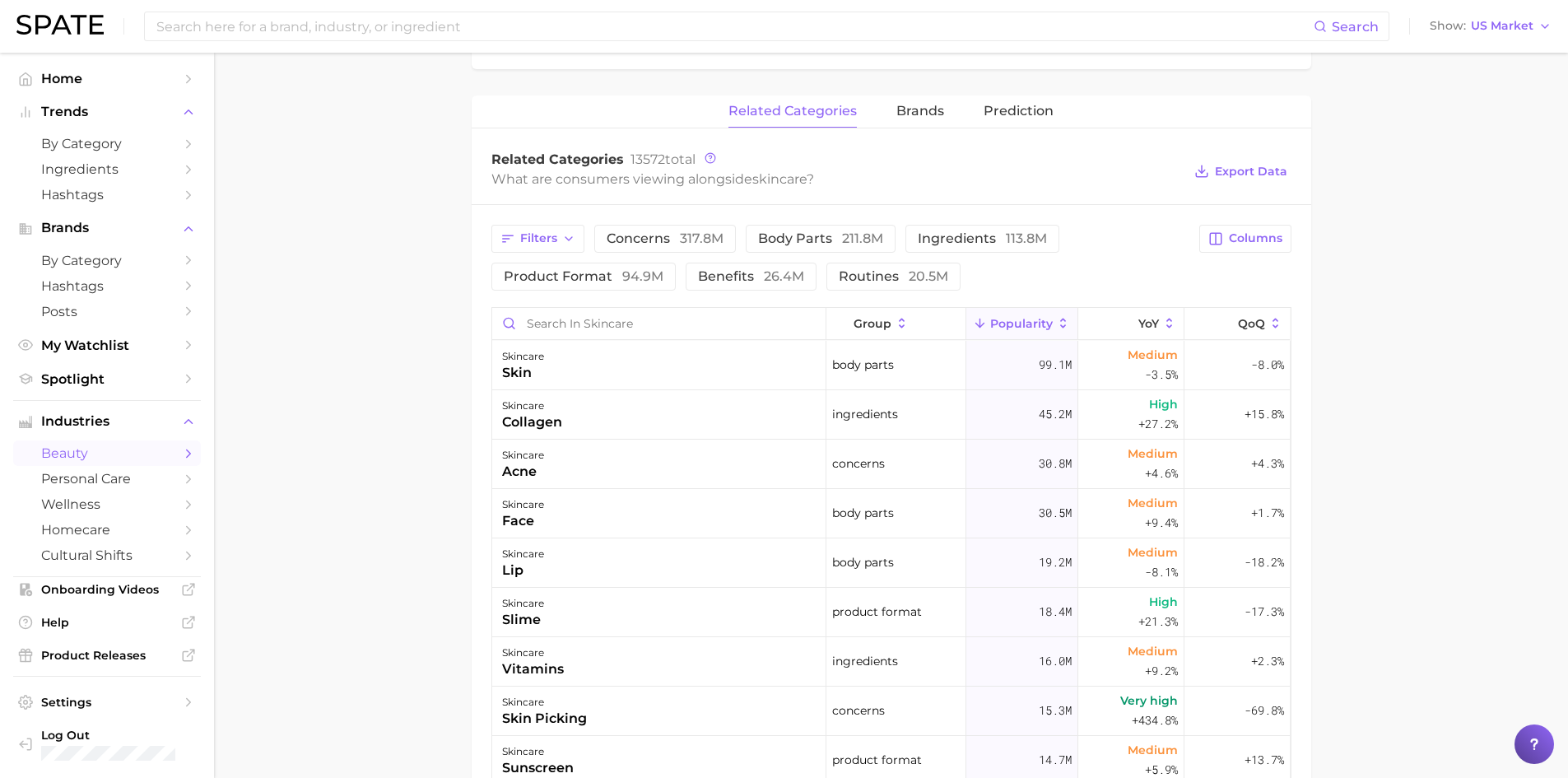
scroll to position [576, 0]
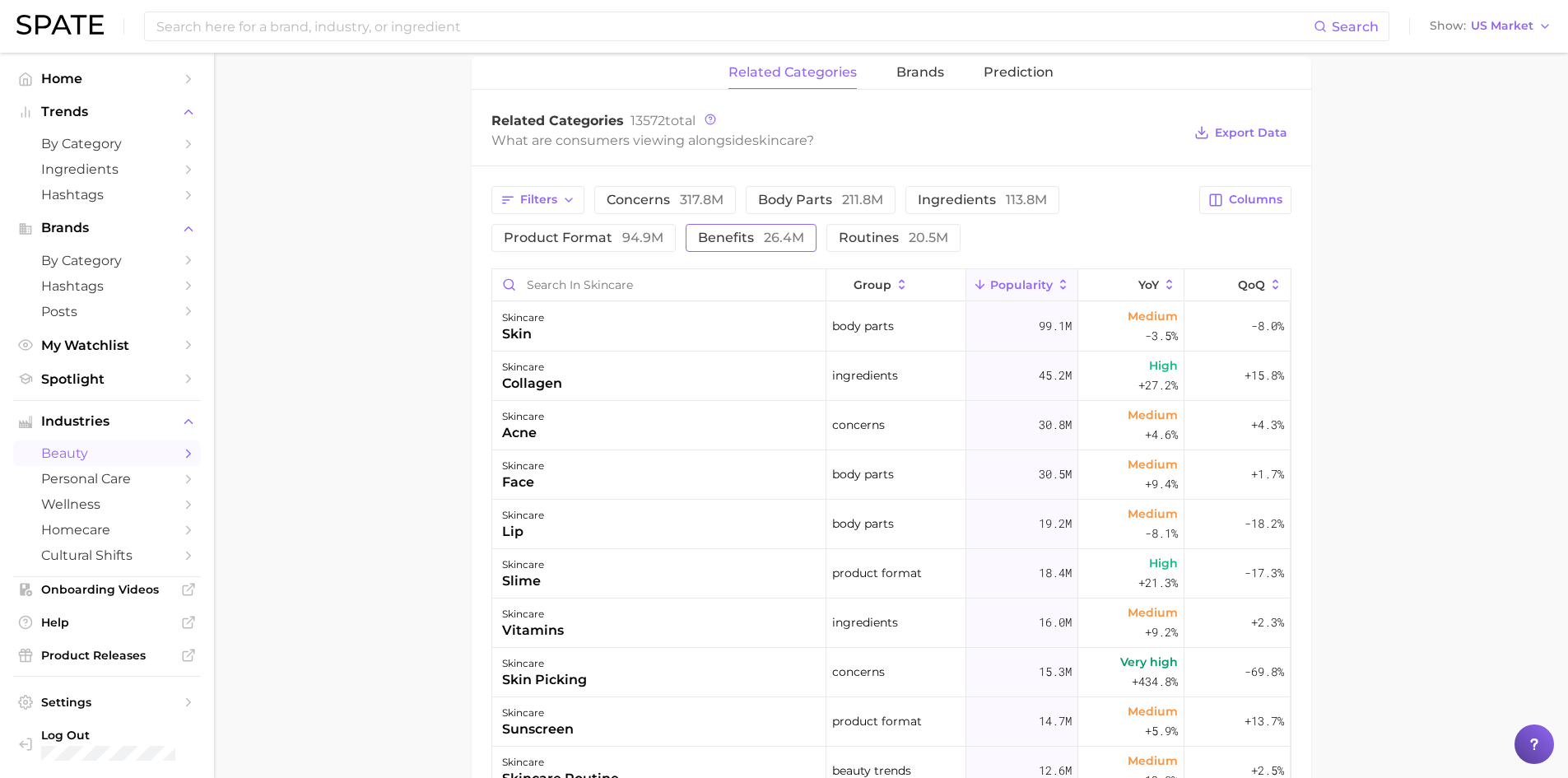
click at [746, 233] on span "benefits 26.4m" at bounding box center [752, 238] width 107 height 14
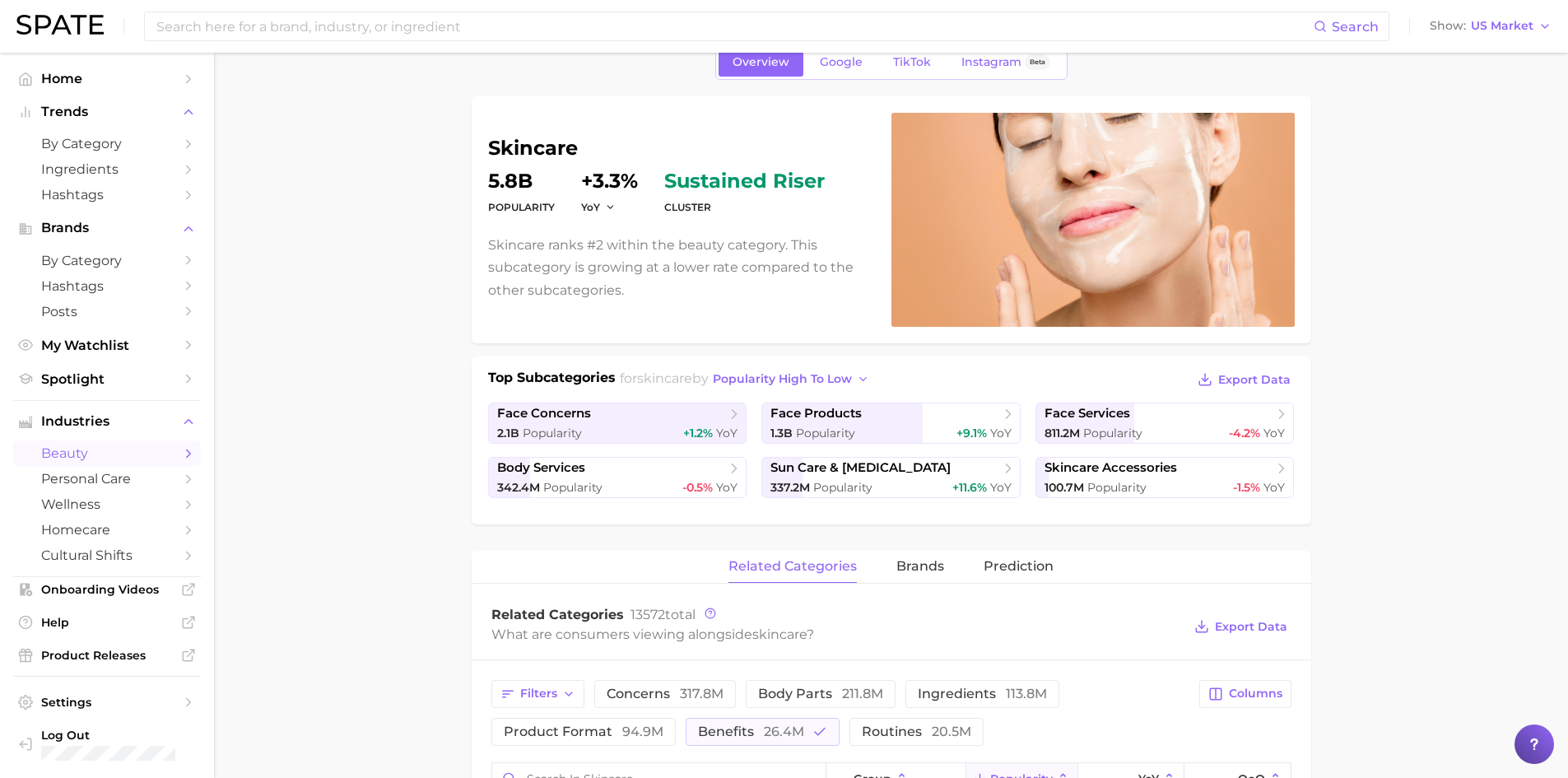
scroll to position [0, 0]
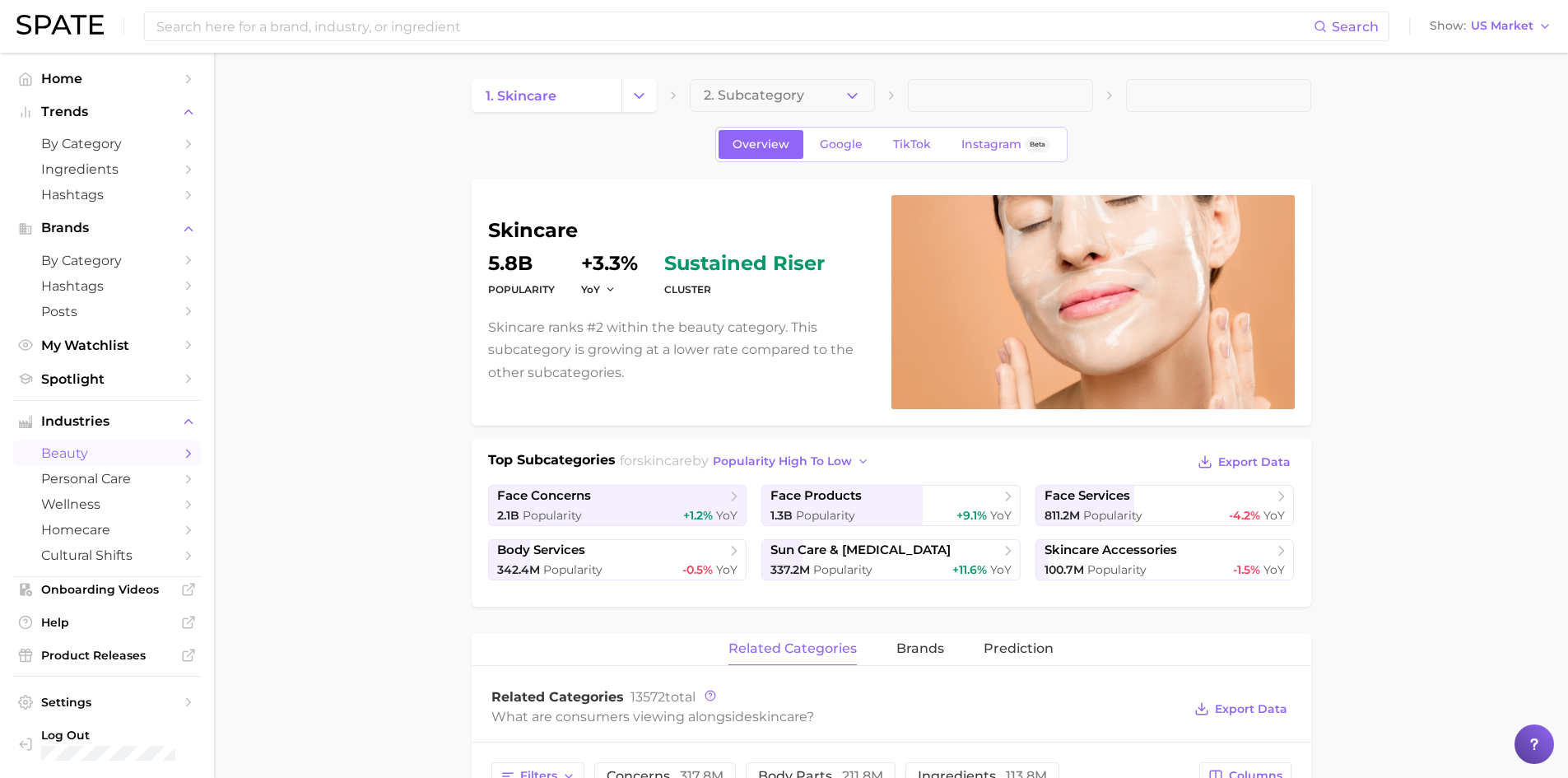
drag, startPoint x: 842, startPoint y: 144, endPoint x: 391, endPoint y: 255, distance: 464.5
click at [842, 144] on span "Google" at bounding box center [841, 144] width 43 height 14
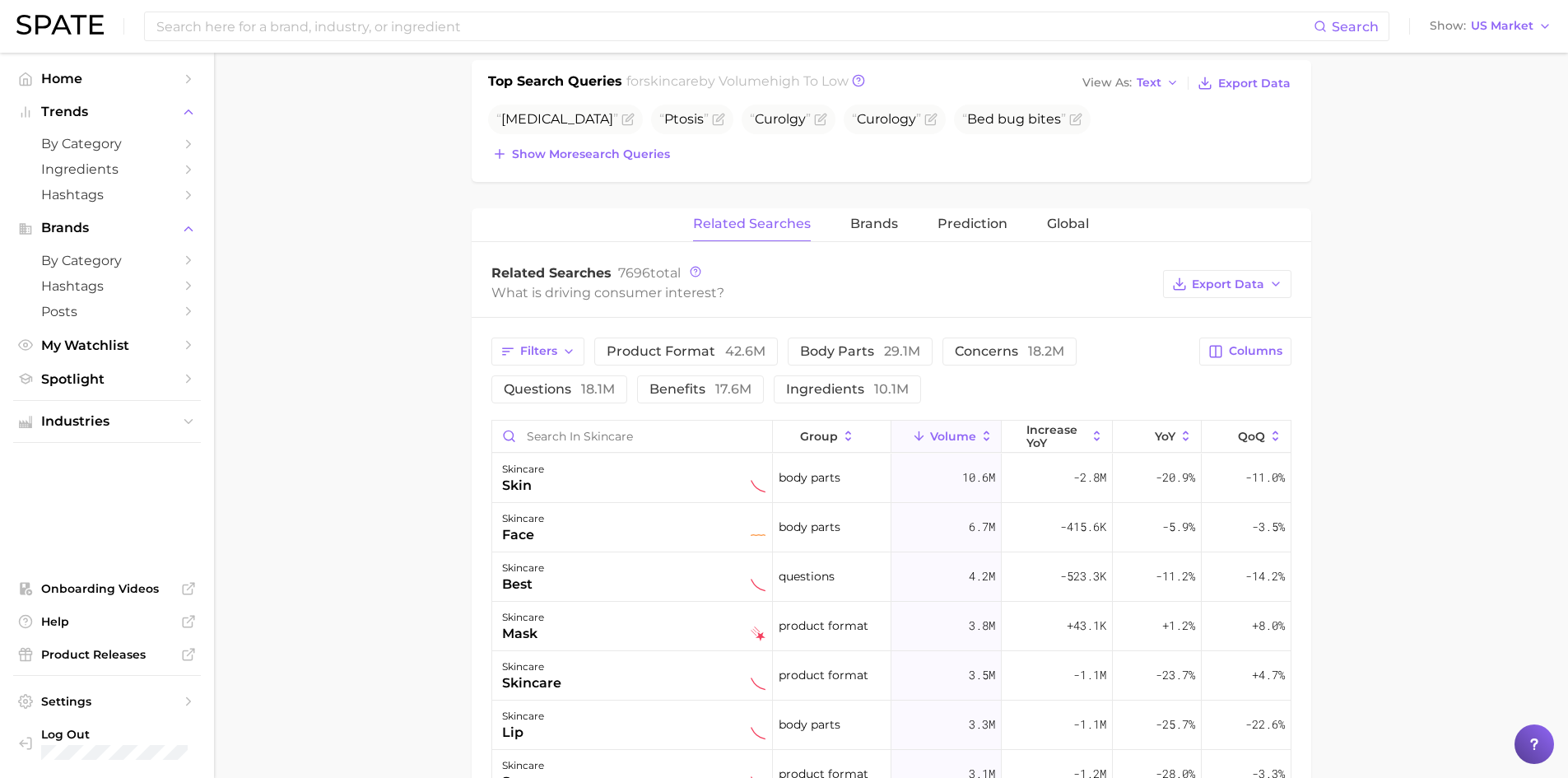
scroll to position [576, 0]
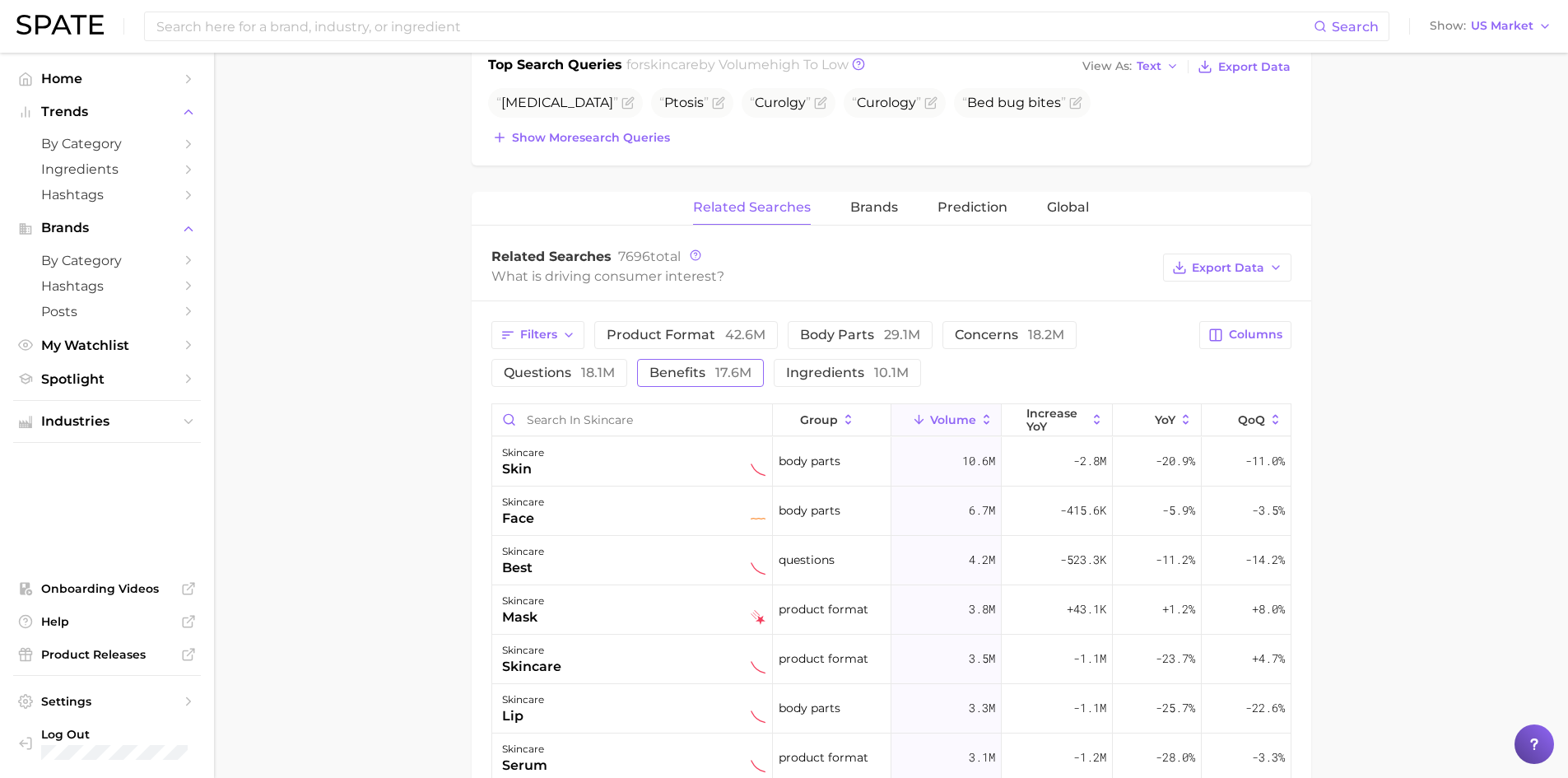
click at [692, 371] on span "benefits 17.6m" at bounding box center [699, 372] width 102 height 16
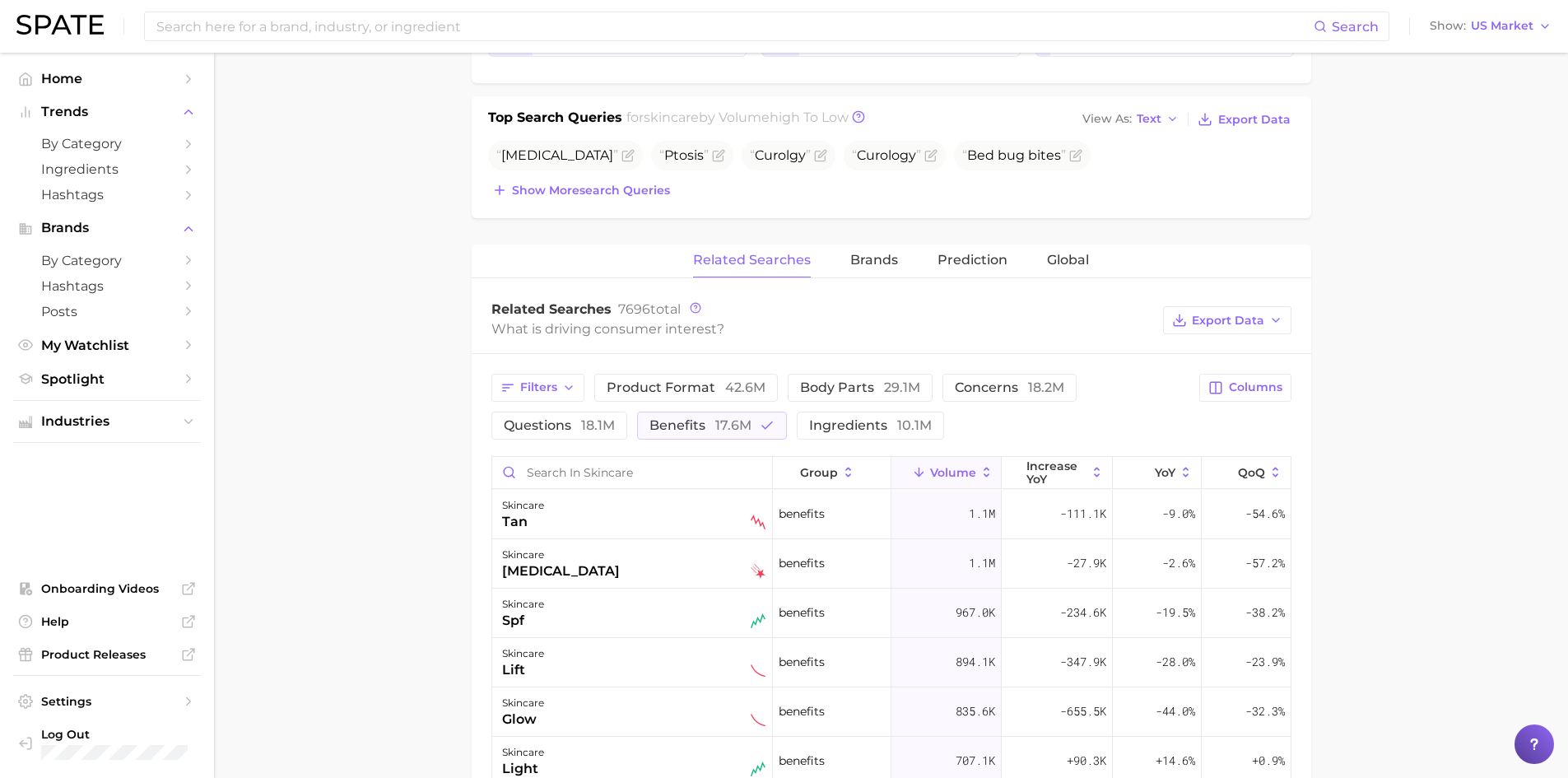
scroll to position [494, 0]
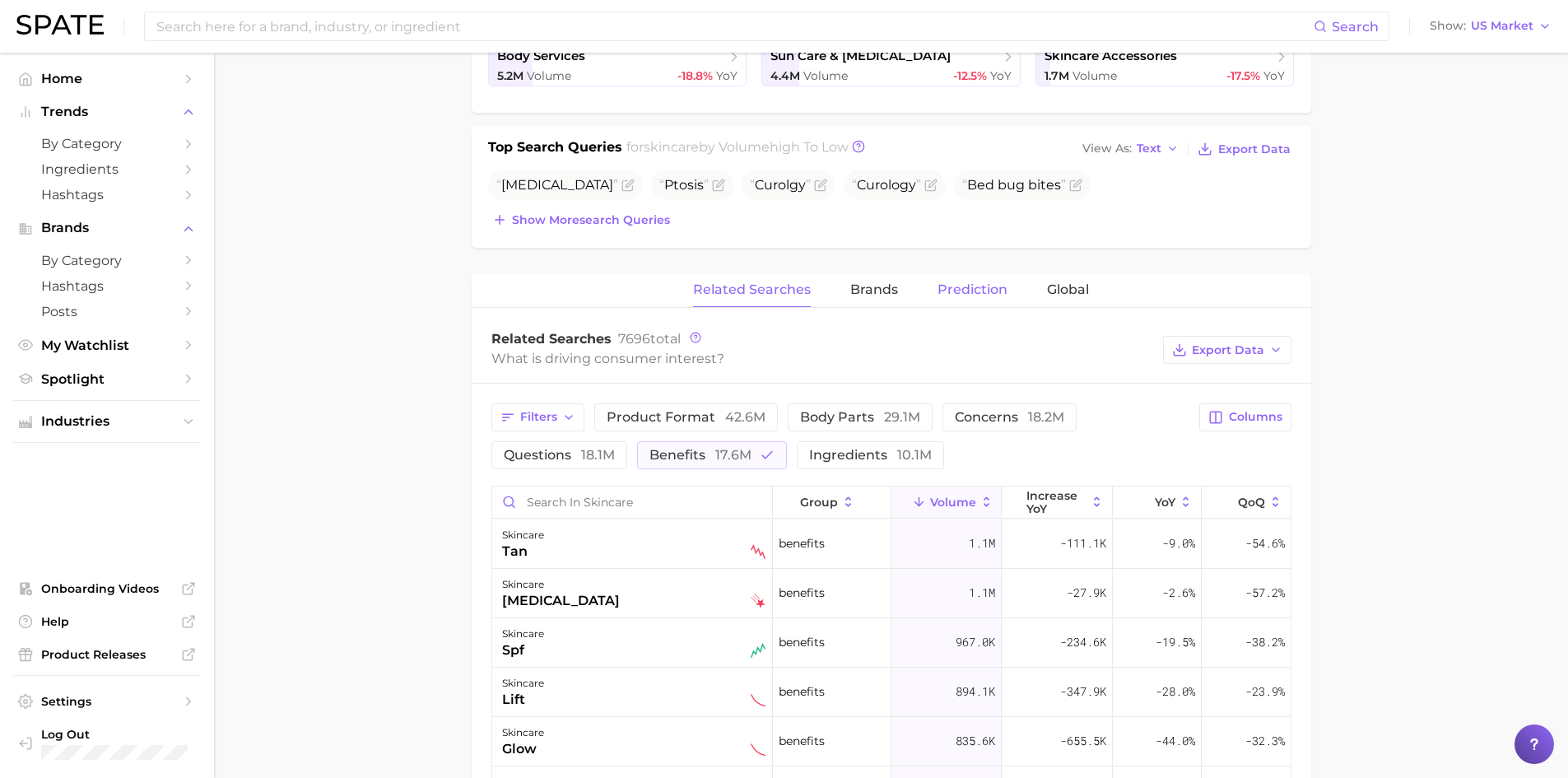
click at [973, 285] on span "Prediction" at bounding box center [972, 289] width 70 height 15
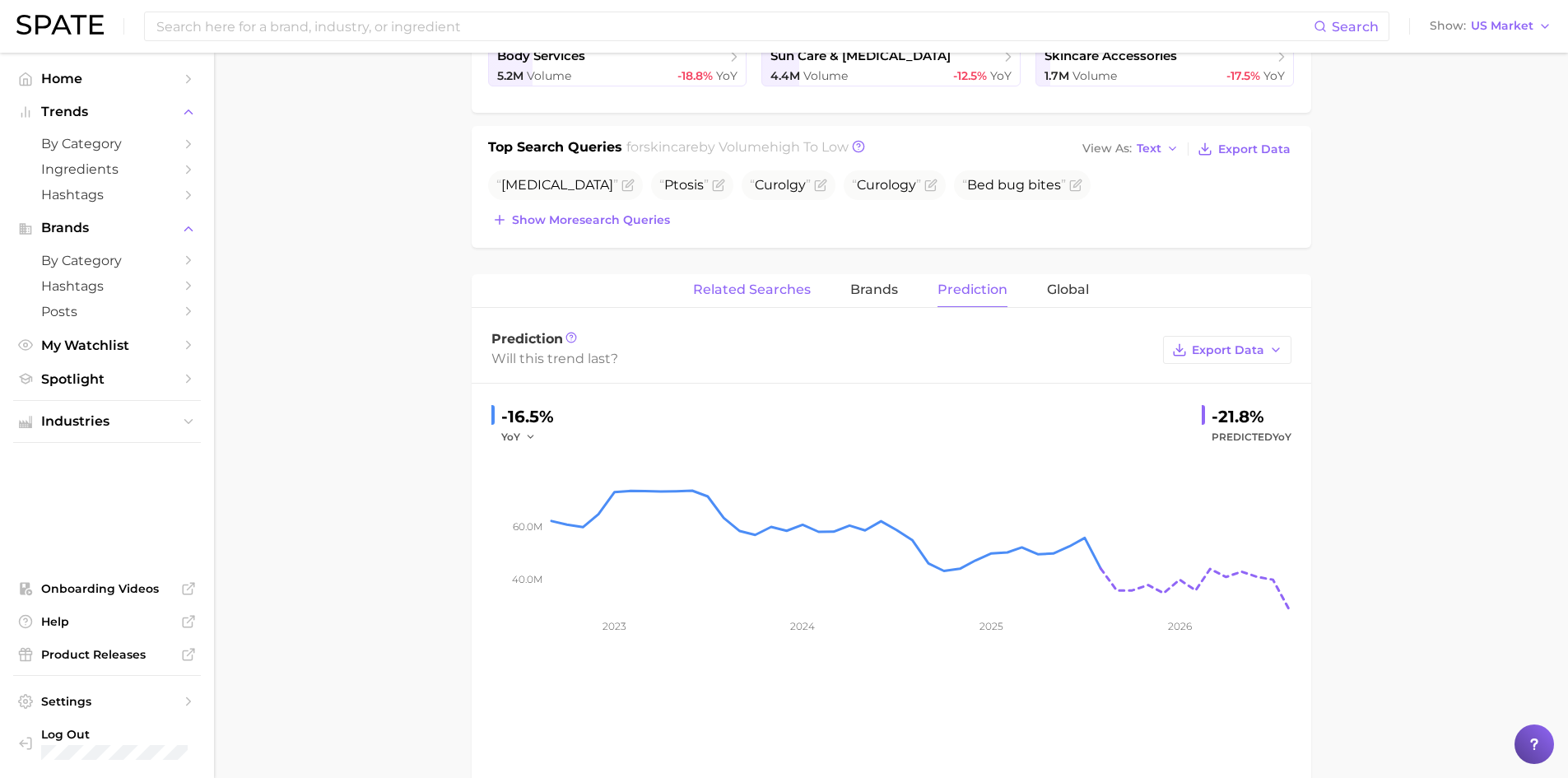
click at [772, 288] on span "Related Searches" at bounding box center [753, 289] width 118 height 15
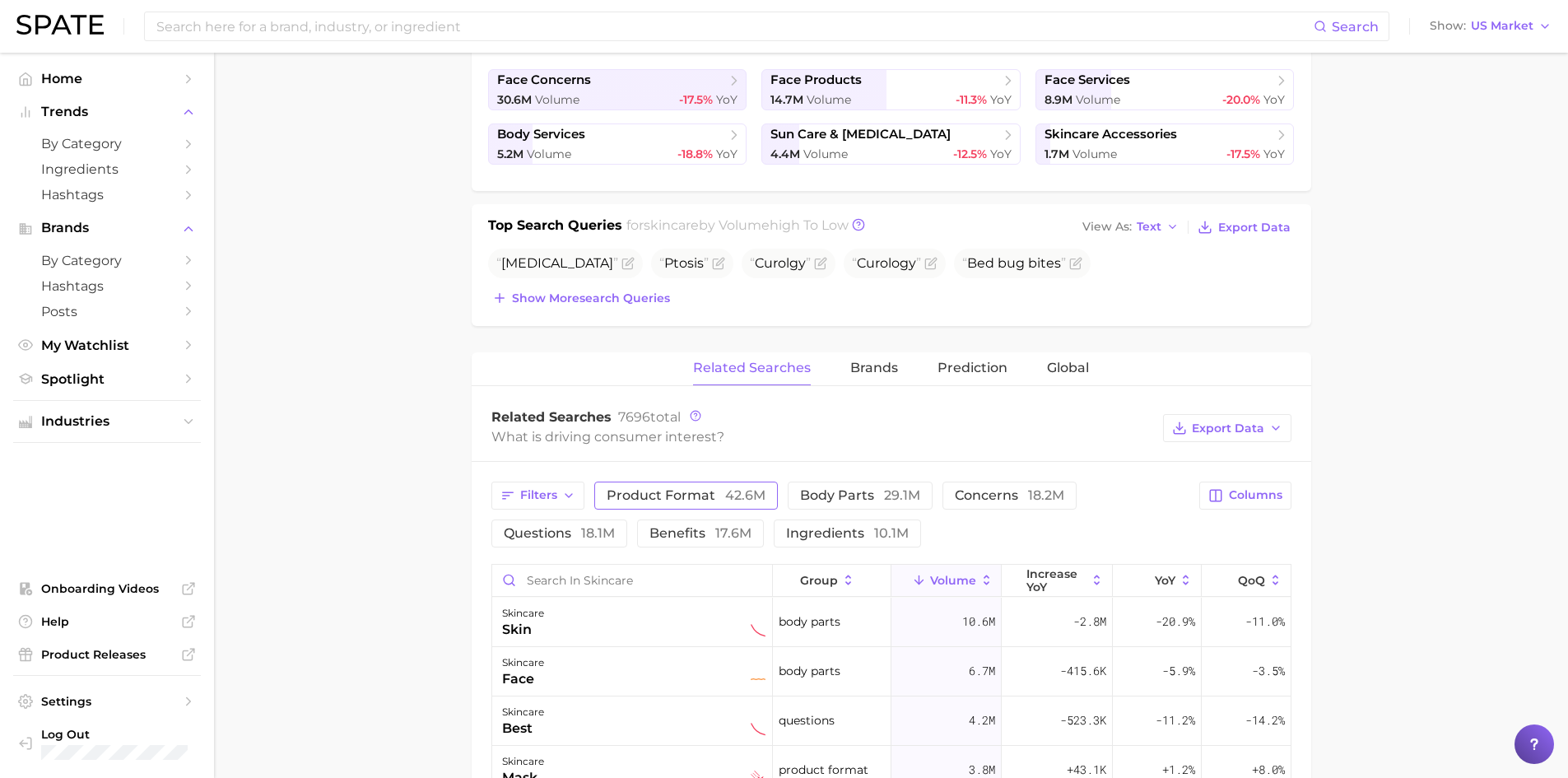
scroll to position [412, 0]
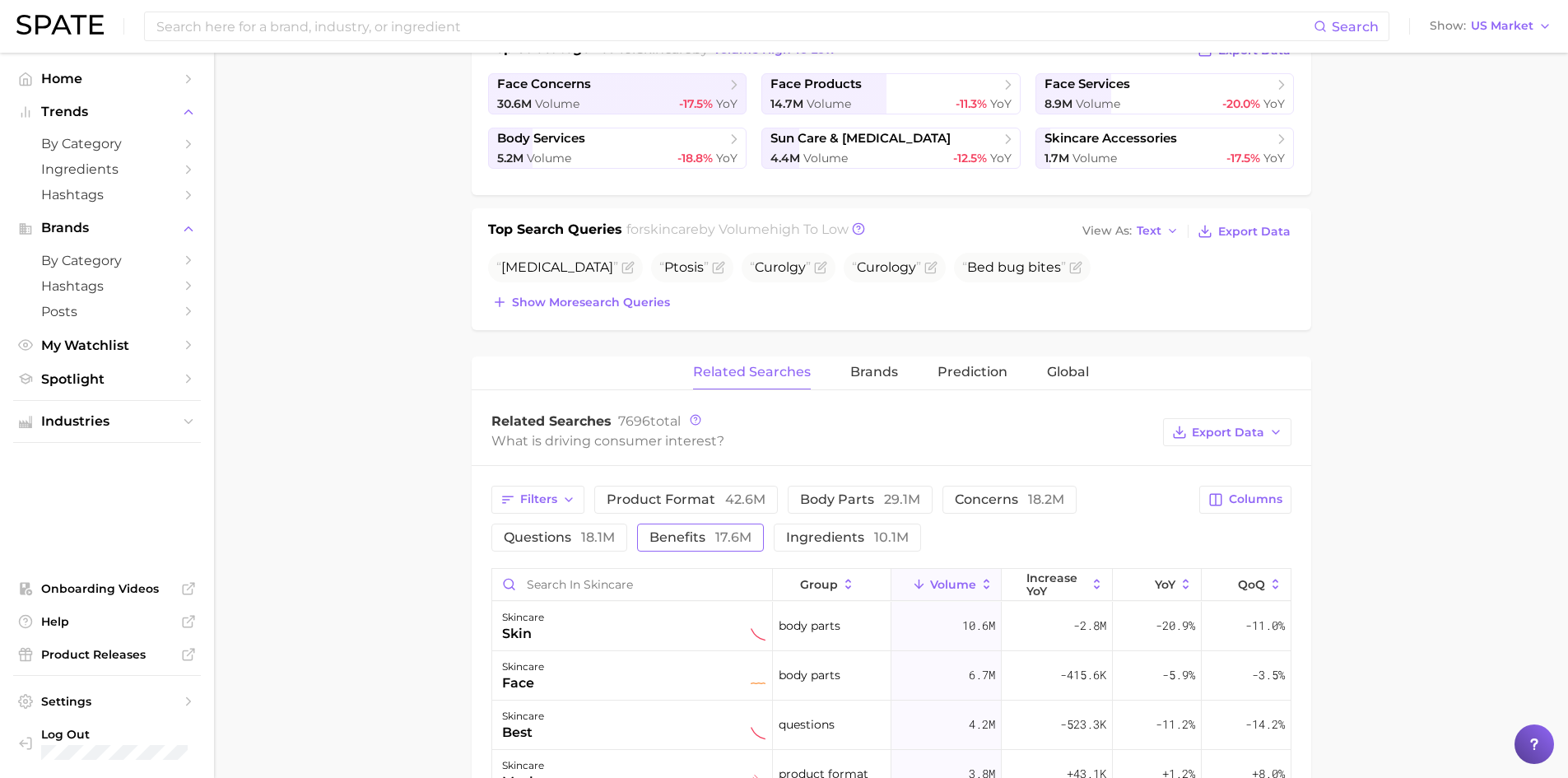
click at [730, 541] on span "17.6m" at bounding box center [732, 537] width 36 height 16
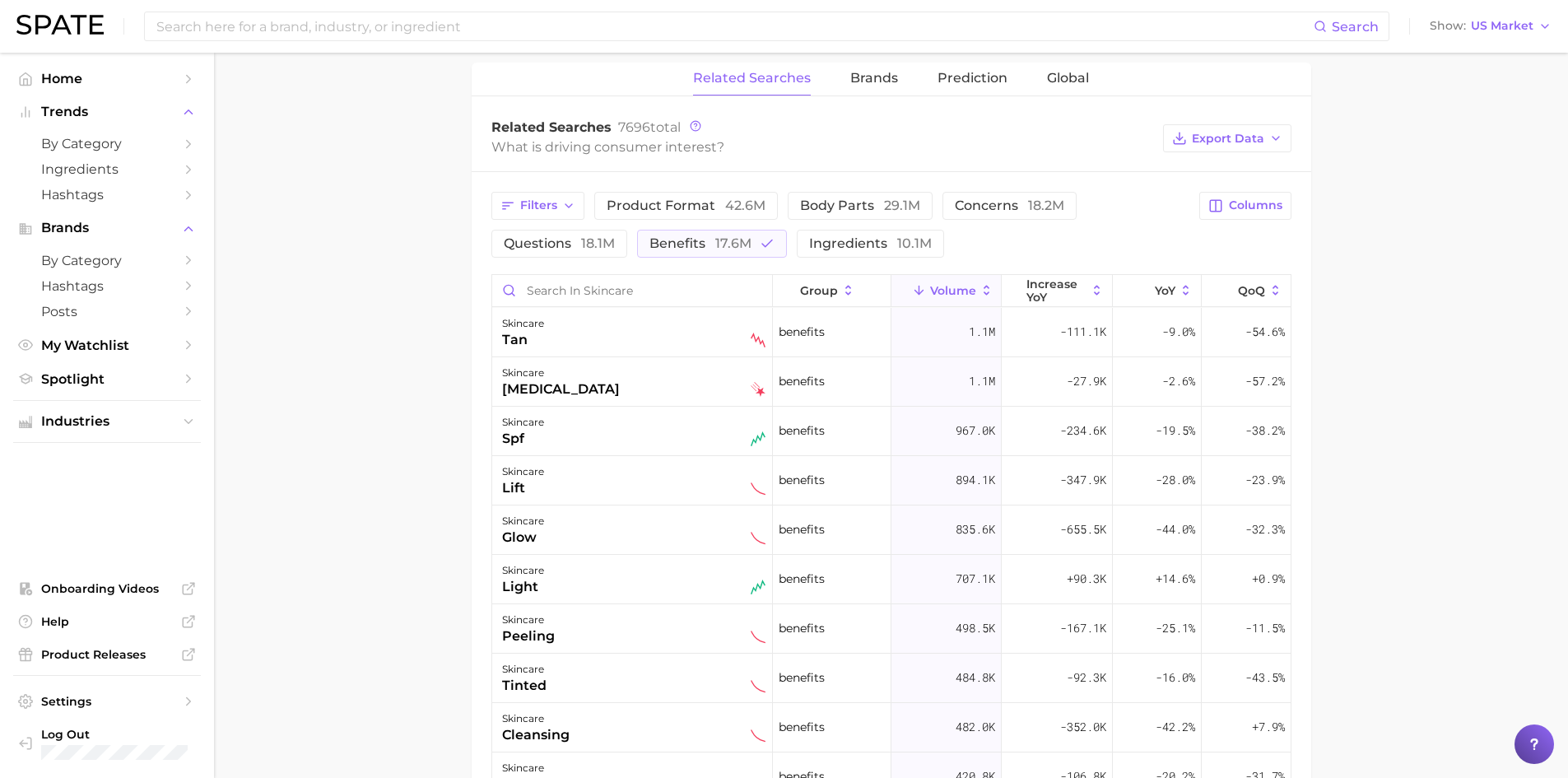
scroll to position [506, 0]
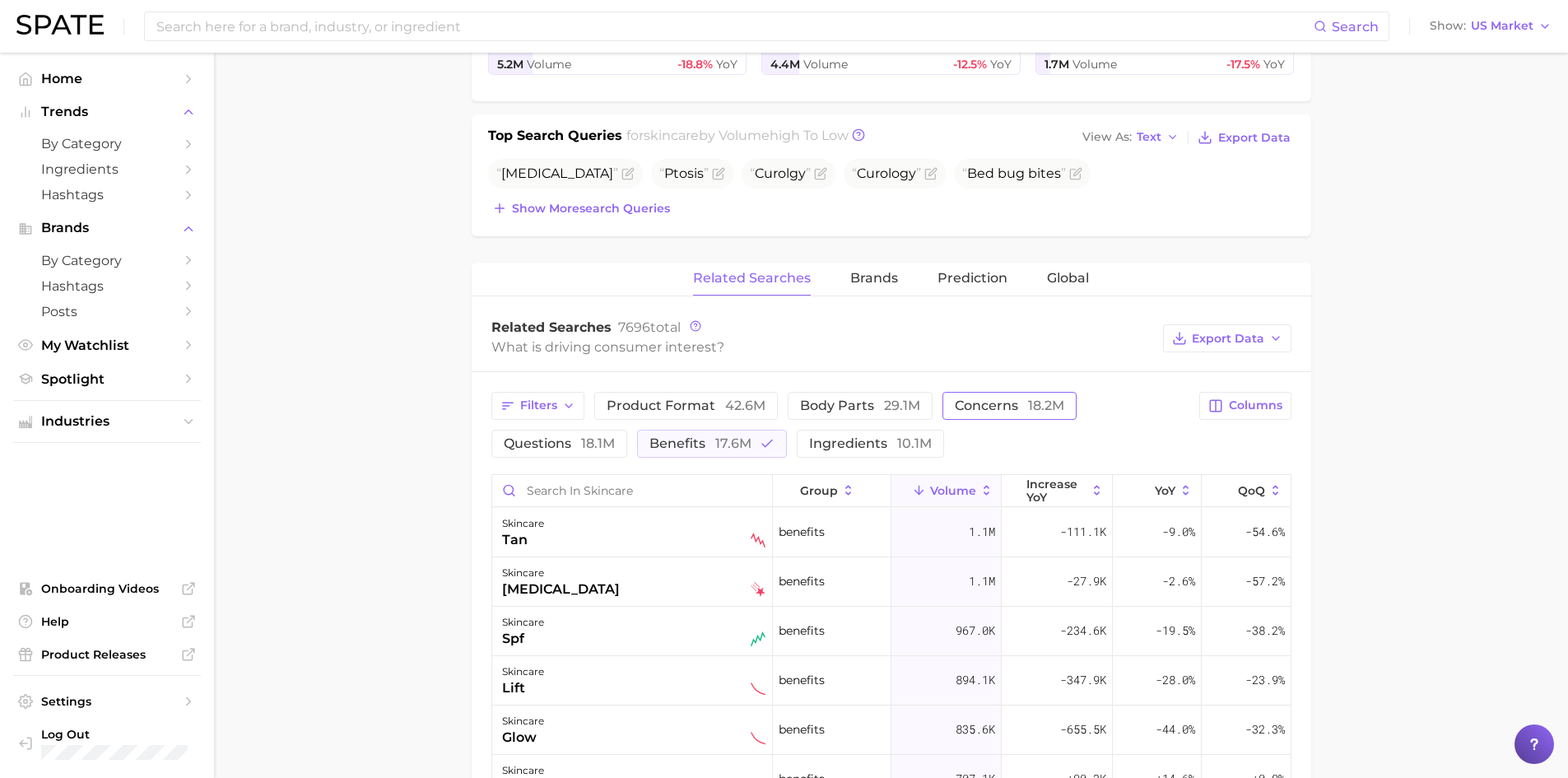
click at [989, 401] on span "concerns 18.2m" at bounding box center [1009, 405] width 109 height 16
click at [662, 441] on span "benefits 17.6m" at bounding box center [699, 444] width 102 height 16
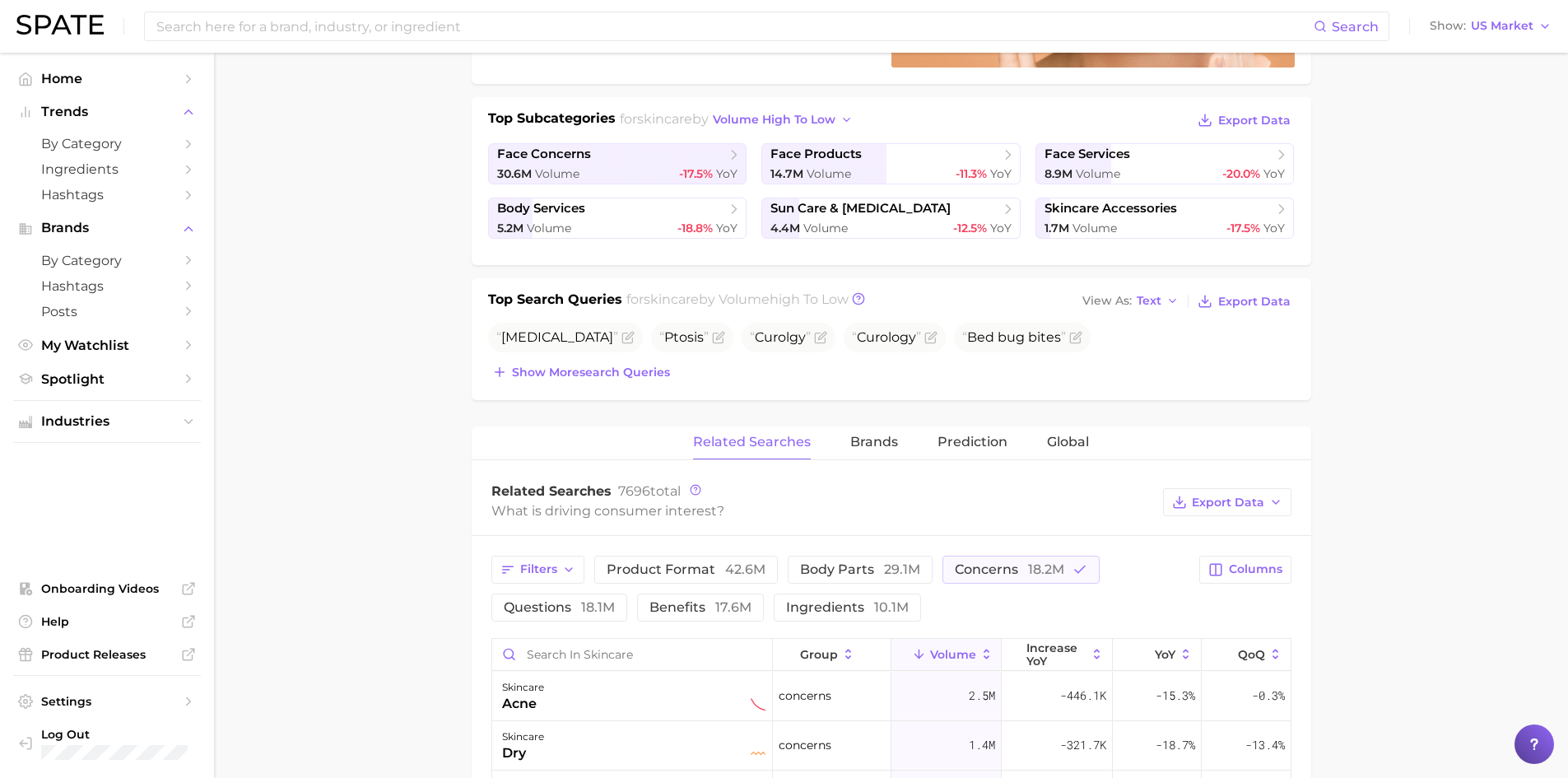
scroll to position [341, 0]
click at [339, 318] on main "1. skincare 2. Subcategory Overview Google TikTok Instagram Beta skincare volum…" at bounding box center [891, 615] width 1354 height 1807
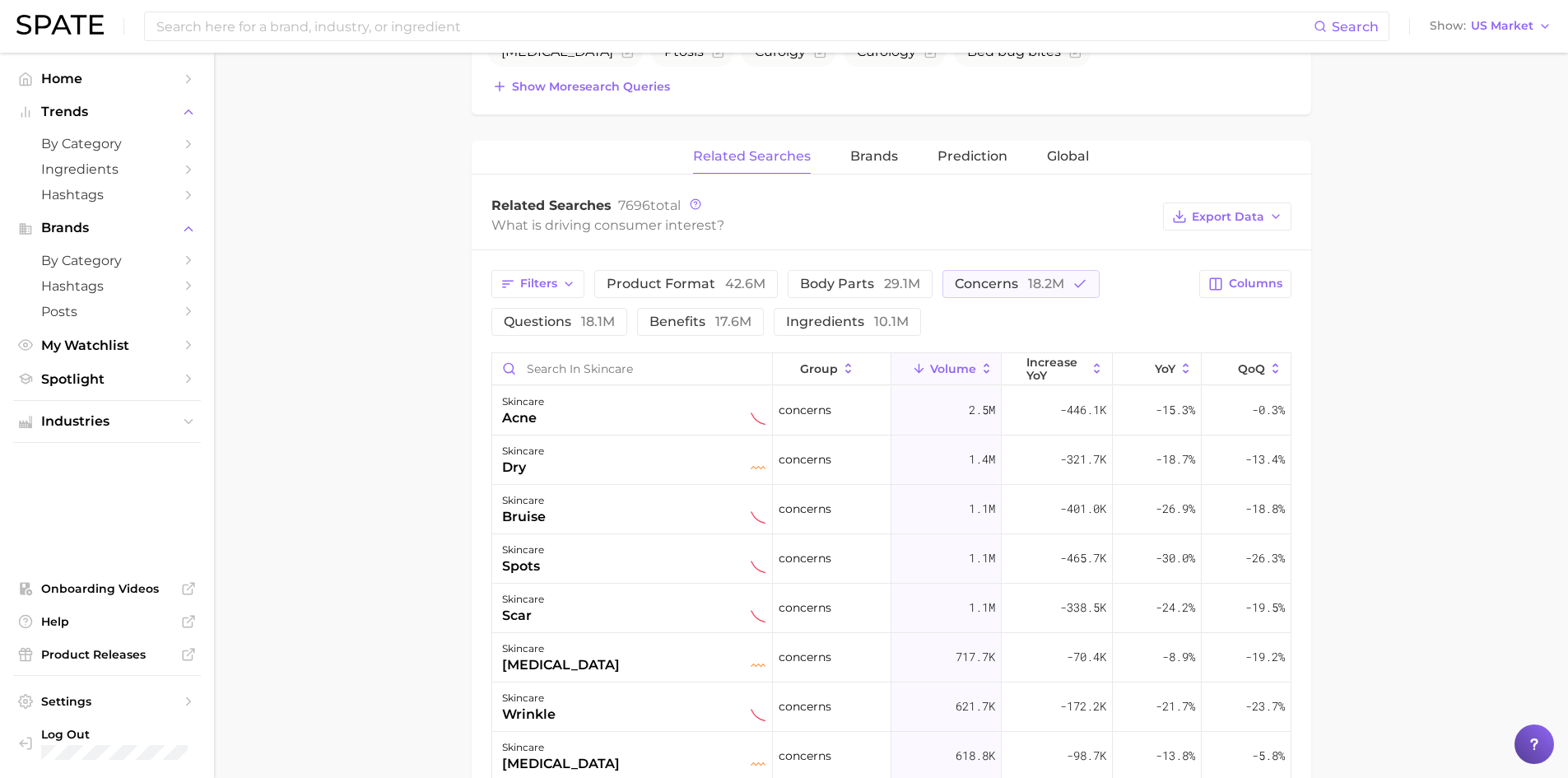
scroll to position [659, 0]
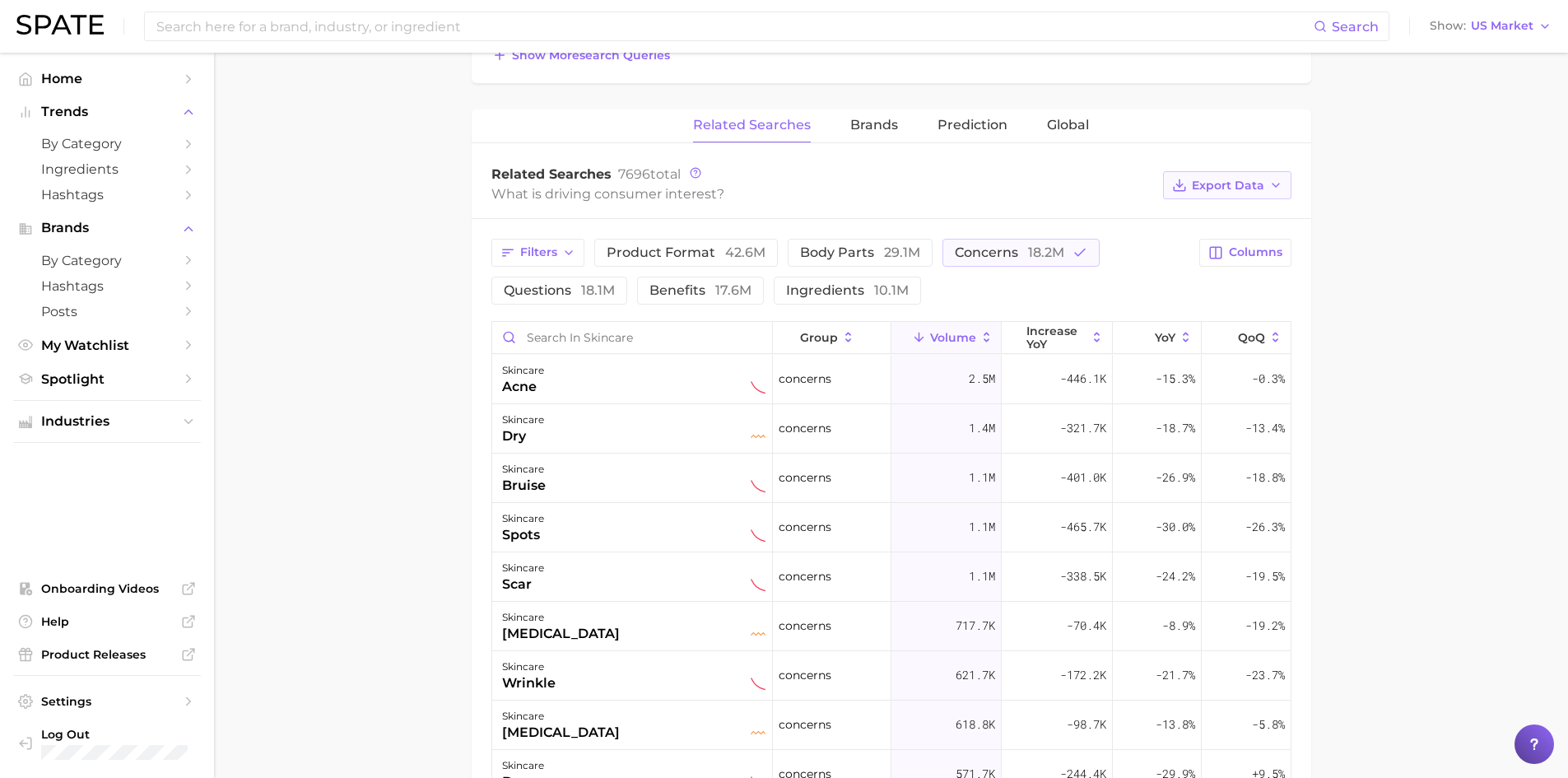
click at [1261, 180] on span "Export Data" at bounding box center [1227, 185] width 73 height 14
click at [1196, 216] on span "Table Data CSV" at bounding box center [1183, 216] width 90 height 14
drag, startPoint x: 696, startPoint y: 288, endPoint x: 1020, endPoint y: 247, distance: 326.6
click at [696, 288] on span "benefits 17.6m" at bounding box center [699, 290] width 102 height 16
click at [1020, 247] on span "concerns 18.2m" at bounding box center [1009, 252] width 109 height 16
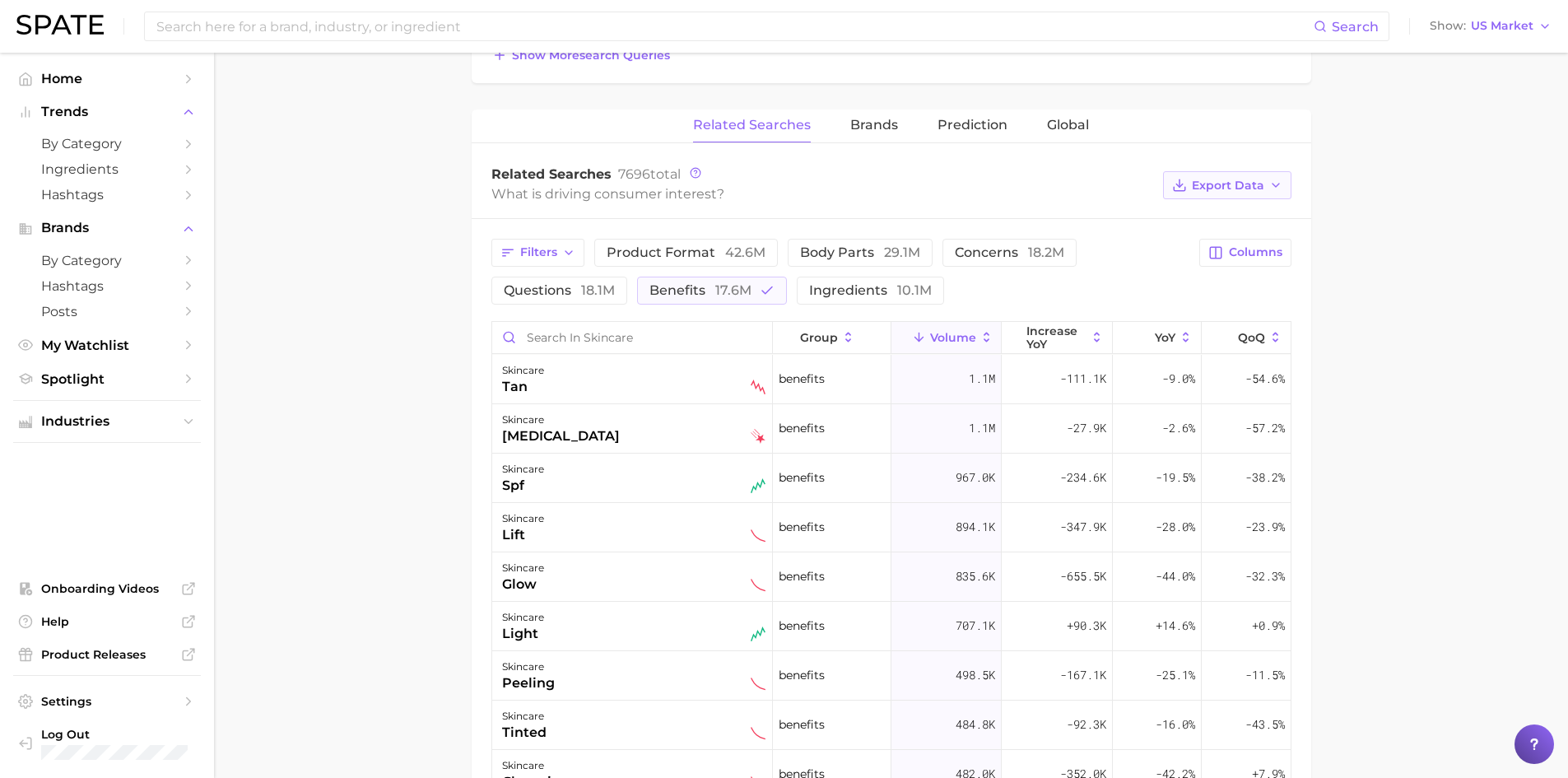
click at [1266, 195] on button "Export Data" at bounding box center [1227, 185] width 129 height 28
click at [1193, 209] on span "Table Data CSV" at bounding box center [1183, 216] width 90 height 14
drag, startPoint x: 879, startPoint y: 291, endPoint x: 714, endPoint y: 291, distance: 165.0
click at [879, 291] on span "ingredients 10.1m" at bounding box center [870, 290] width 123 height 16
click at [714, 291] on span "benefits 17.6m" at bounding box center [699, 290] width 102 height 16
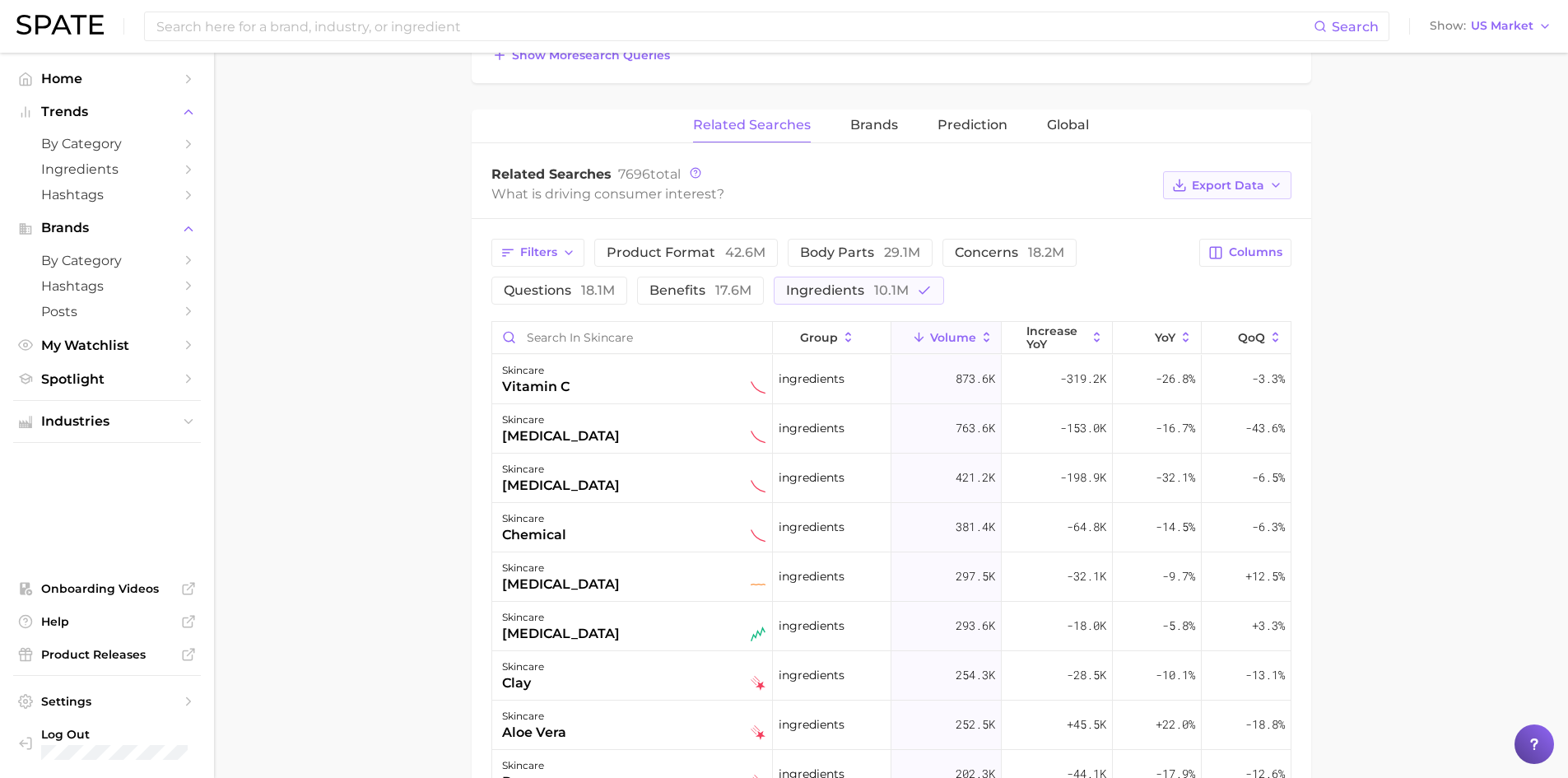
click at [1263, 180] on span "Export Data" at bounding box center [1227, 185] width 73 height 14
click at [1181, 215] on span "Table Data CSV" at bounding box center [1183, 216] width 90 height 14
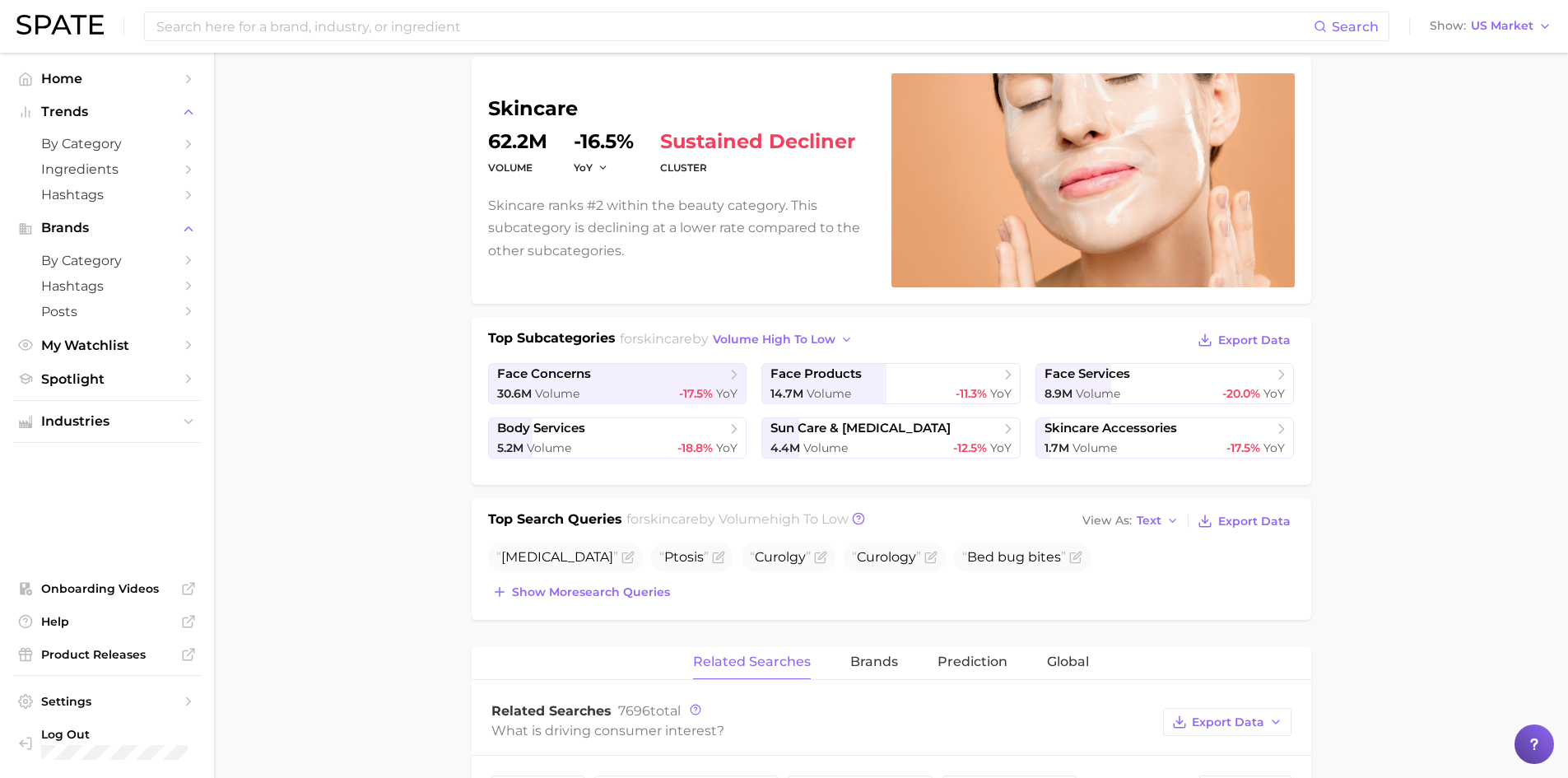
scroll to position [0, 0]
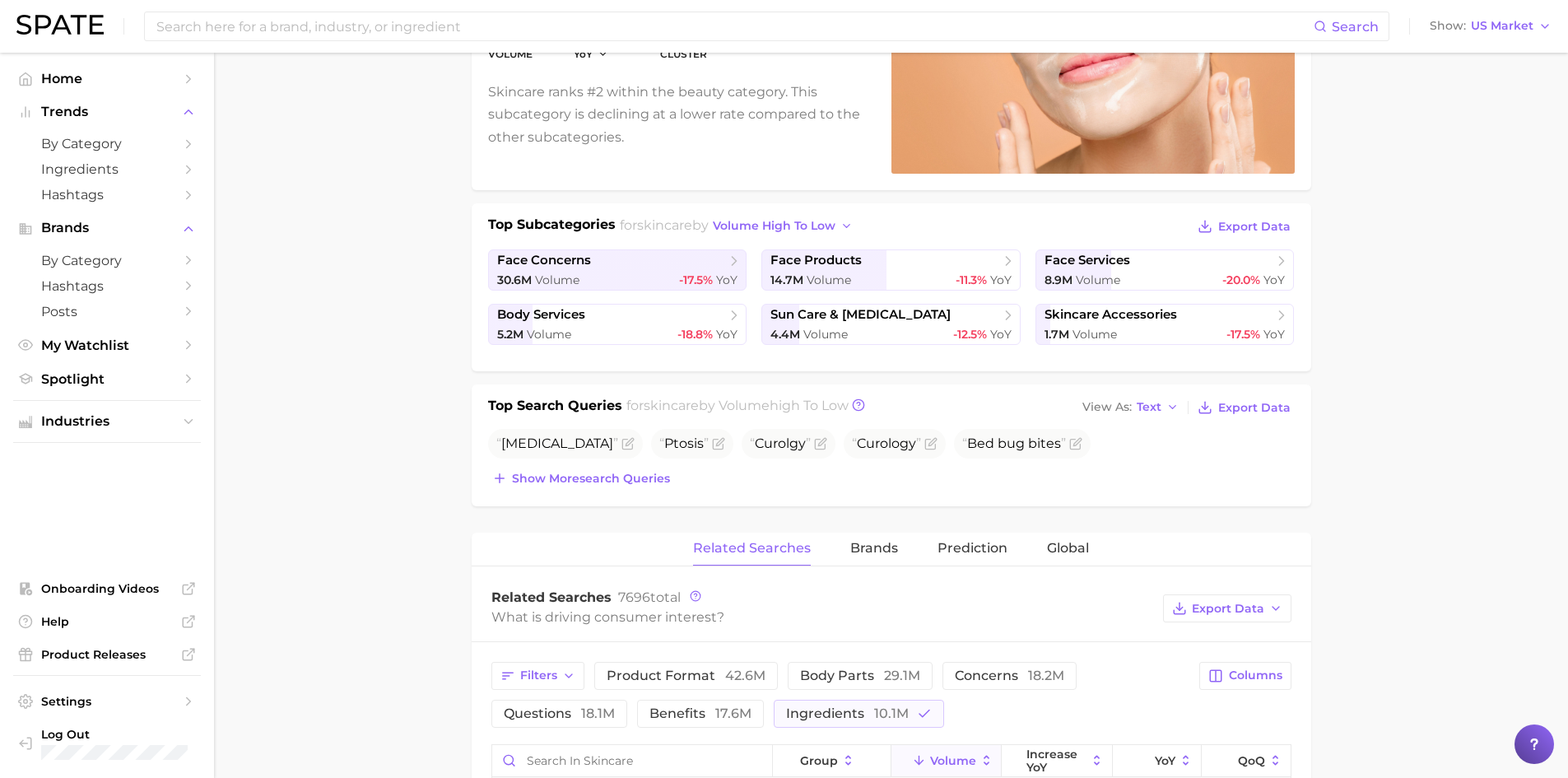
scroll to position [329, 0]
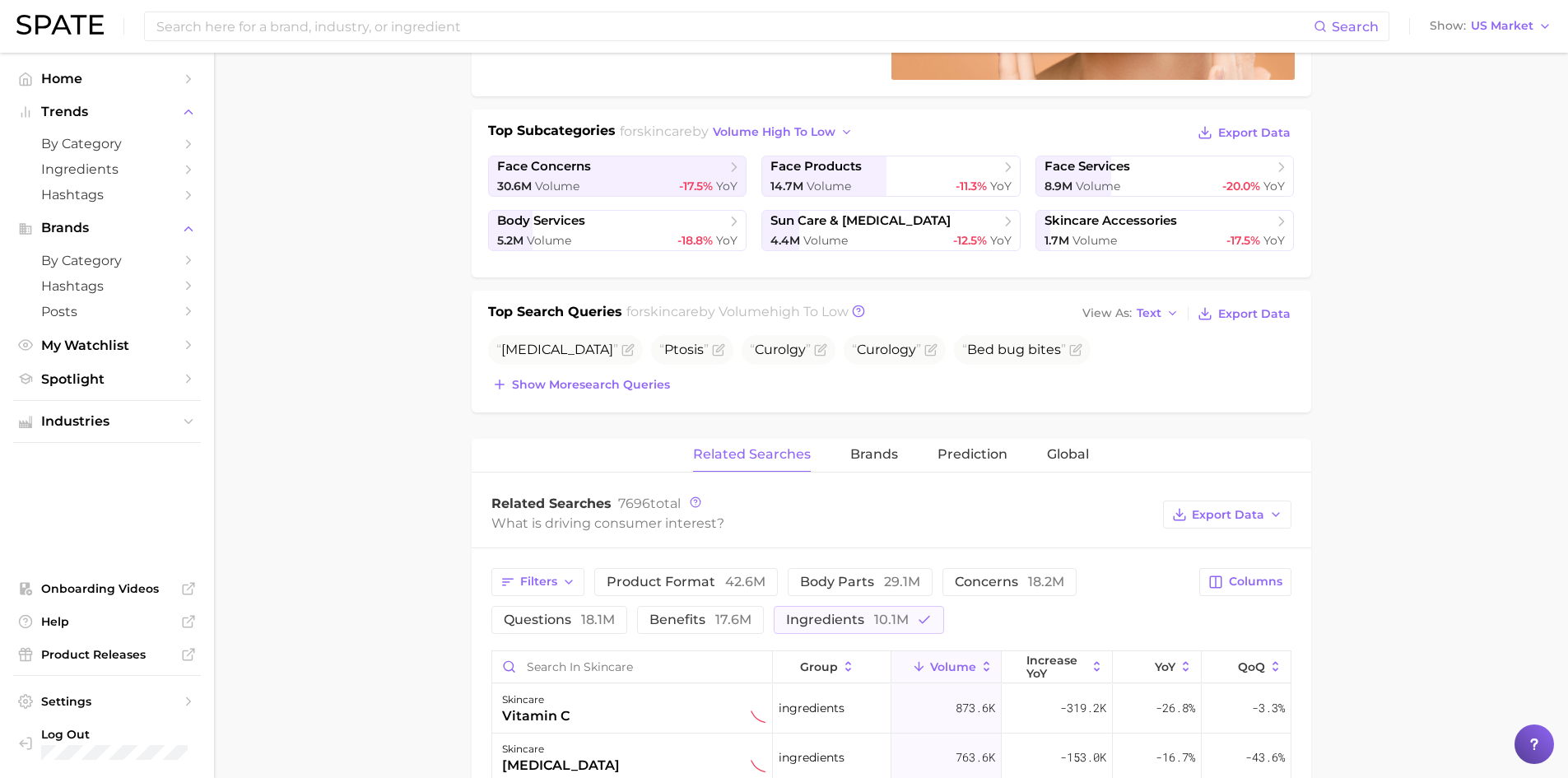
click at [419, 432] on main "1. skincare 2. Subcategory Overview Google TikTok Instagram Beta skincare volum…" at bounding box center [891, 626] width 1354 height 1807
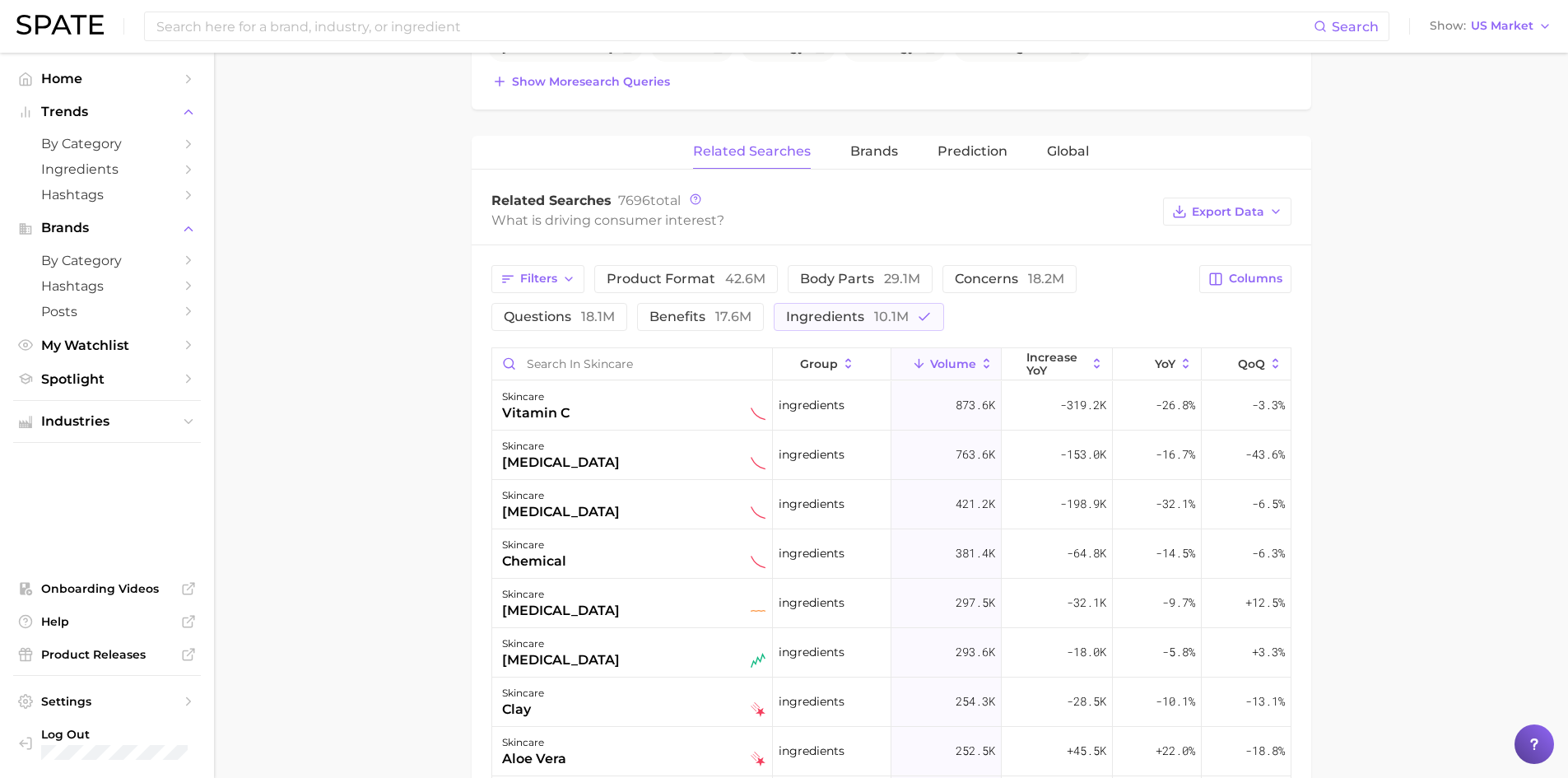
scroll to position [741, 0]
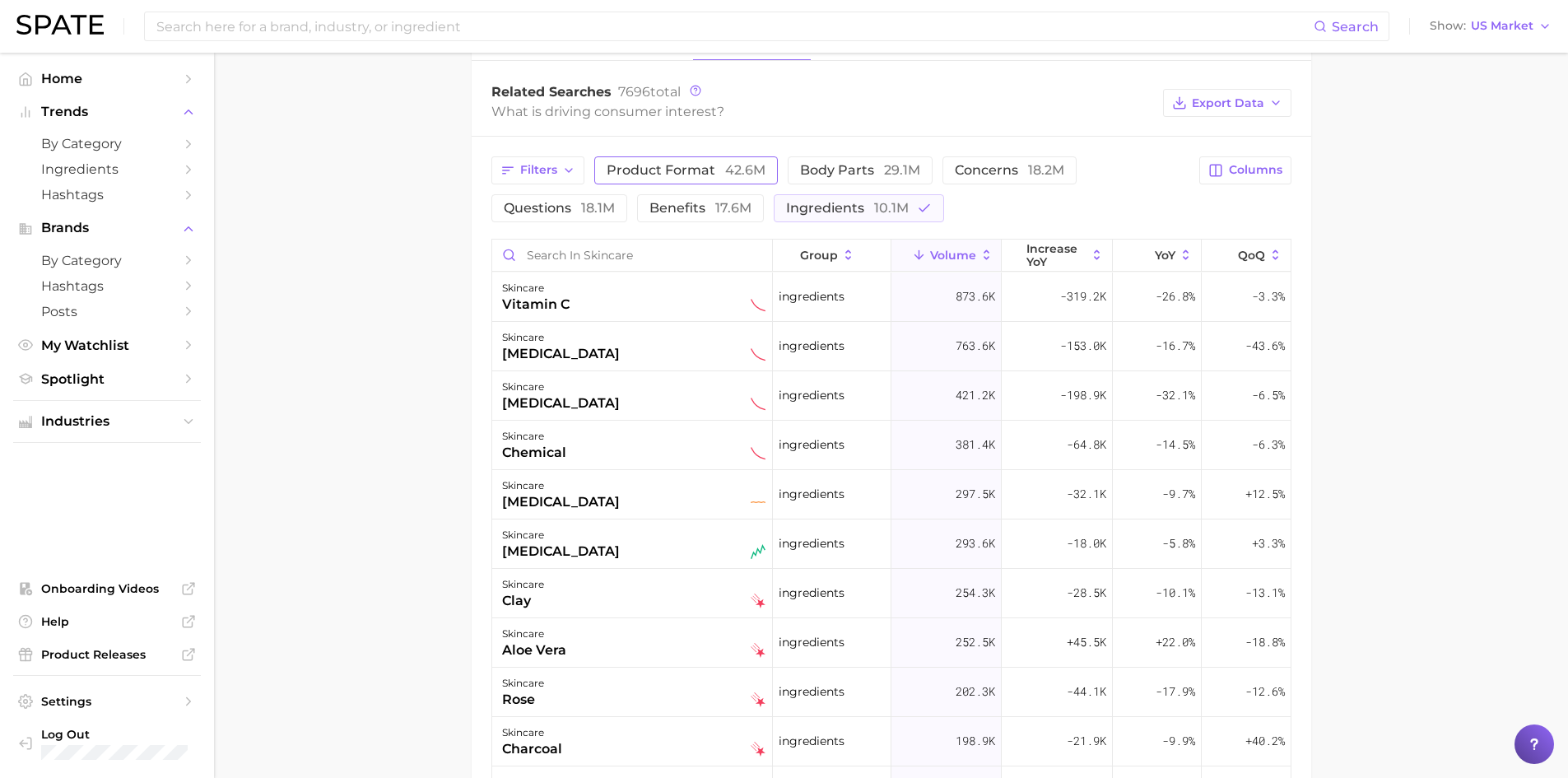
click at [677, 171] on span "product format 42.6m" at bounding box center [686, 170] width 159 height 16
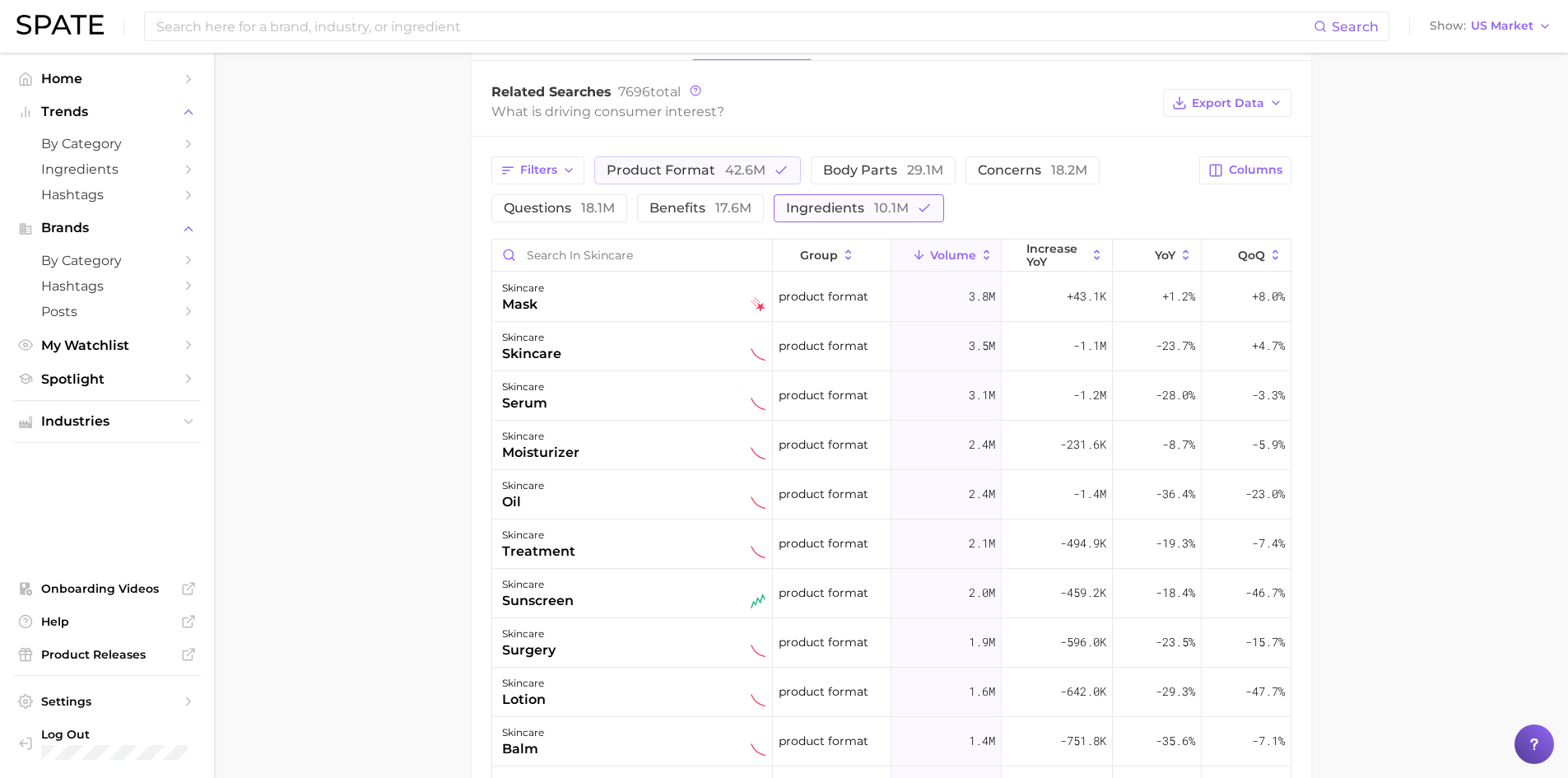
click at [846, 198] on button "ingredients 10.1m" at bounding box center [859, 208] width 170 height 28
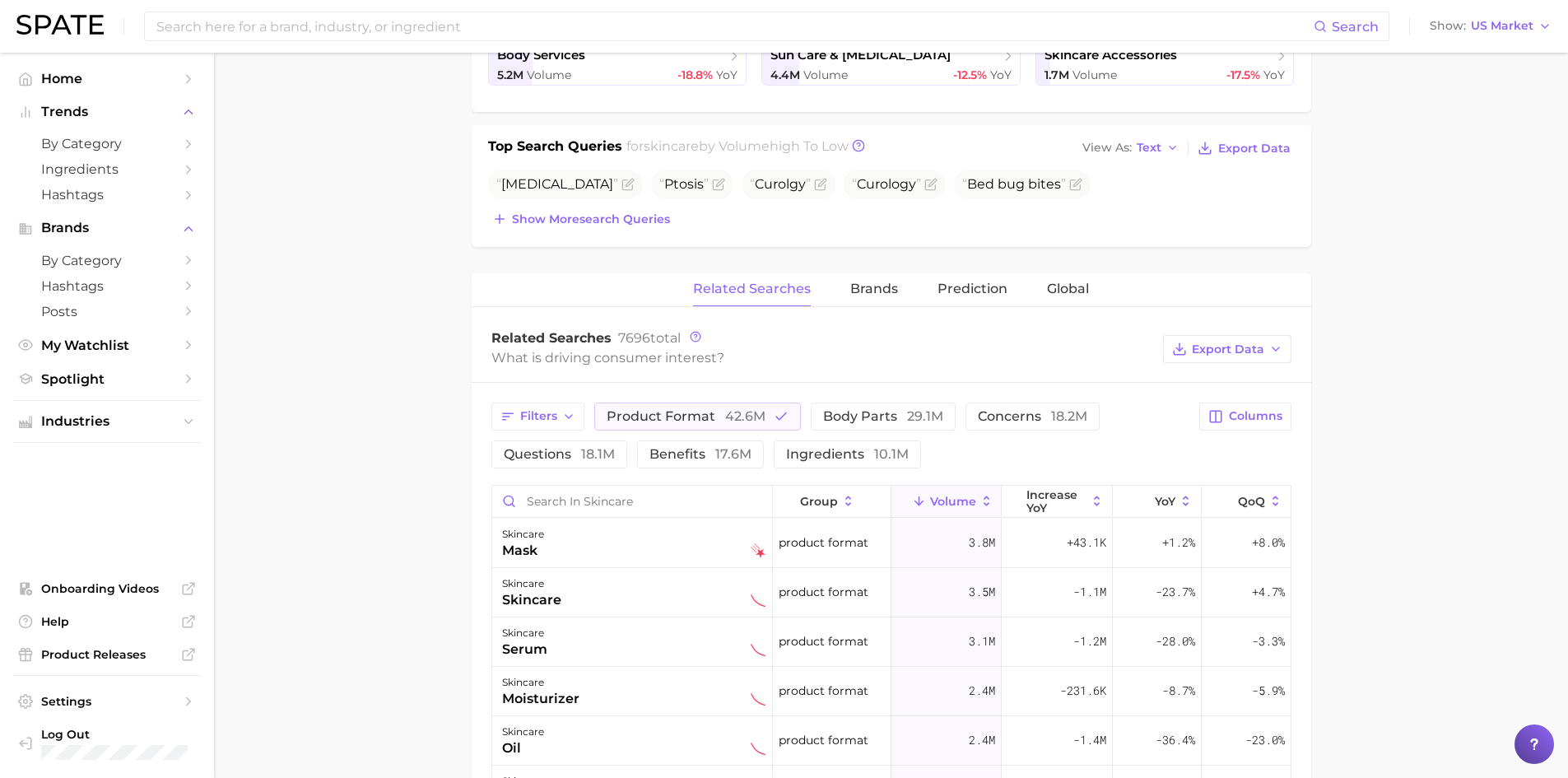
scroll to position [494, 0]
click at [1259, 345] on span "Export Data" at bounding box center [1227, 350] width 73 height 14
click at [1194, 378] on span "Table Data CSV" at bounding box center [1183, 381] width 90 height 14
click at [390, 462] on main "1. skincare 2. Subcategory Overview Google TikTok Instagram Beta skincare volum…" at bounding box center [891, 462] width 1354 height 1807
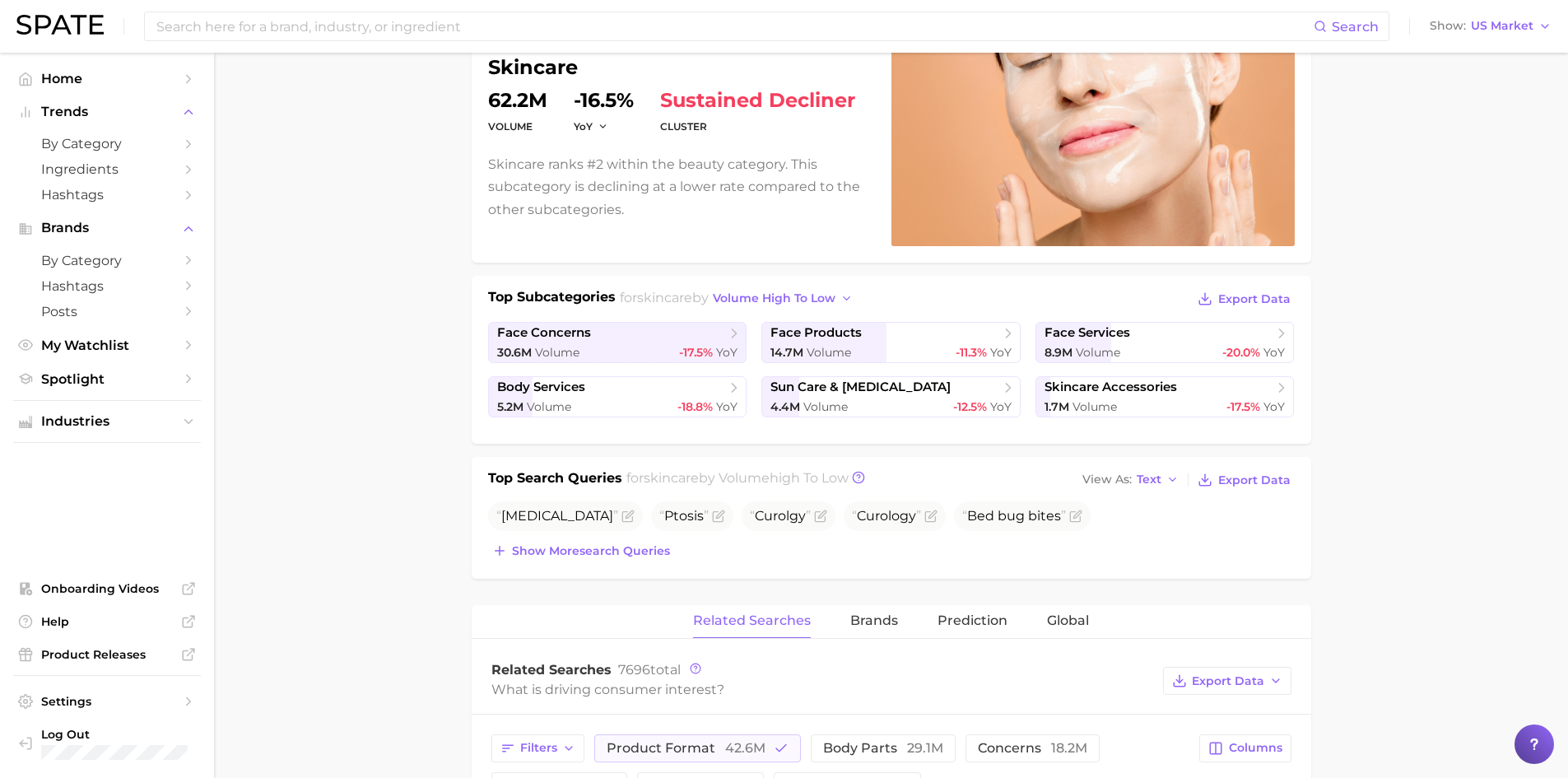
scroll to position [0, 0]
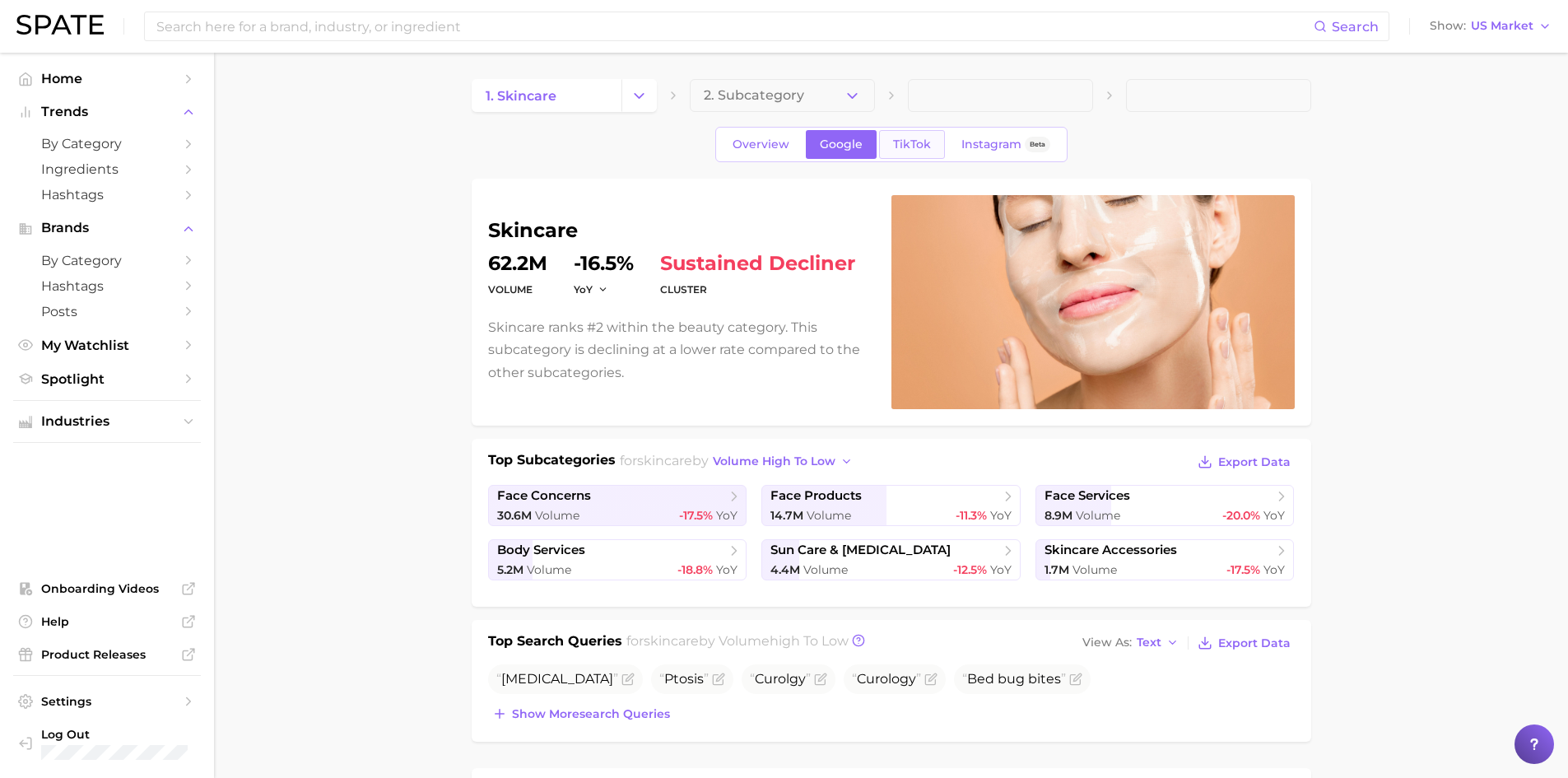
click at [915, 144] on span "TikTok" at bounding box center [911, 144] width 38 height 14
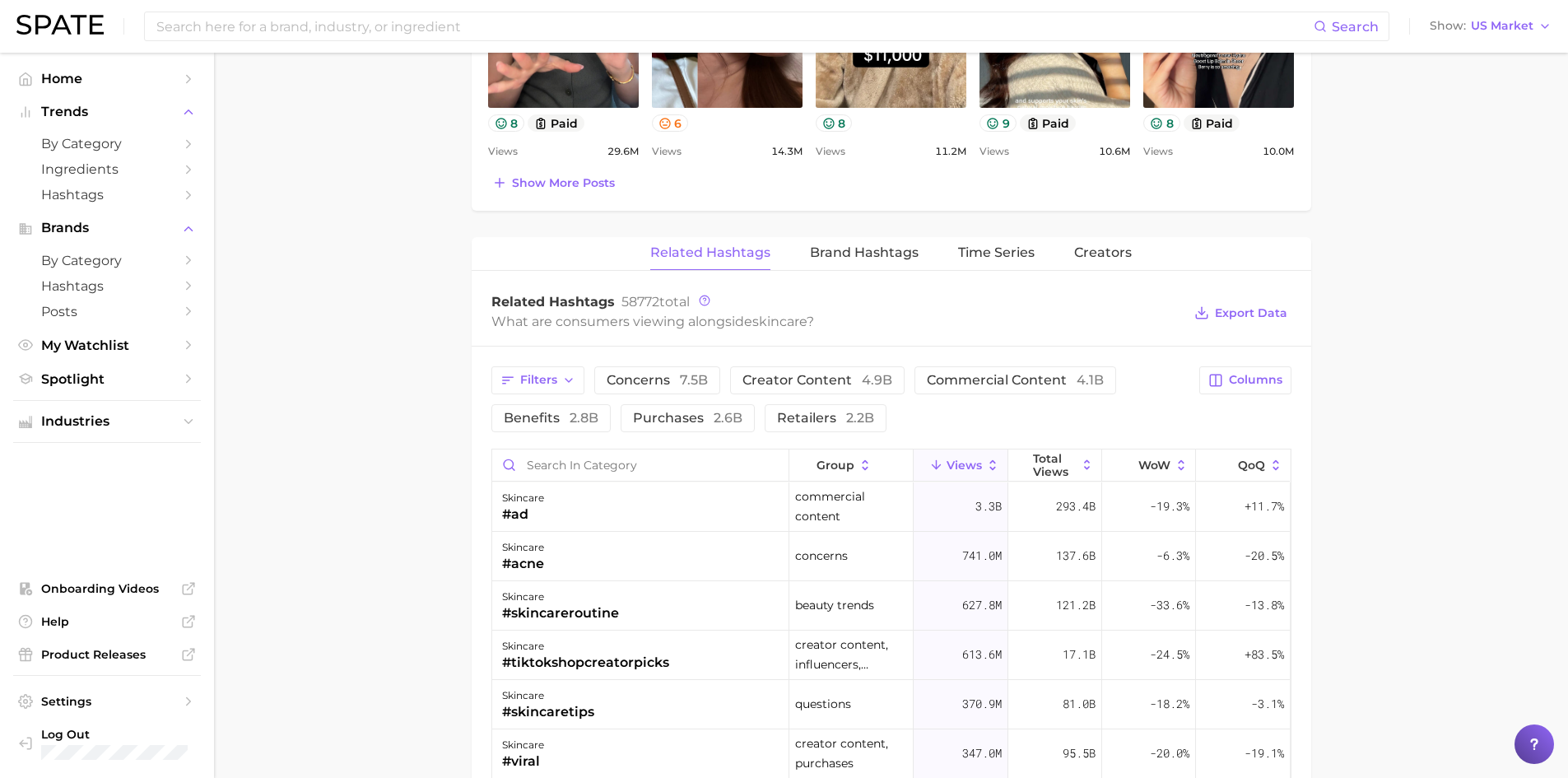
scroll to position [988, 0]
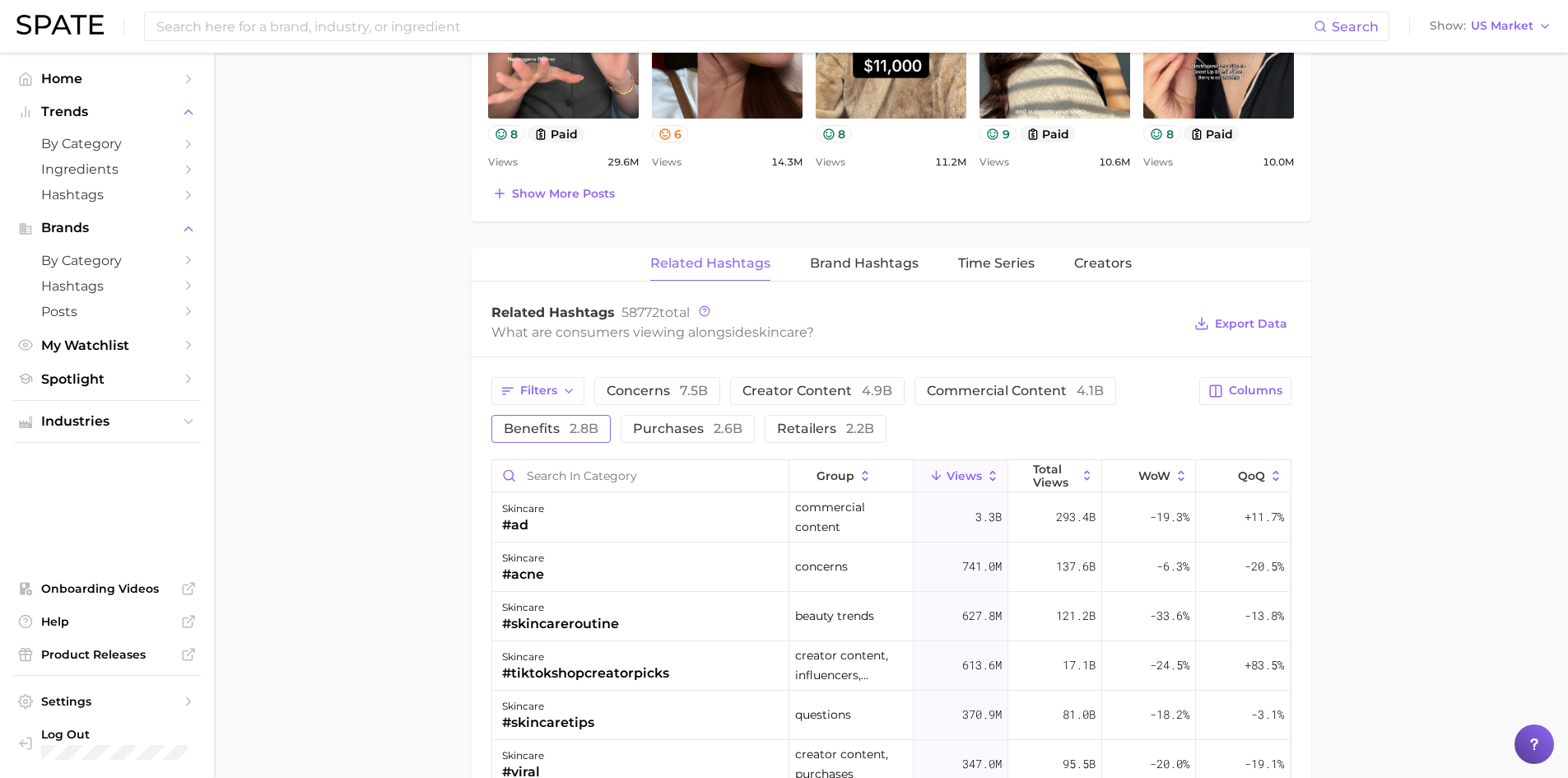
click at [548, 427] on span "benefits 2.8b" at bounding box center [551, 429] width 95 height 14
click at [1269, 323] on span "Export Data" at bounding box center [1250, 324] width 73 height 14
click at [661, 389] on span "concerns 7.5b" at bounding box center [657, 391] width 102 height 14
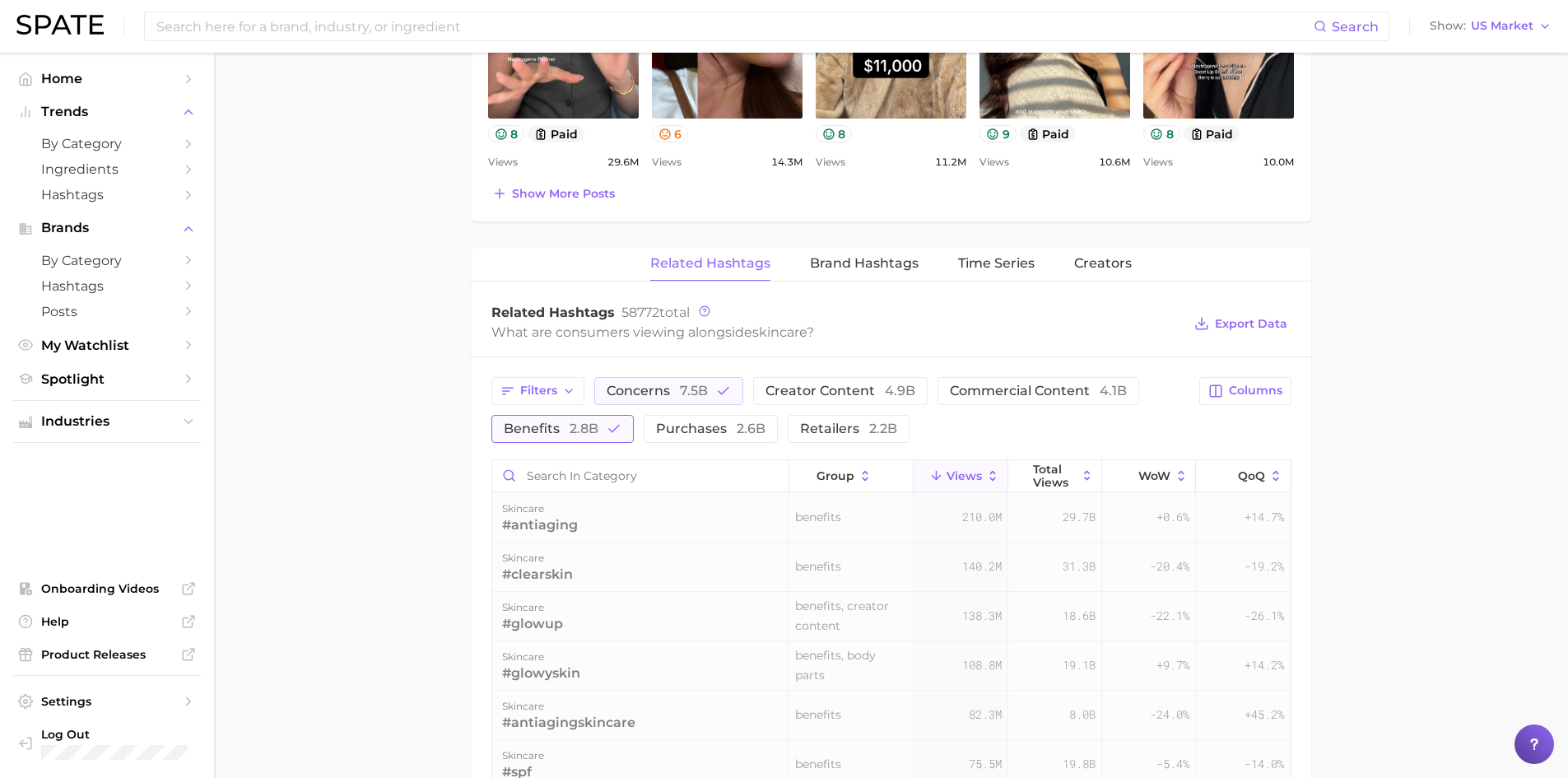
click at [583, 424] on span "2.8b" at bounding box center [584, 428] width 29 height 16
click at [412, 400] on main "1. skincare 2. Subcategory Overview Google TikTok Instagram Beta skincare Views…" at bounding box center [891, 202] width 1354 height 2275
click at [1238, 320] on span "Export Data" at bounding box center [1250, 324] width 73 height 14
